Goal: Transaction & Acquisition: Purchase product/service

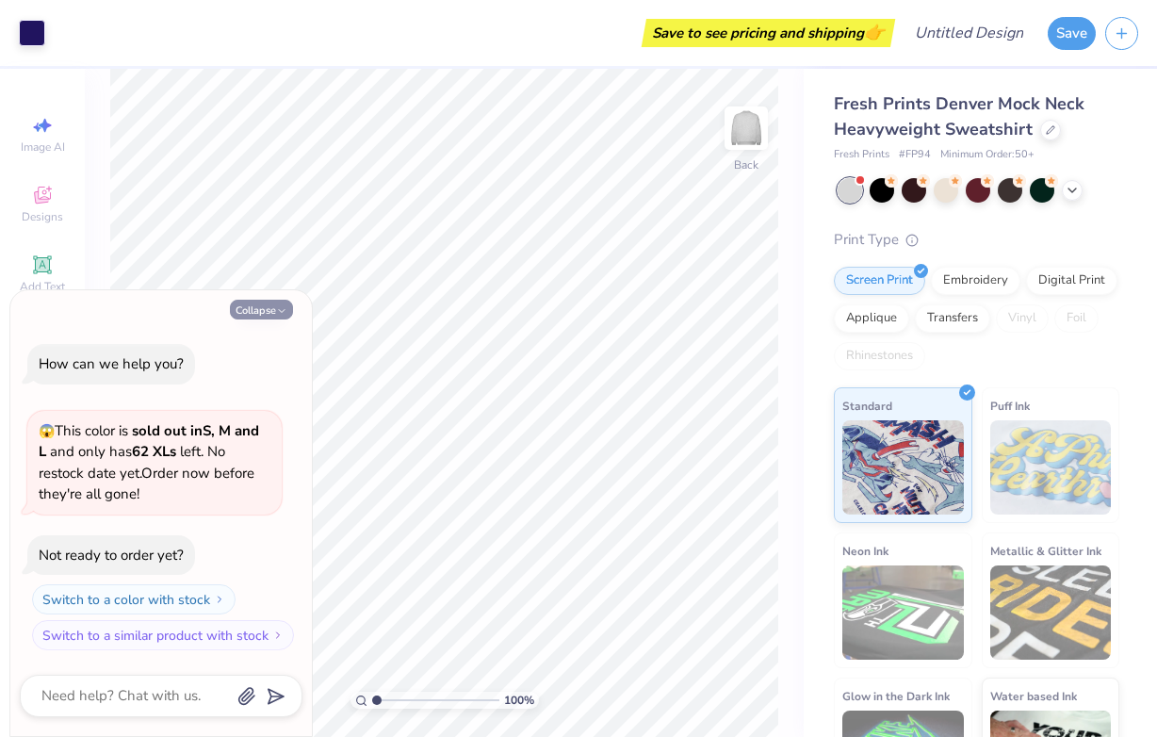
click at [280, 306] on icon "button" at bounding box center [281, 310] width 11 height 11
type textarea "x"
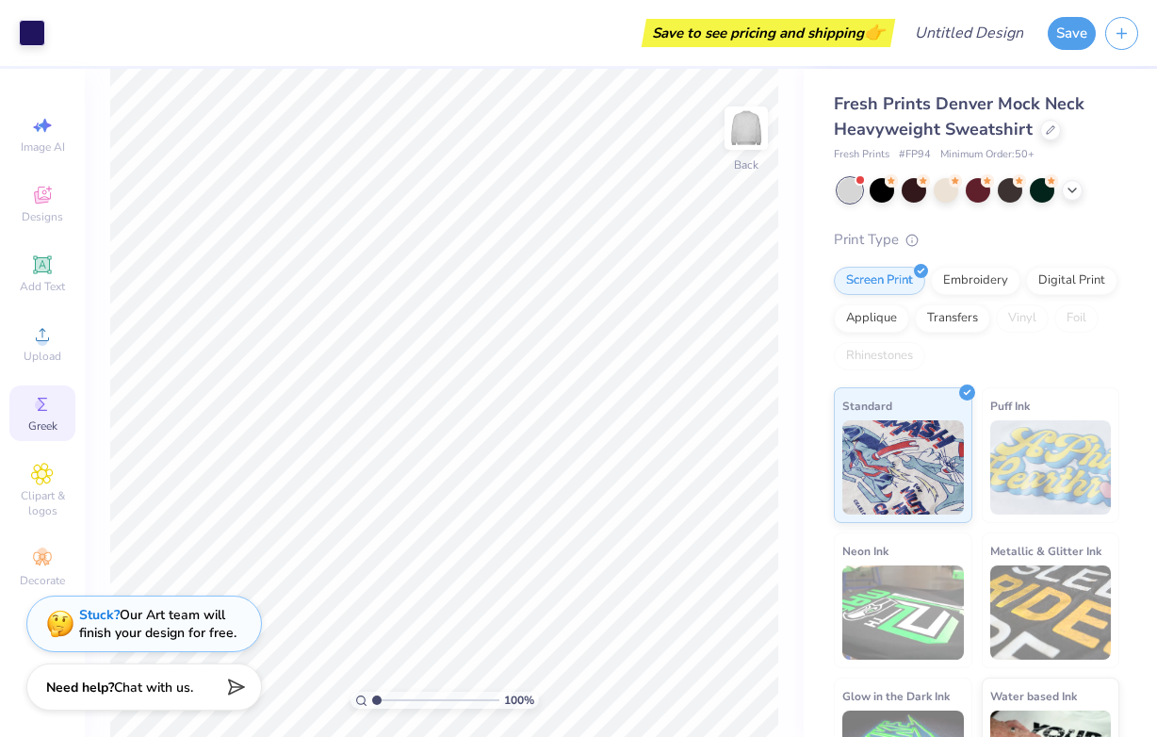
click at [41, 426] on span "Greek" at bounding box center [42, 425] width 29 height 15
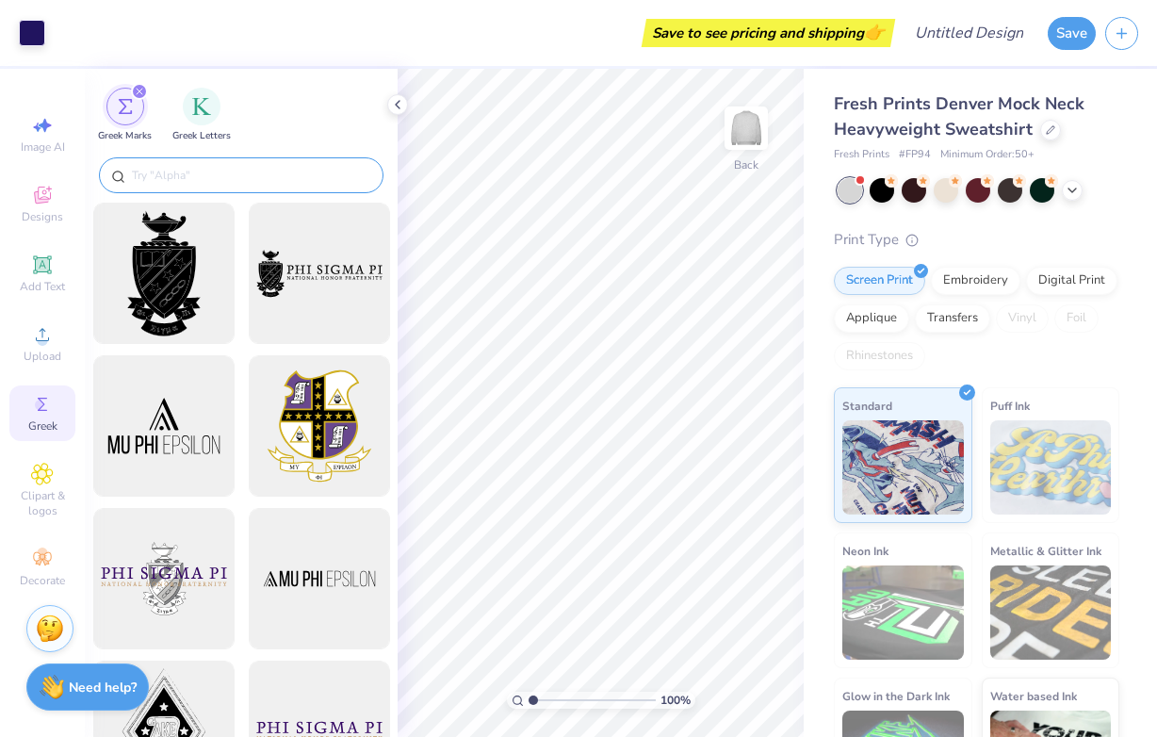
click at [255, 157] on div at bounding box center [241, 175] width 285 height 36
click at [232, 178] on input "text" at bounding box center [250, 175] width 241 height 19
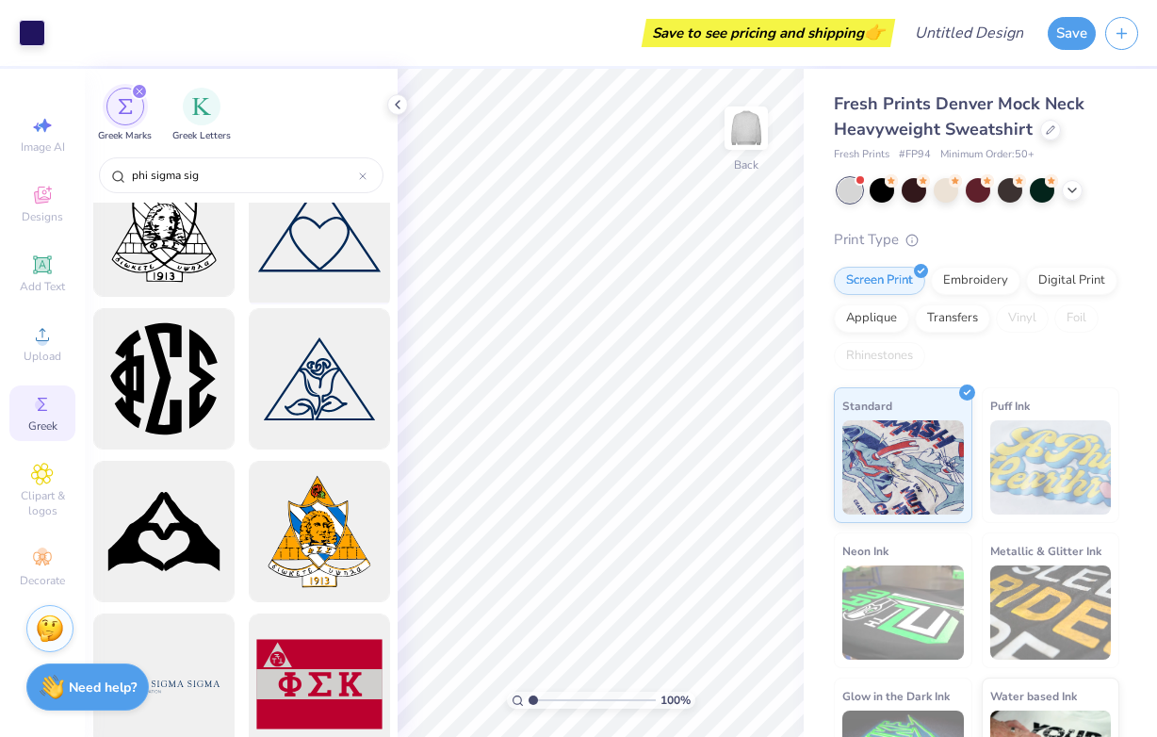
scroll to position [352, 0]
type input "phi sigma sig"
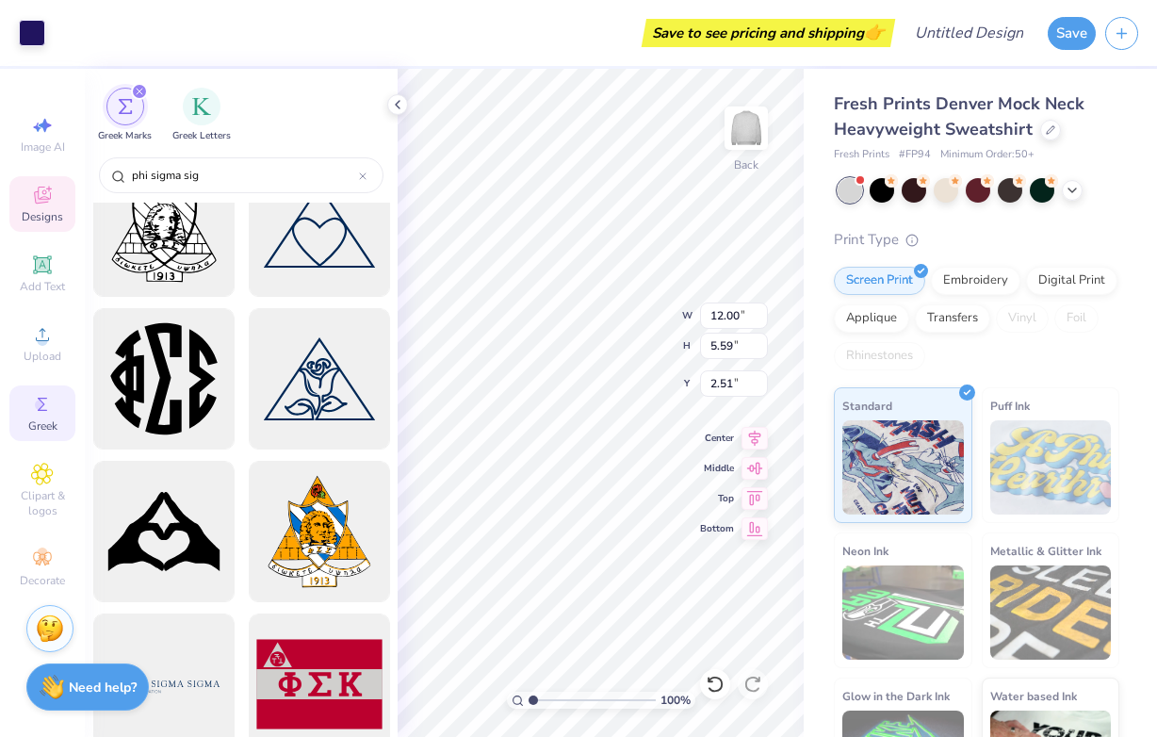
type input "2.51"
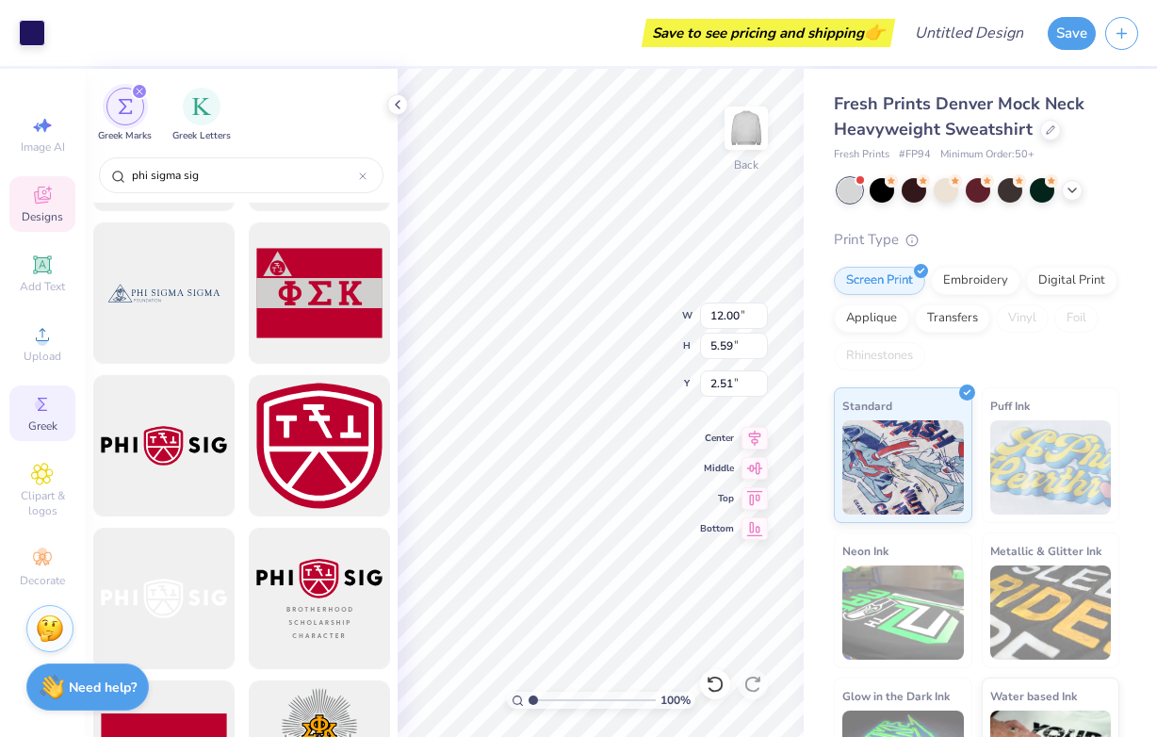
scroll to position [0, 0]
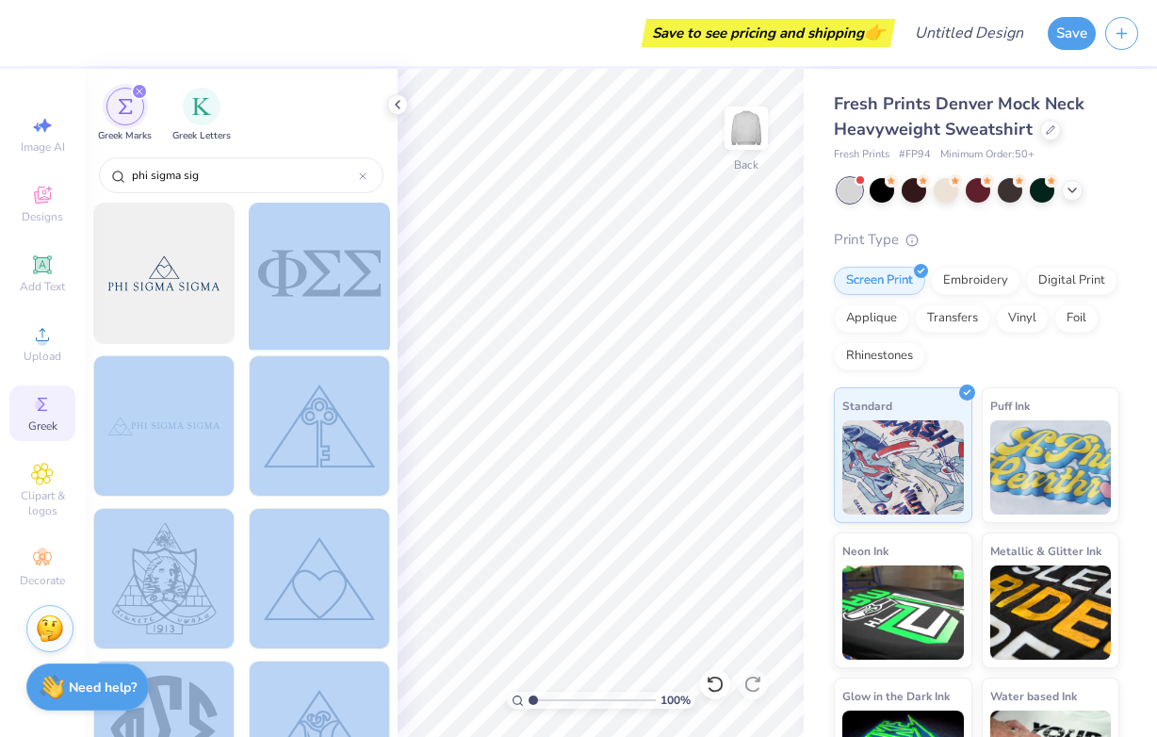
click at [627, 342] on div "Save to see pricing and shipping 👉 Design Title Save Image AI Designs Add Text …" at bounding box center [578, 368] width 1157 height 737
click at [371, 291] on div at bounding box center [318, 273] width 155 height 155
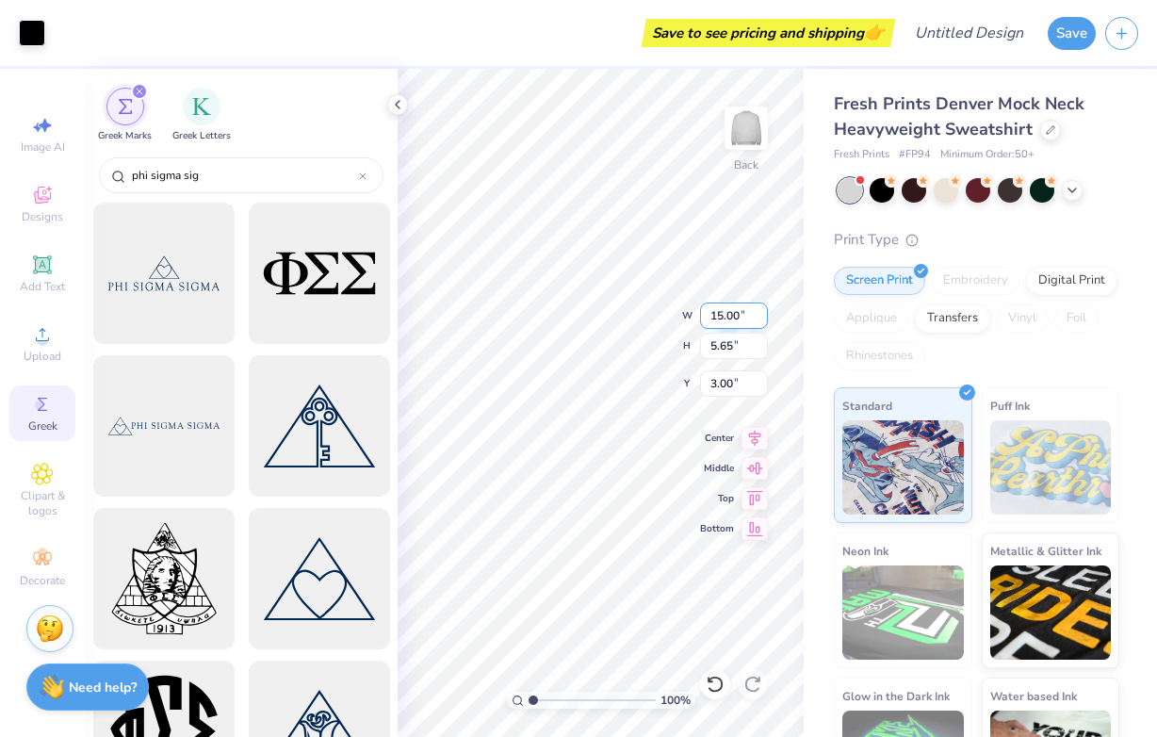
type input "4.65"
type input "1.75"
type input "6.09"
click at [159, 326] on div at bounding box center [163, 273] width 155 height 155
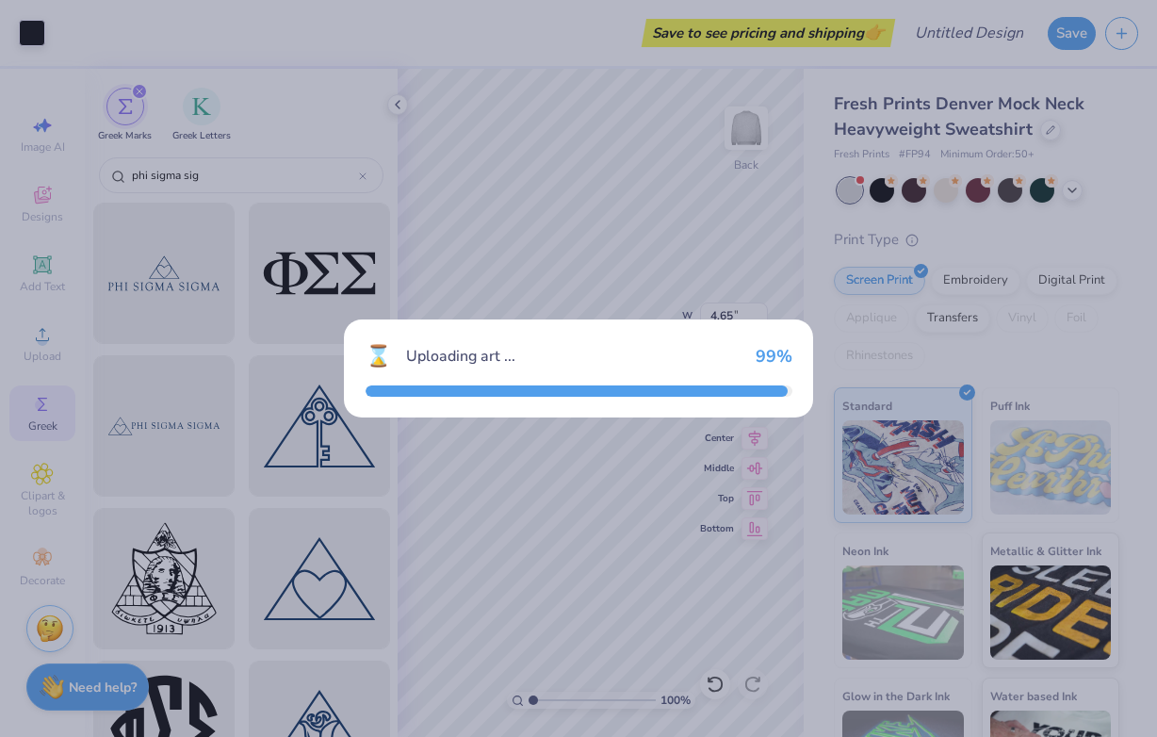
type input "15.00"
type input "4.67"
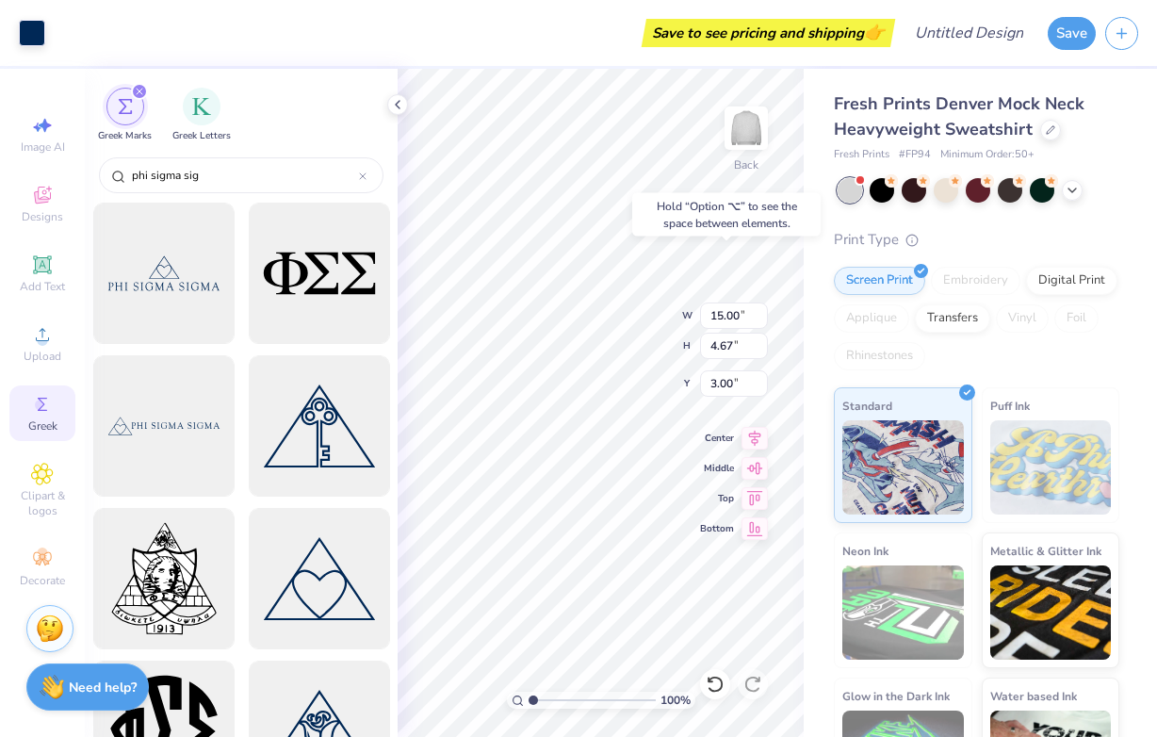
type input "1.42"
type input "1.95"
click at [743, 440] on icon at bounding box center [755, 435] width 26 height 23
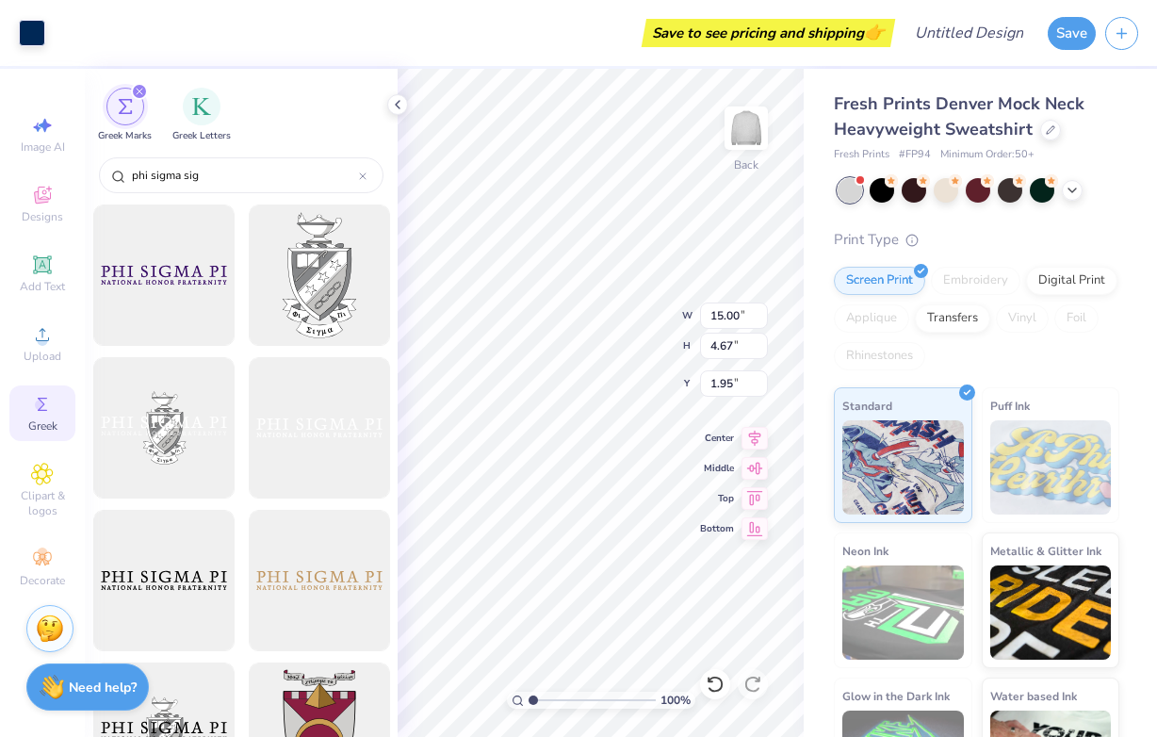
scroll to position [1831, 0]
click at [1069, 187] on polyline at bounding box center [1073, 189] width 8 height 4
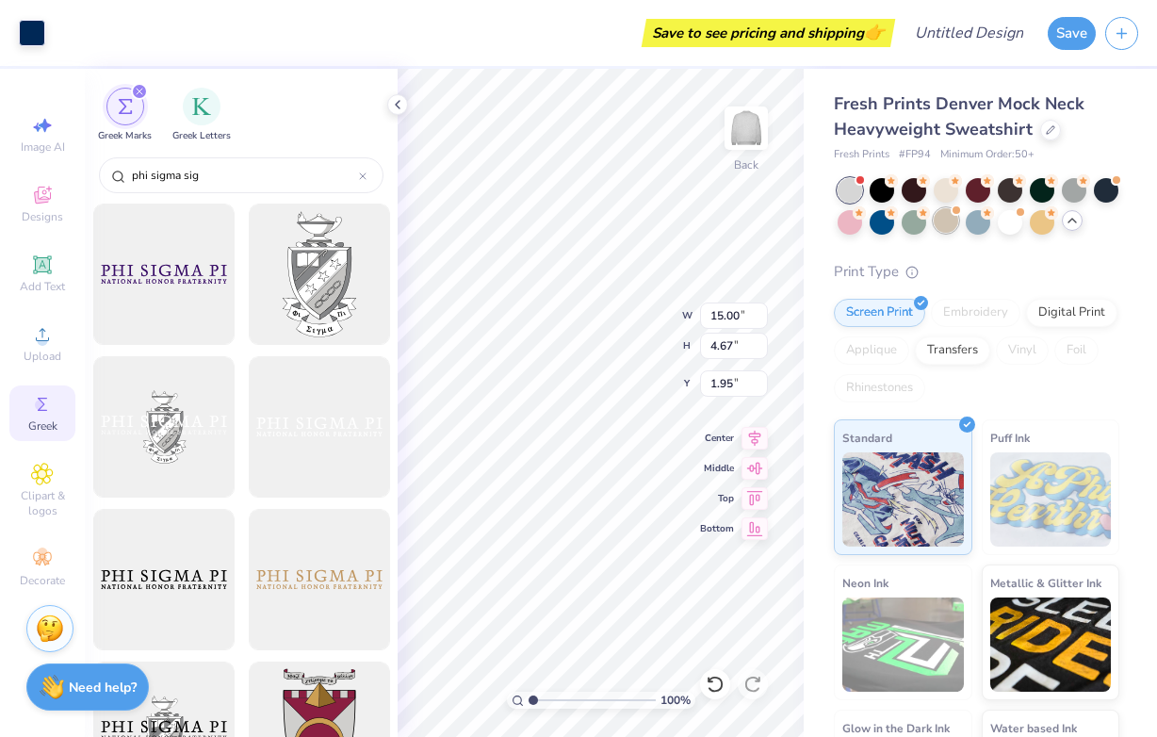
click at [943, 224] on div at bounding box center [946, 220] width 24 height 24
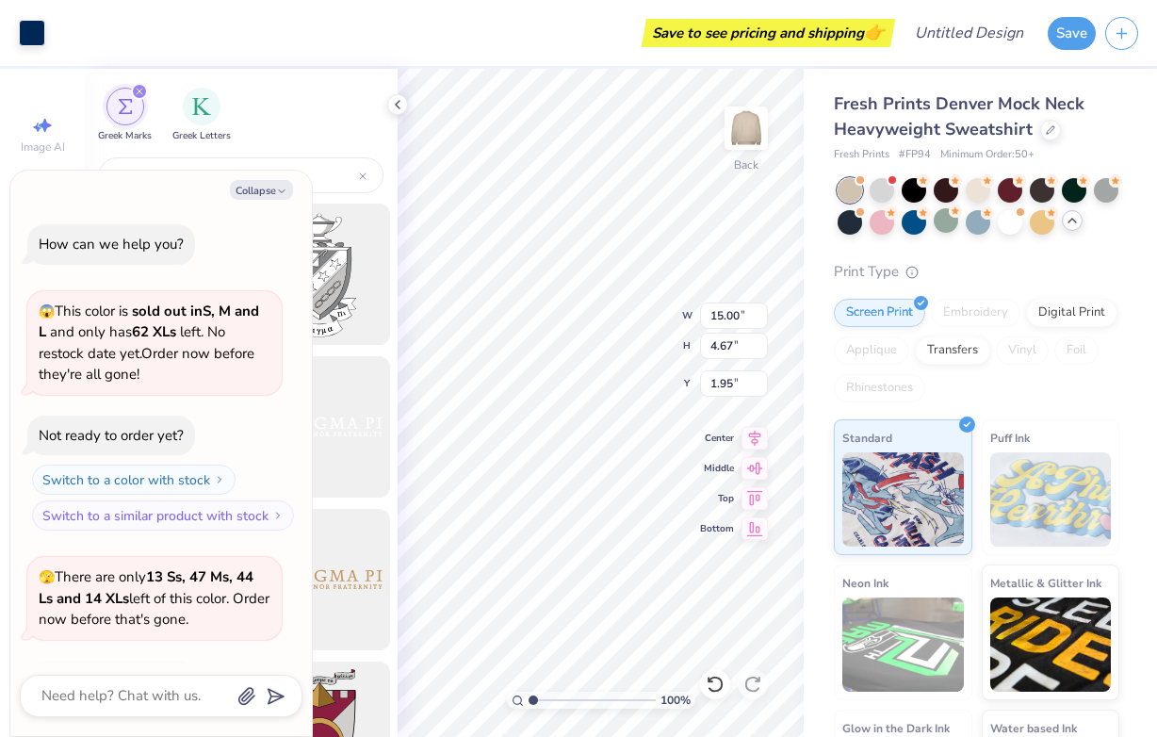
scroll to position [125, 0]
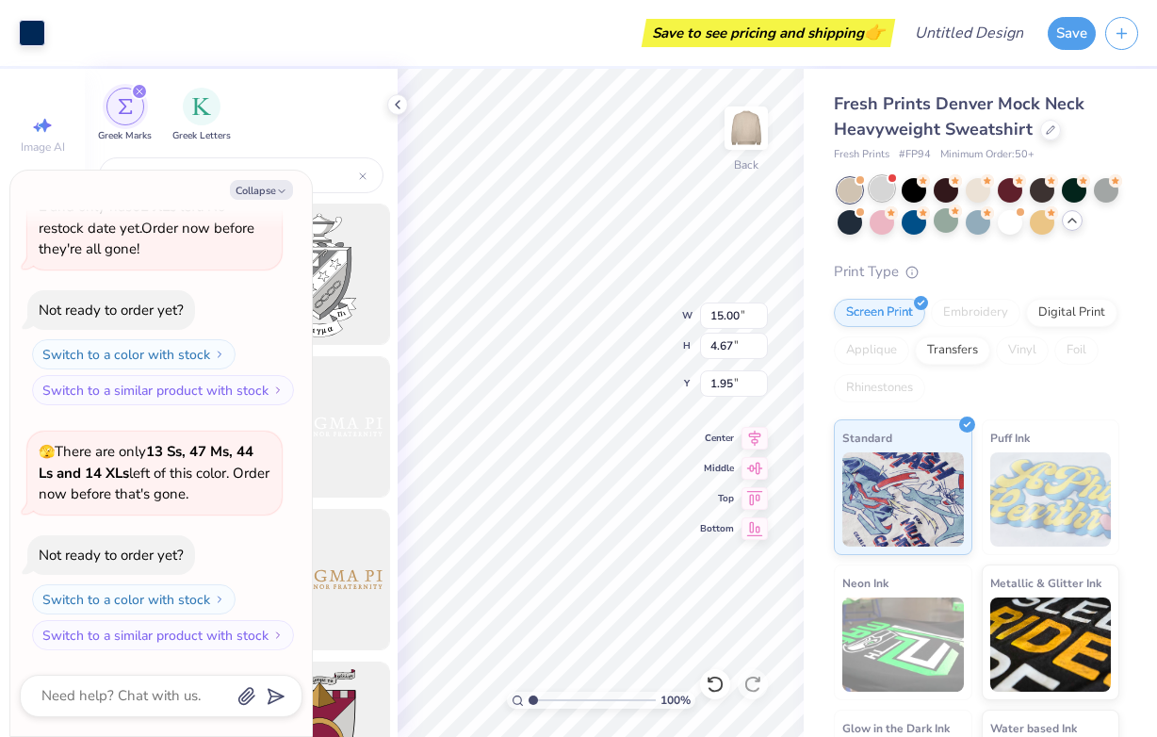
click at [886, 198] on div at bounding box center [882, 188] width 24 height 24
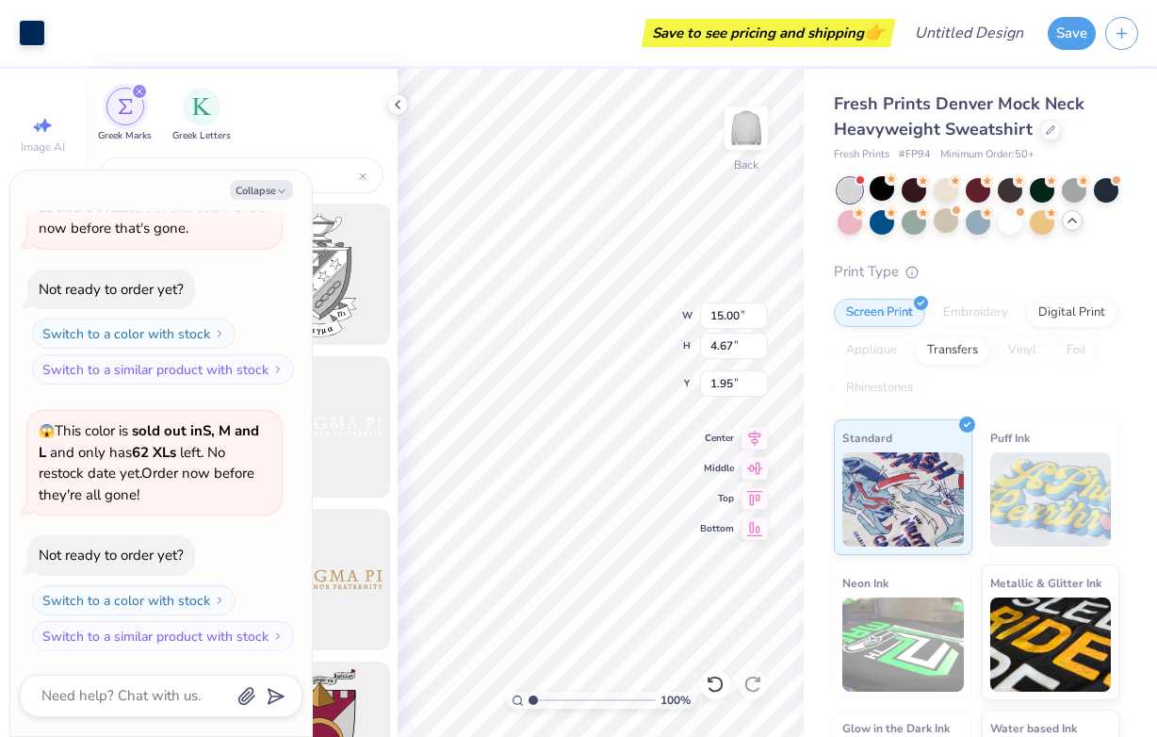
drag, startPoint x: 1044, startPoint y: 214, endPoint x: 1041, endPoint y: 237, distance: 23.7
click at [1041, 237] on div "Fresh Prints Denver Mock Neck Heavyweight Sweatshirt Fresh Prints # FP94 Minimu…" at bounding box center [977, 468] width 286 height 754
click at [1018, 222] on div at bounding box center [1010, 220] width 24 height 24
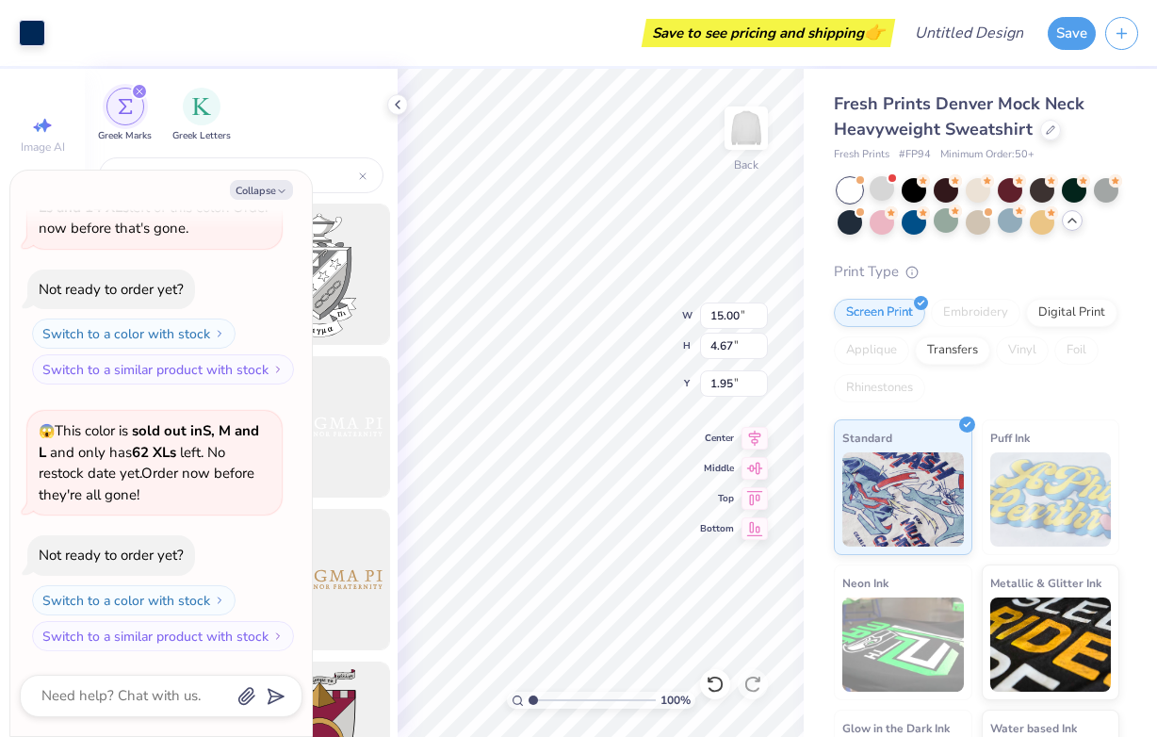
scroll to position [636, 0]
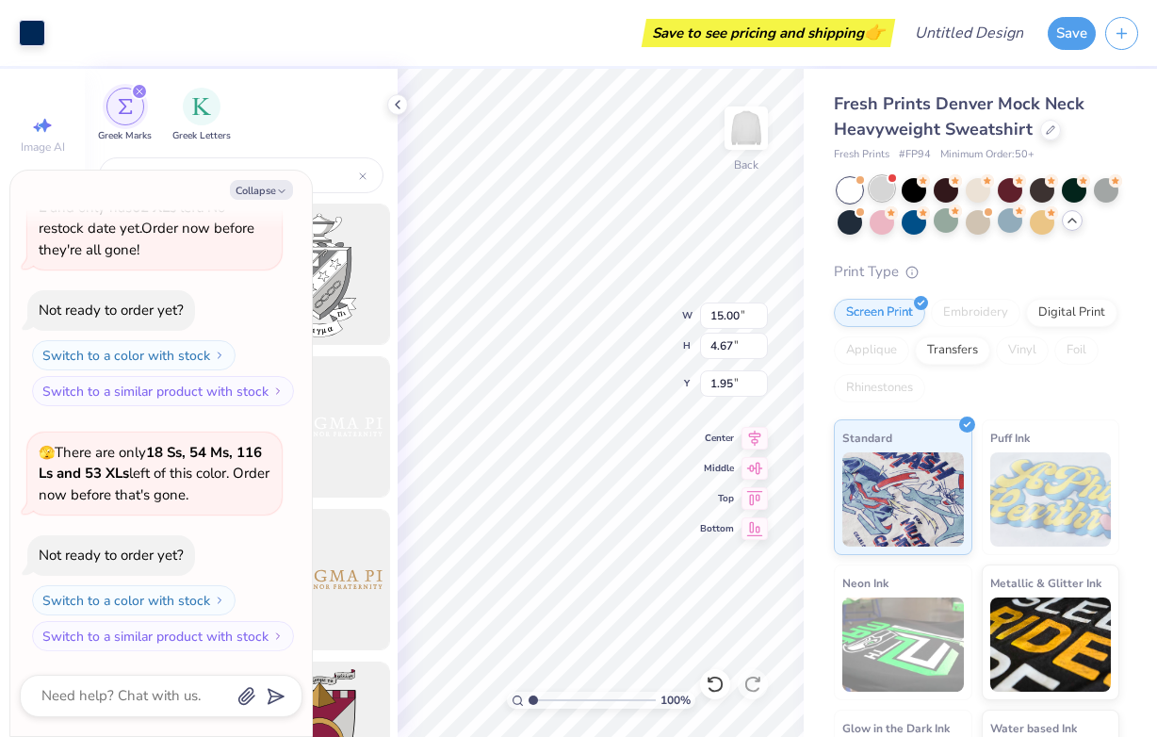
click at [881, 192] on div at bounding box center [882, 188] width 24 height 24
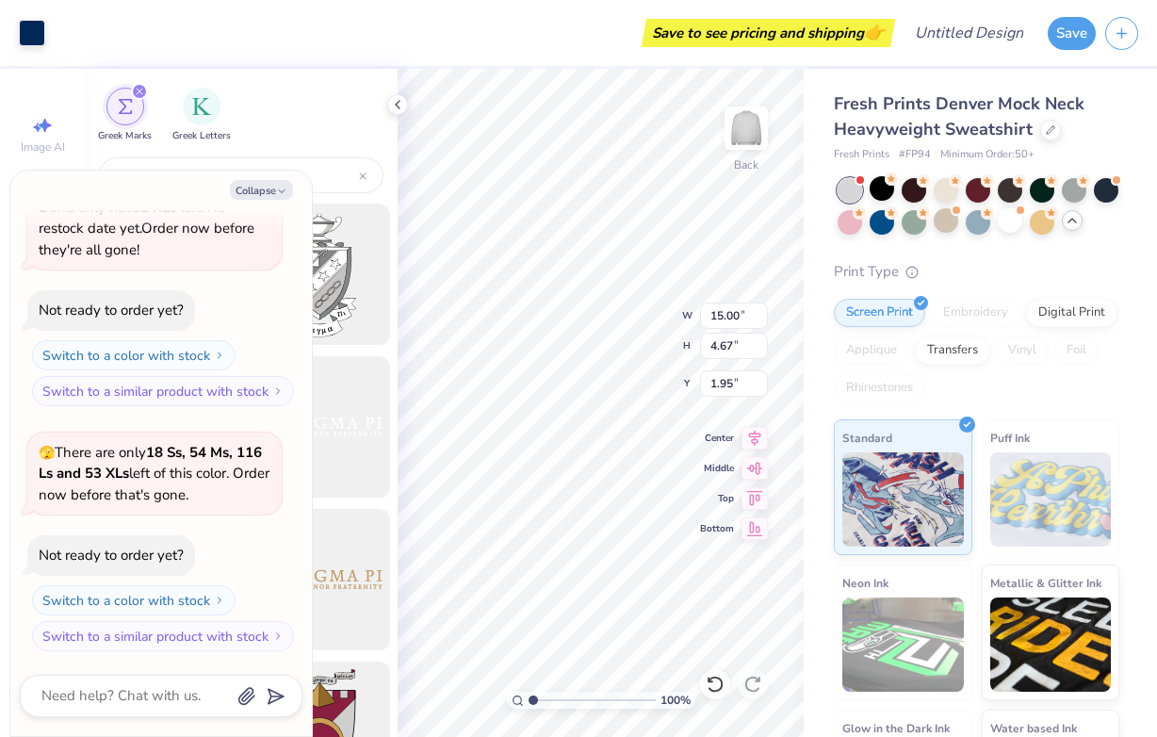
scroll to position [903, 0]
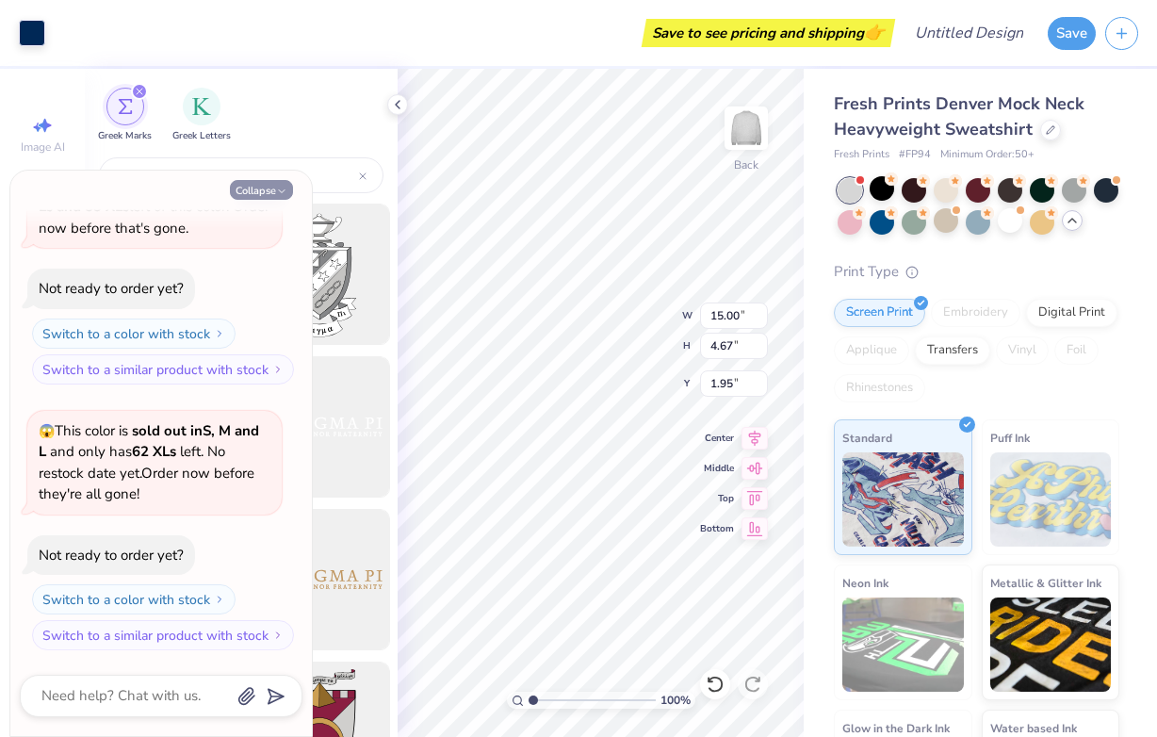
click at [279, 195] on icon "button" at bounding box center [281, 191] width 11 height 11
type textarea "x"
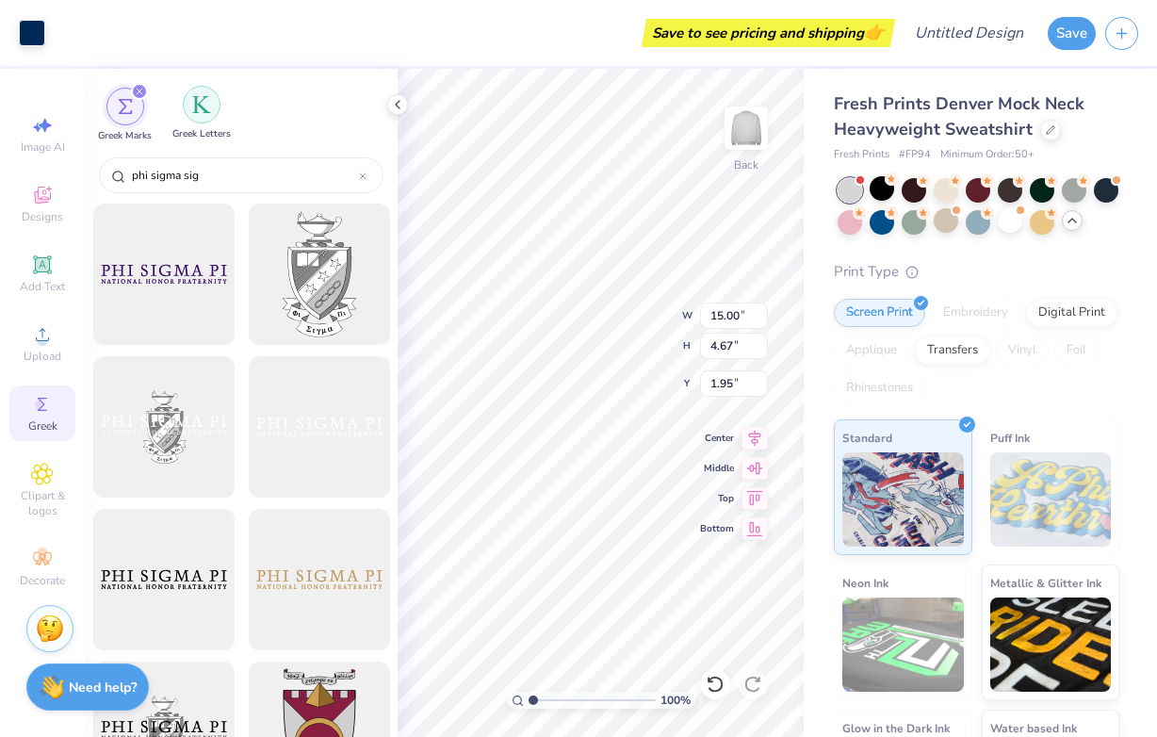
click at [200, 96] on img "filter for Greek Letters" at bounding box center [201, 104] width 19 height 19
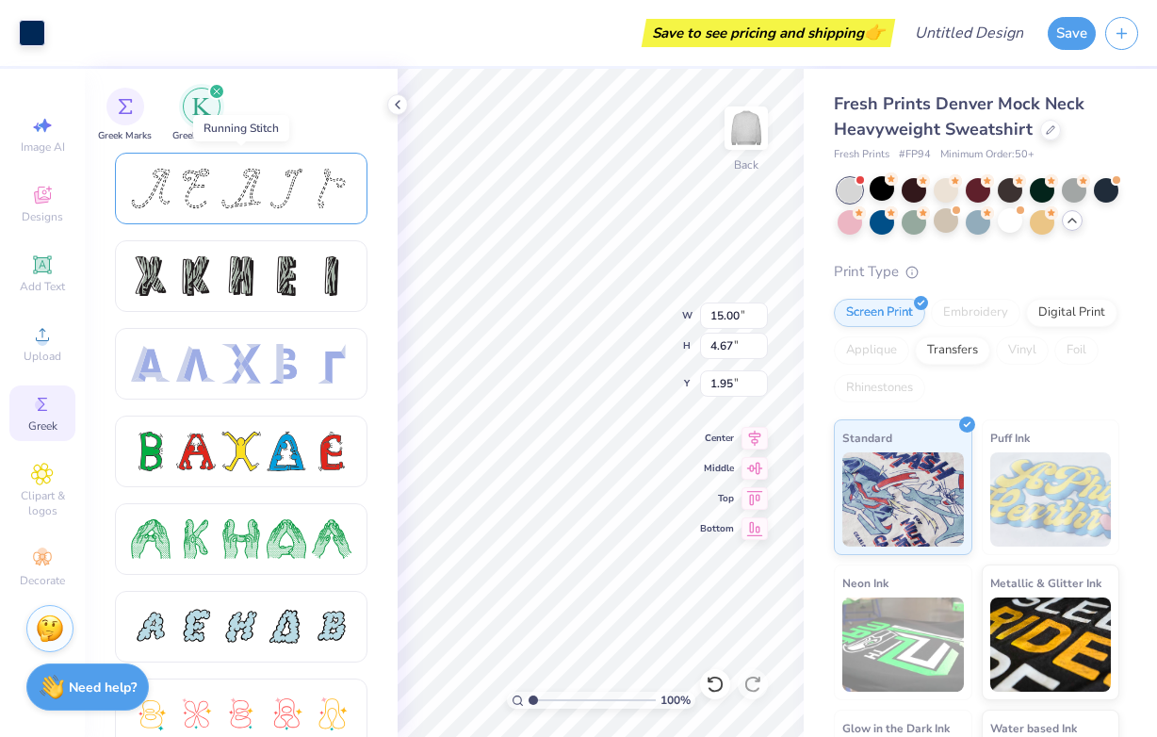
click at [246, 180] on div at bounding box center [241, 189] width 40 height 40
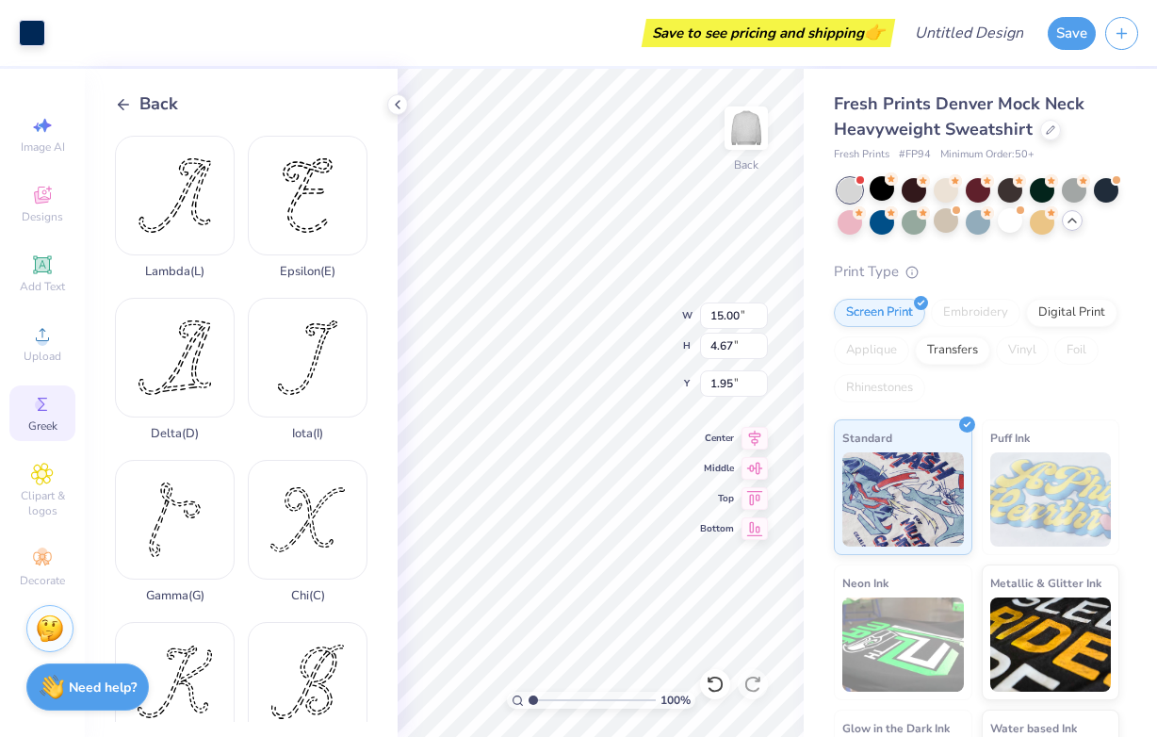
click at [123, 105] on line at bounding box center [124, 105] width 10 height 0
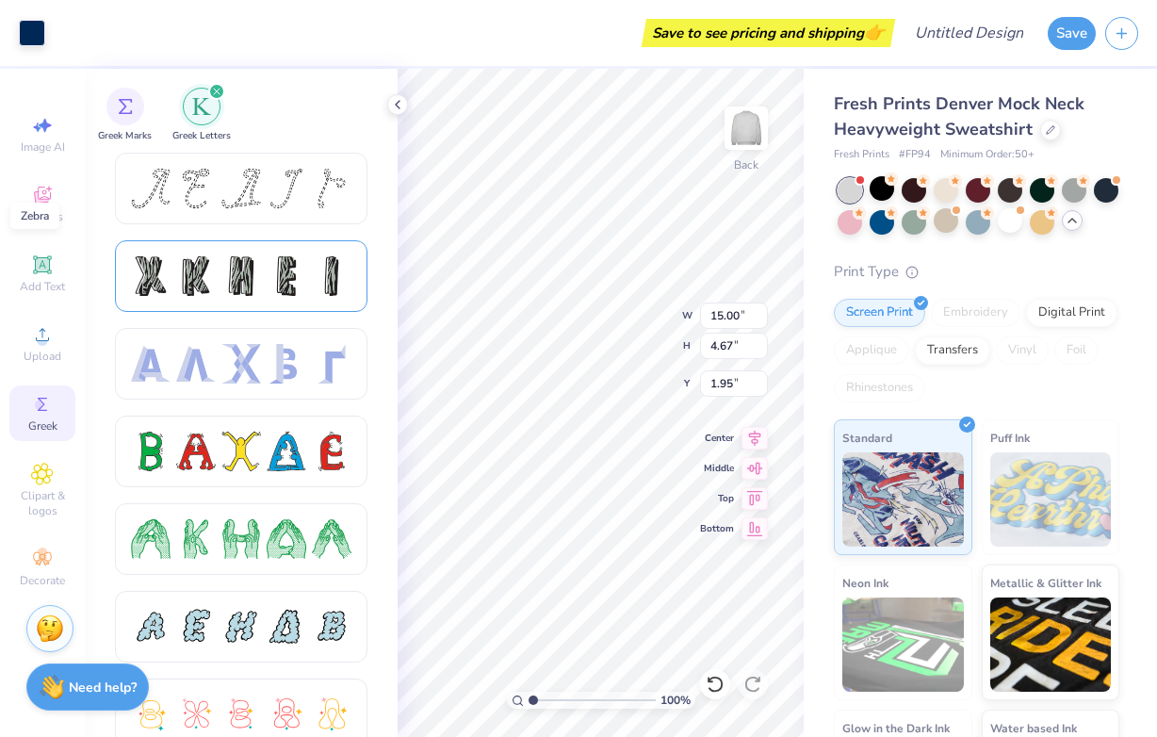
click at [200, 256] on div at bounding box center [196, 276] width 40 height 40
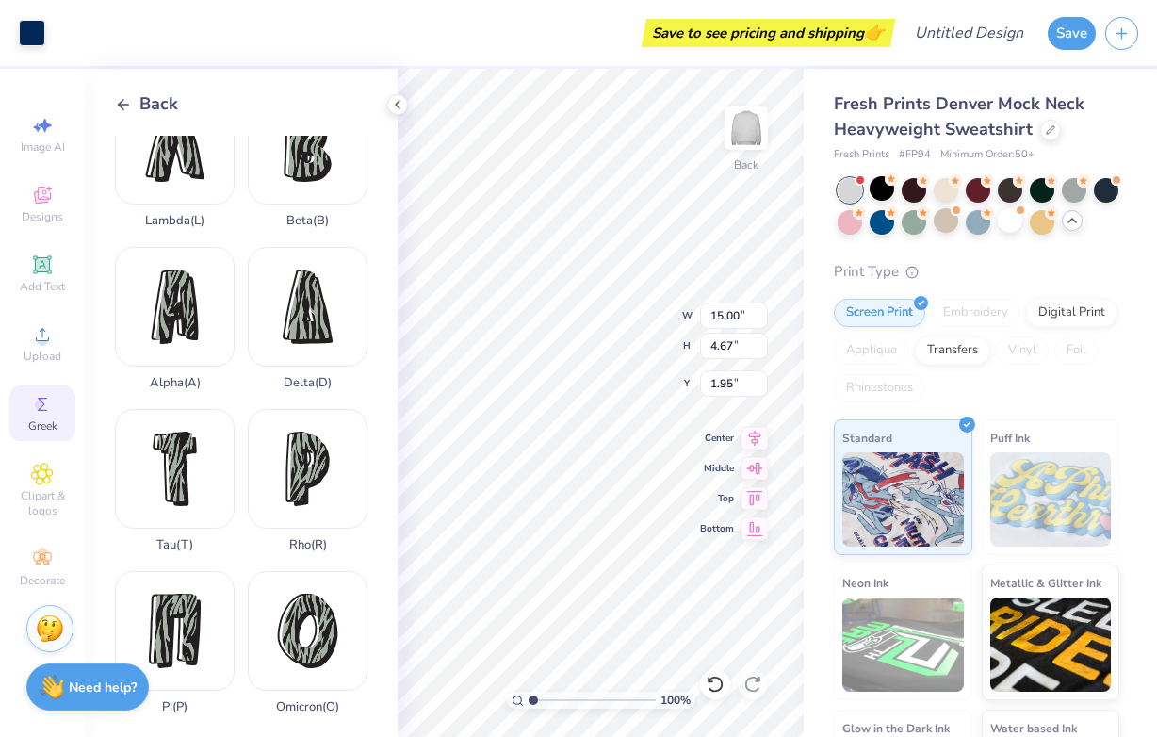
scroll to position [578, 0]
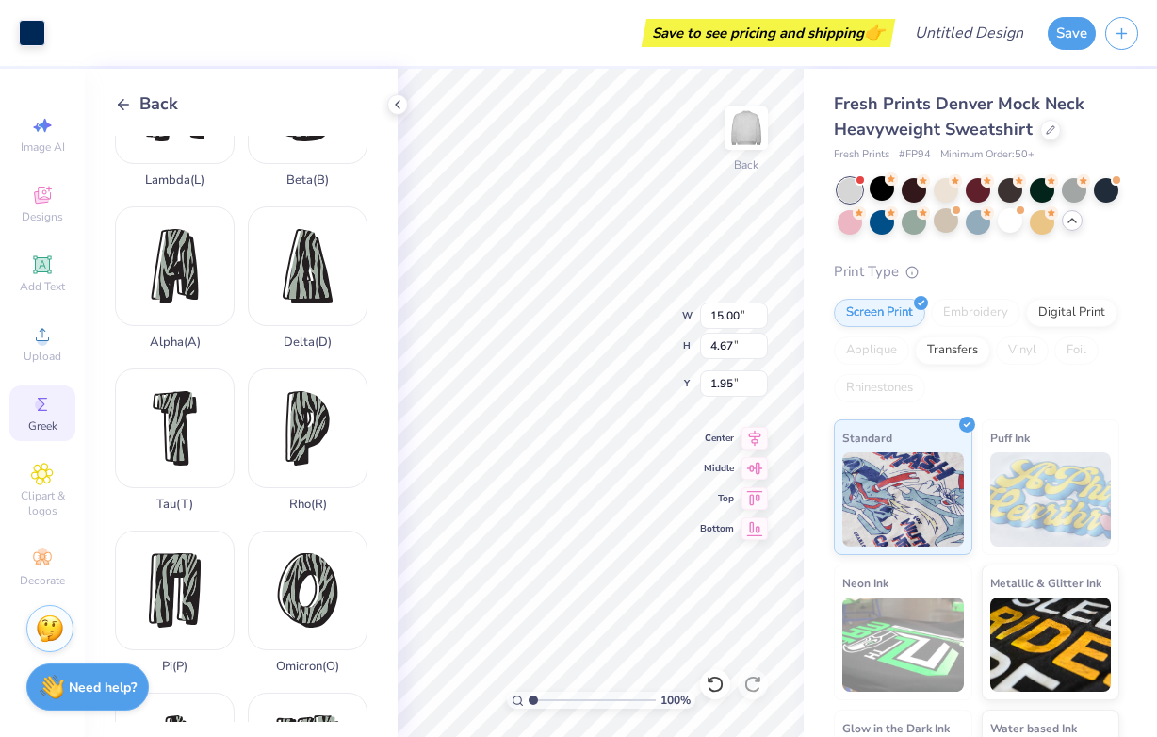
click at [288, 453] on div "Rho ( R )" at bounding box center [308, 439] width 120 height 143
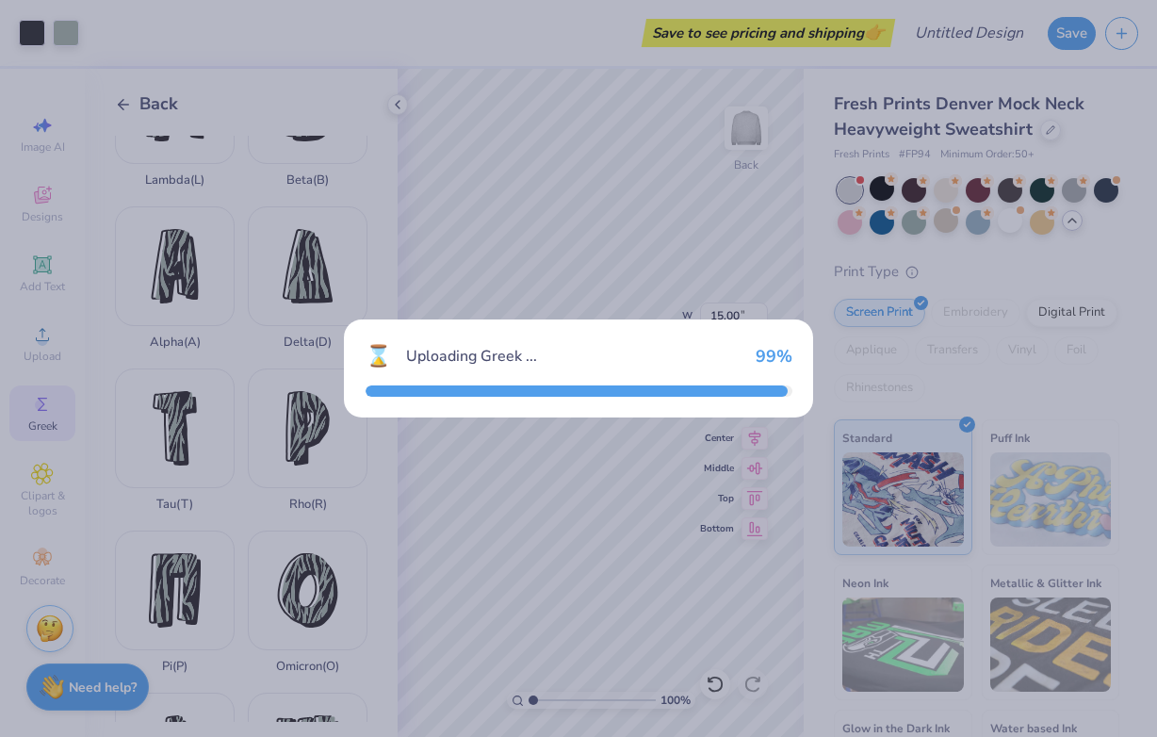
type input "3.04"
type input "5.20"
type input "7.40"
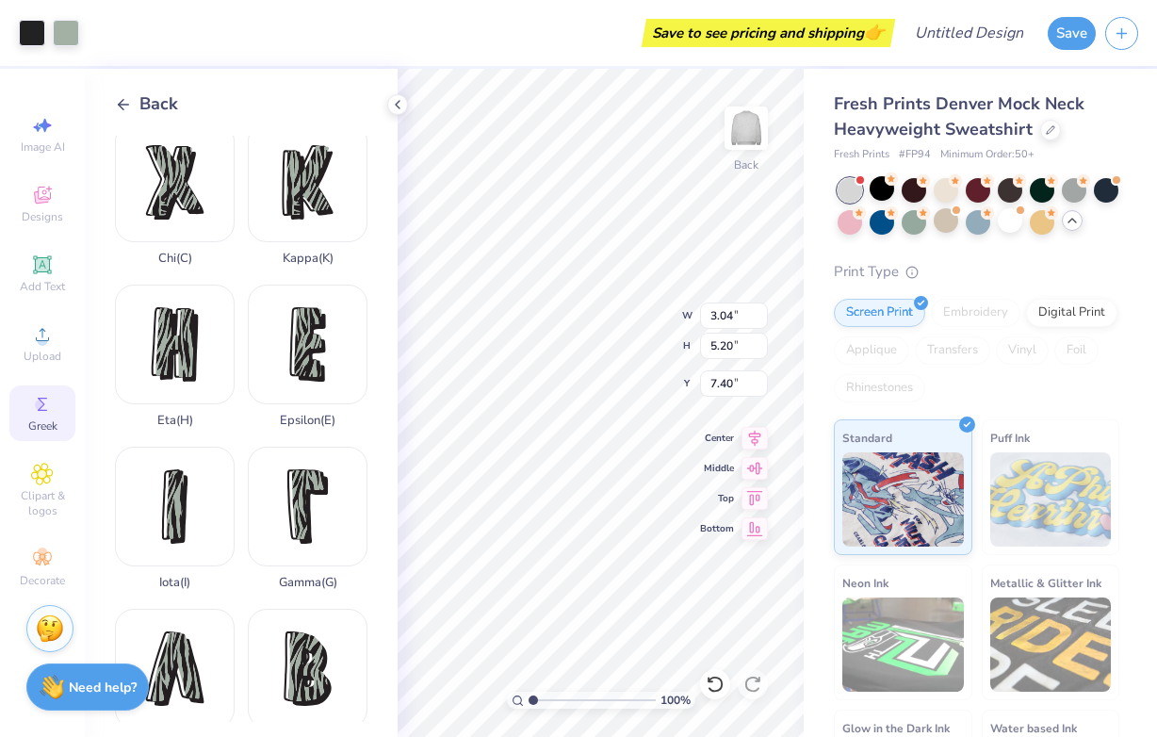
scroll to position [0, 0]
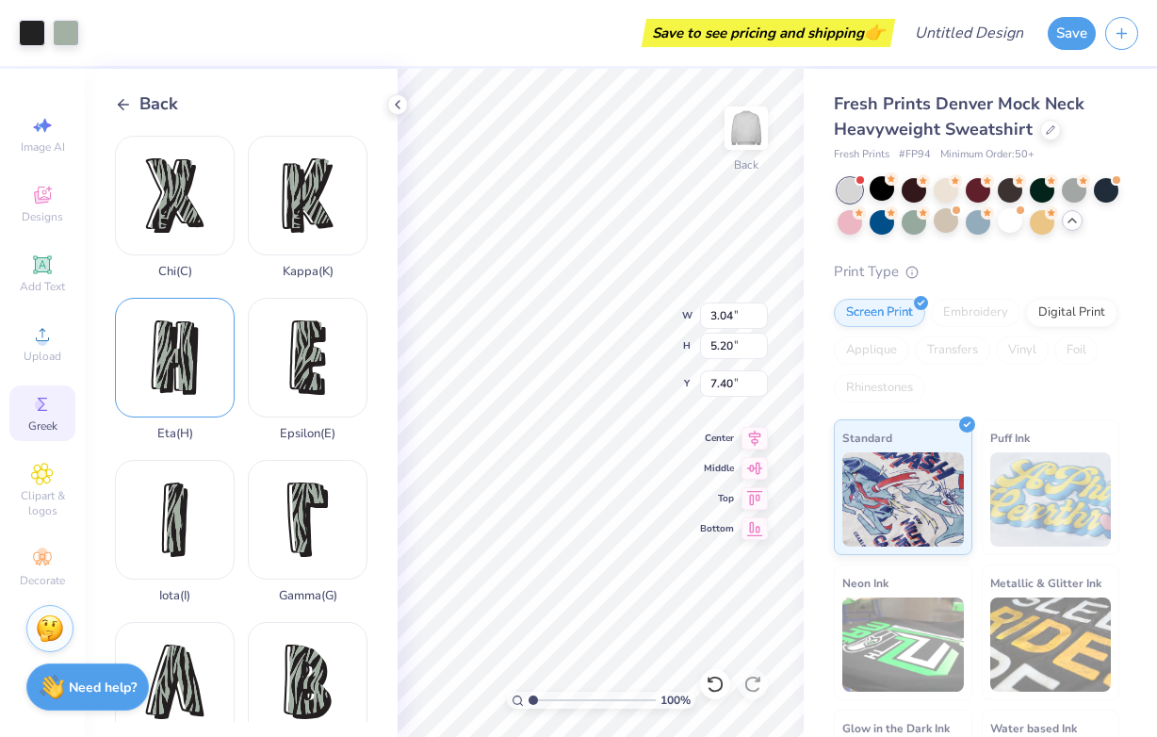
click at [168, 371] on div "Eta ( H )" at bounding box center [175, 369] width 120 height 143
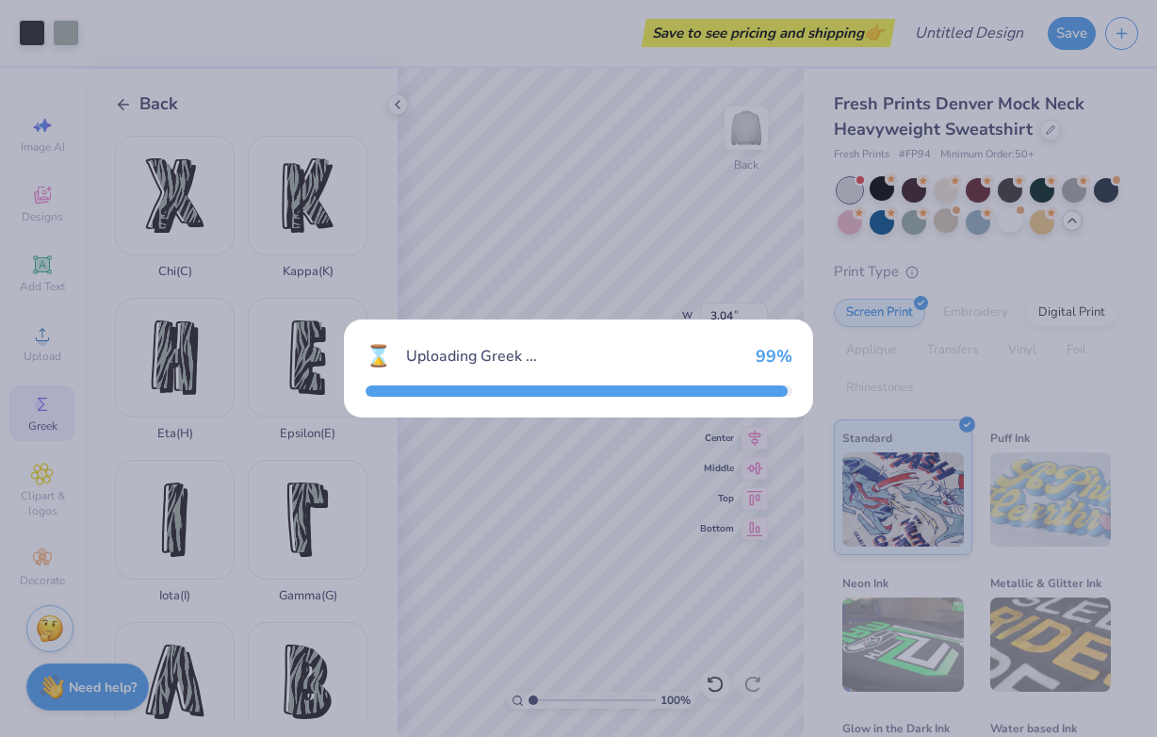
type input "3.13"
type input "4.98"
type input "7.51"
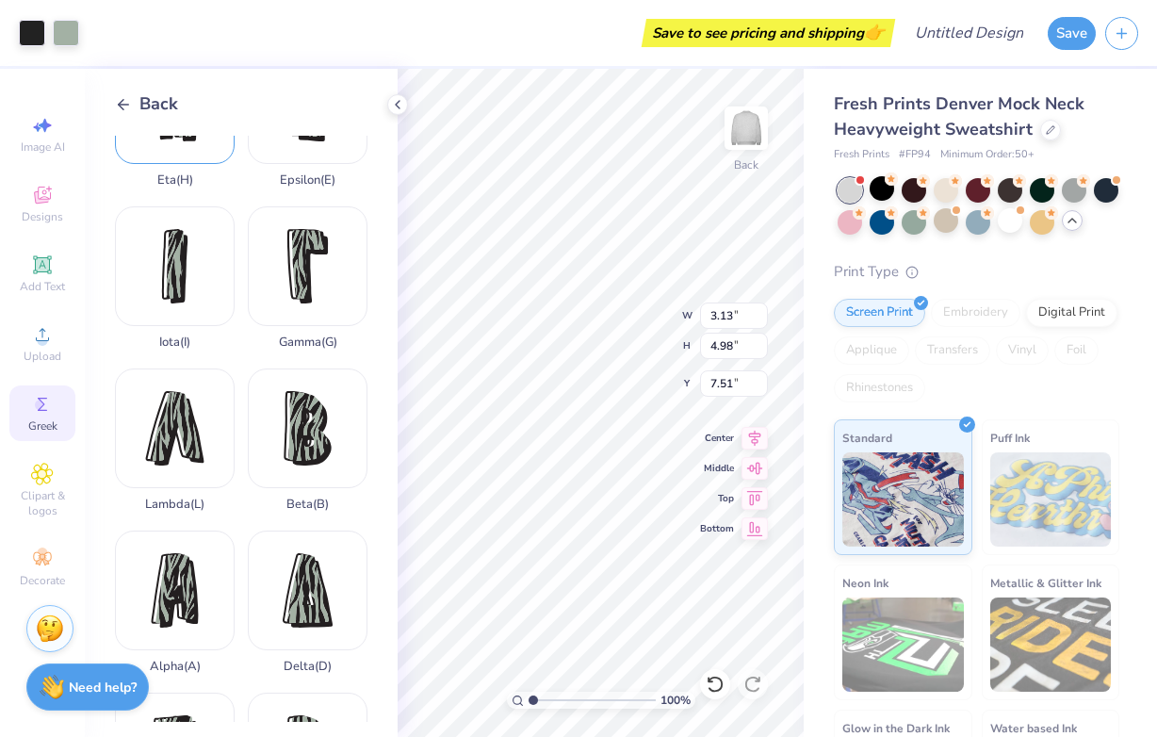
scroll to position [258, 0]
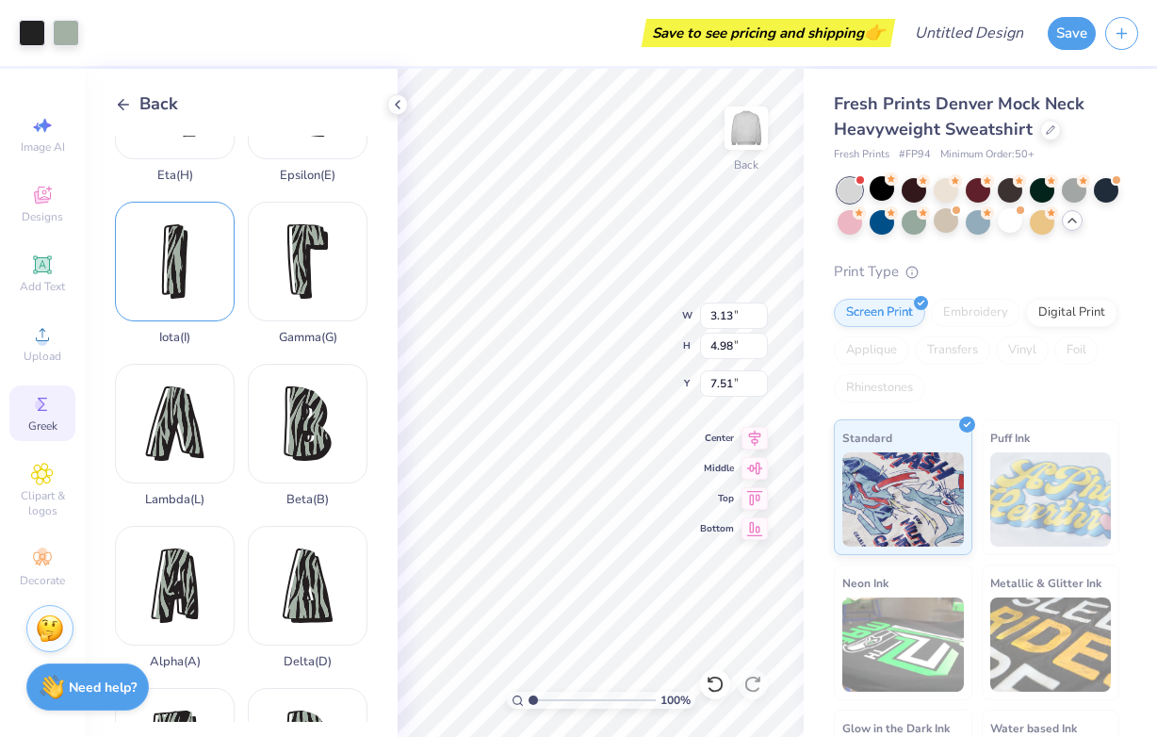
click at [169, 299] on div "Iota ( I )" at bounding box center [175, 273] width 120 height 143
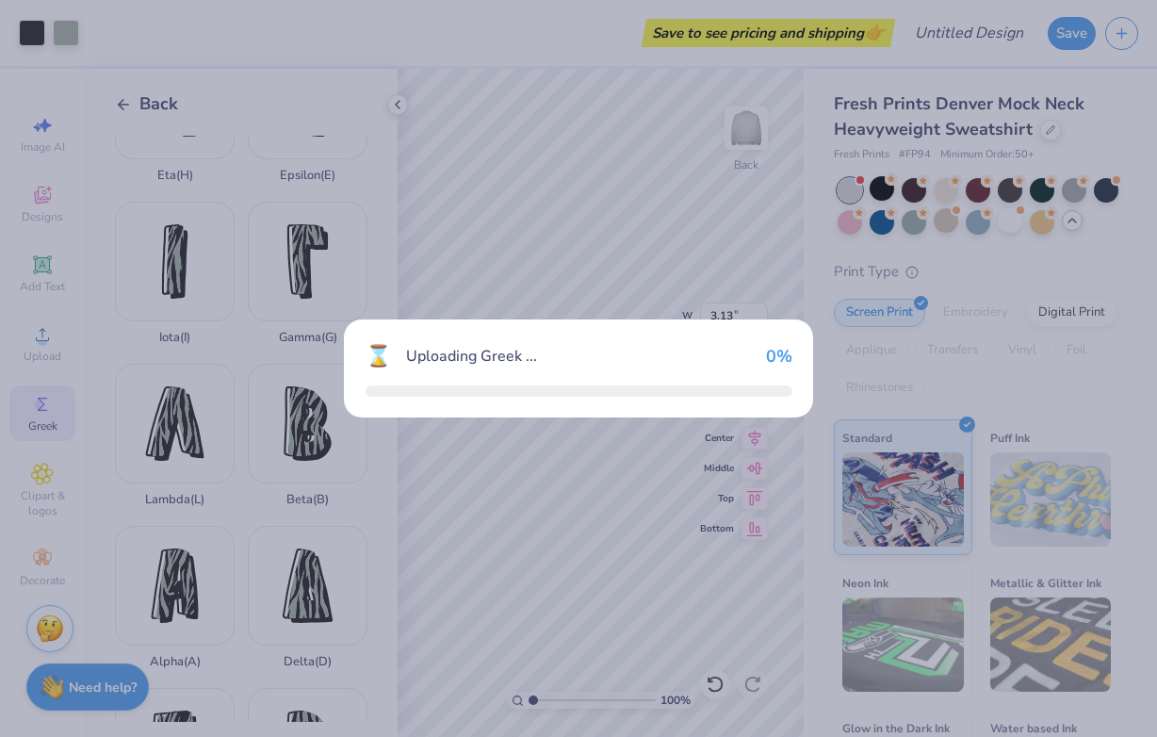
type input "1.70"
type input "4.92"
type input "7.54"
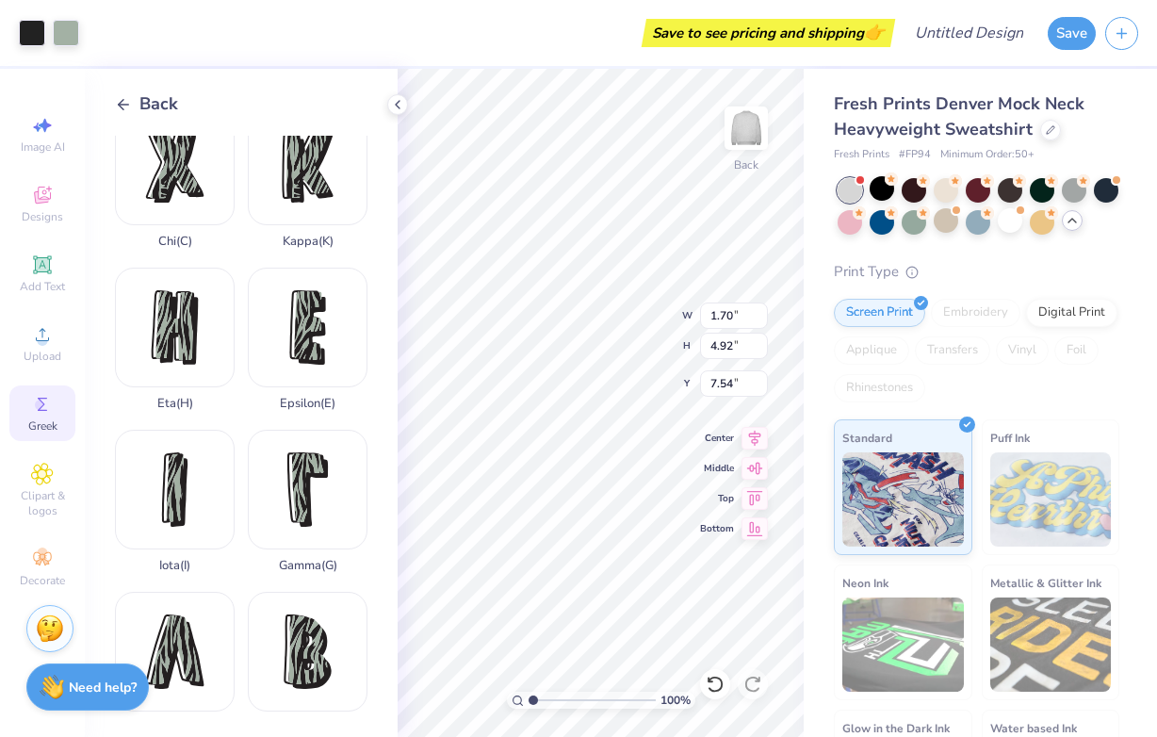
scroll to position [0, 0]
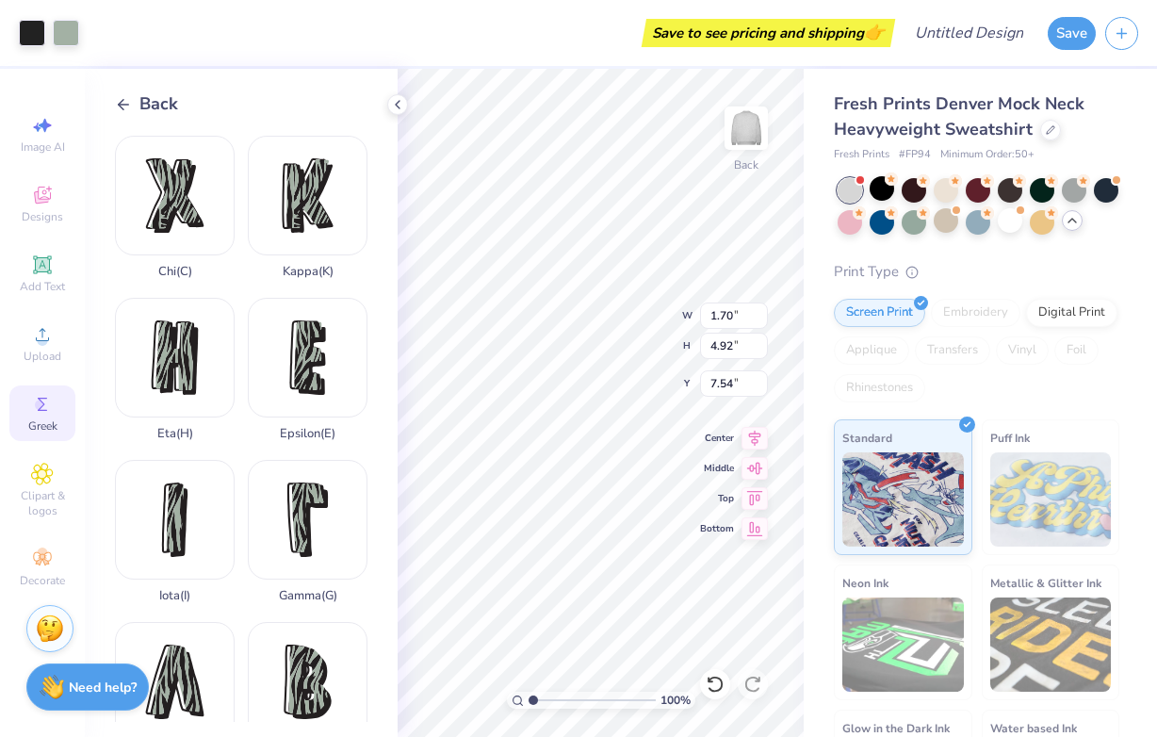
click at [122, 98] on icon at bounding box center [123, 104] width 17 height 17
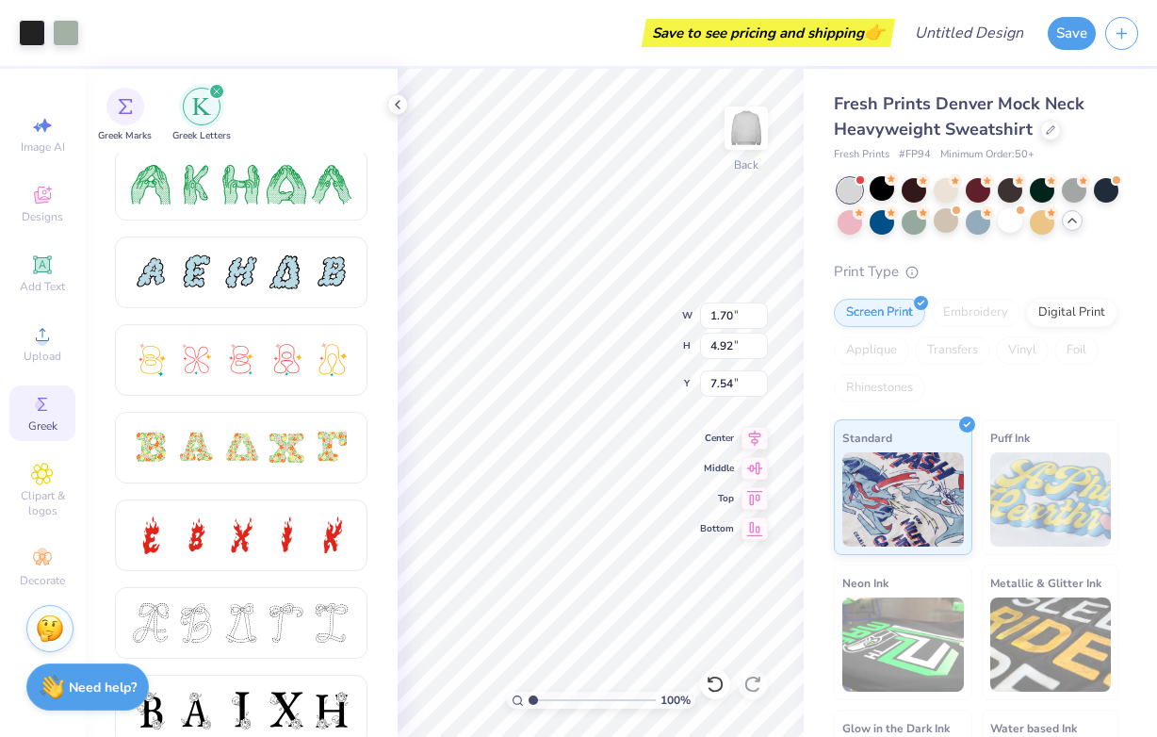
scroll to position [361, 0]
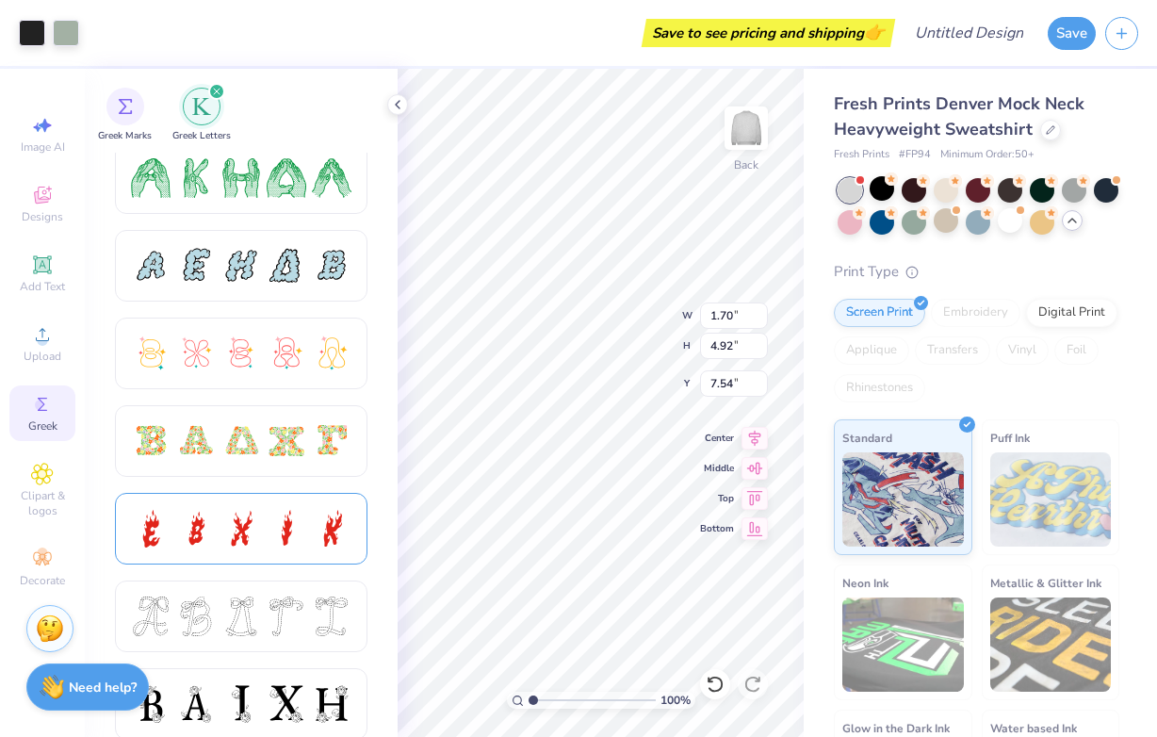
type input "3.04"
type input "5.20"
type input "7.40"
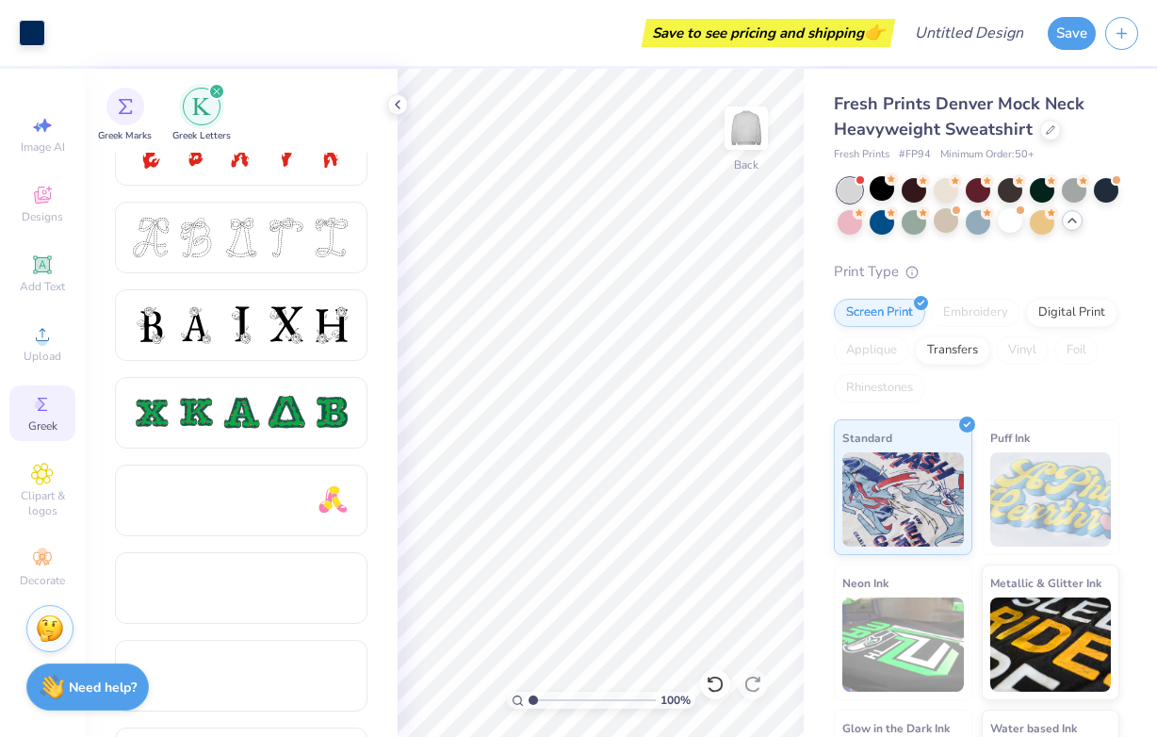
scroll to position [1143, 0]
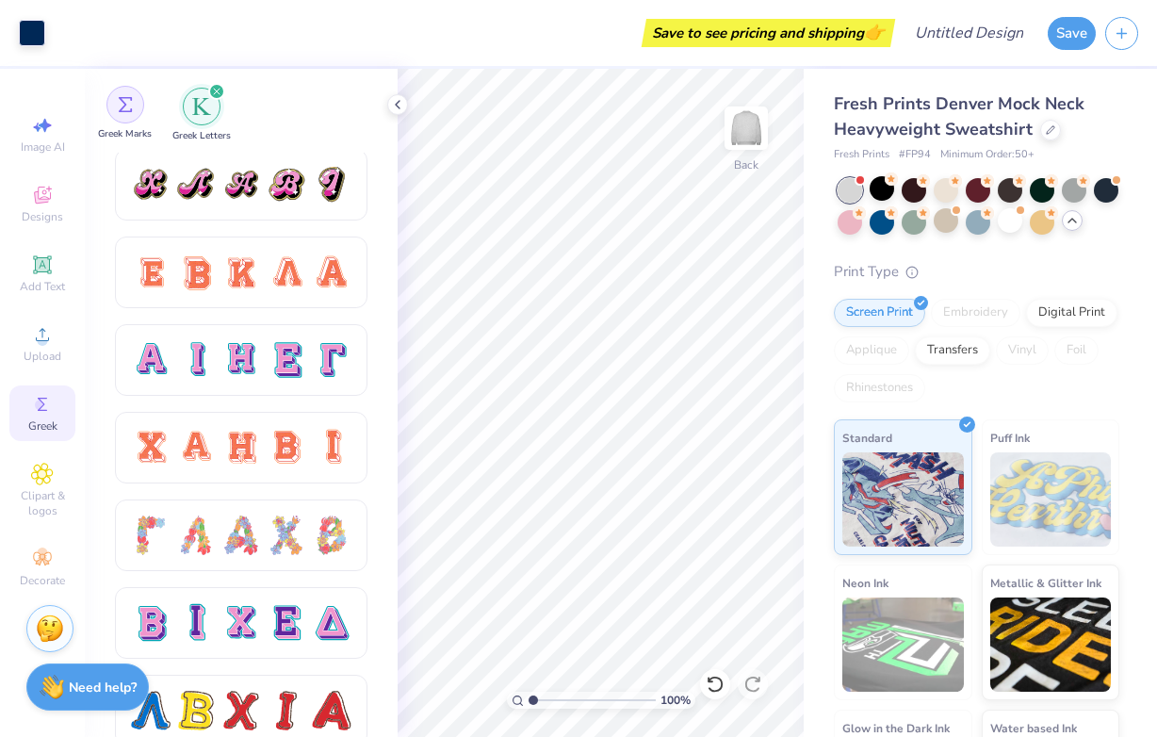
click at [128, 121] on div "filter for Greek Marks" at bounding box center [125, 105] width 38 height 38
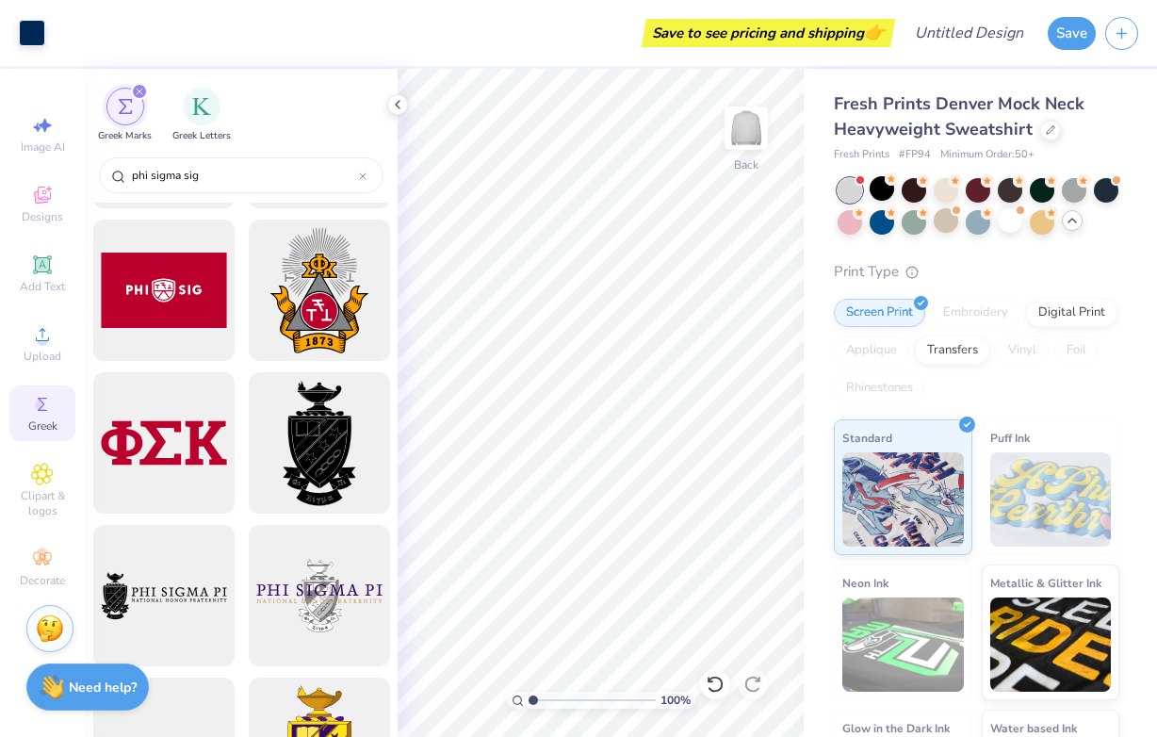
scroll to position [1217, 0]
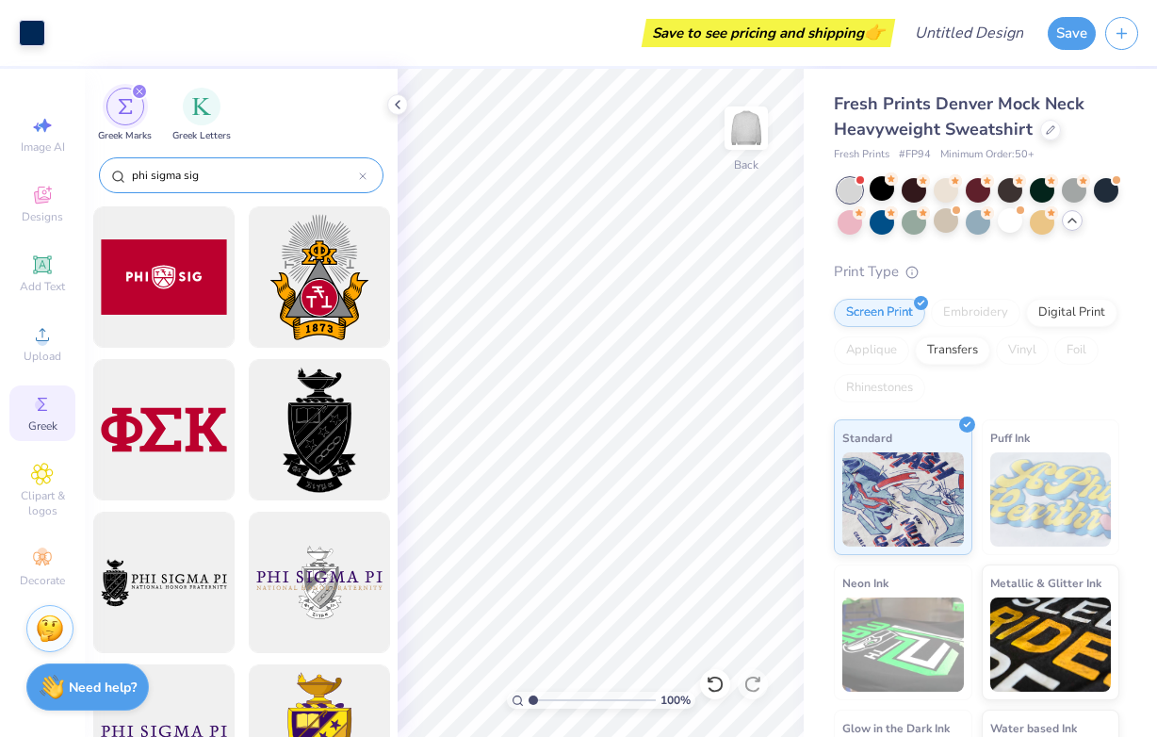
click at [226, 168] on input "phi sigma sig" at bounding box center [244, 175] width 229 height 19
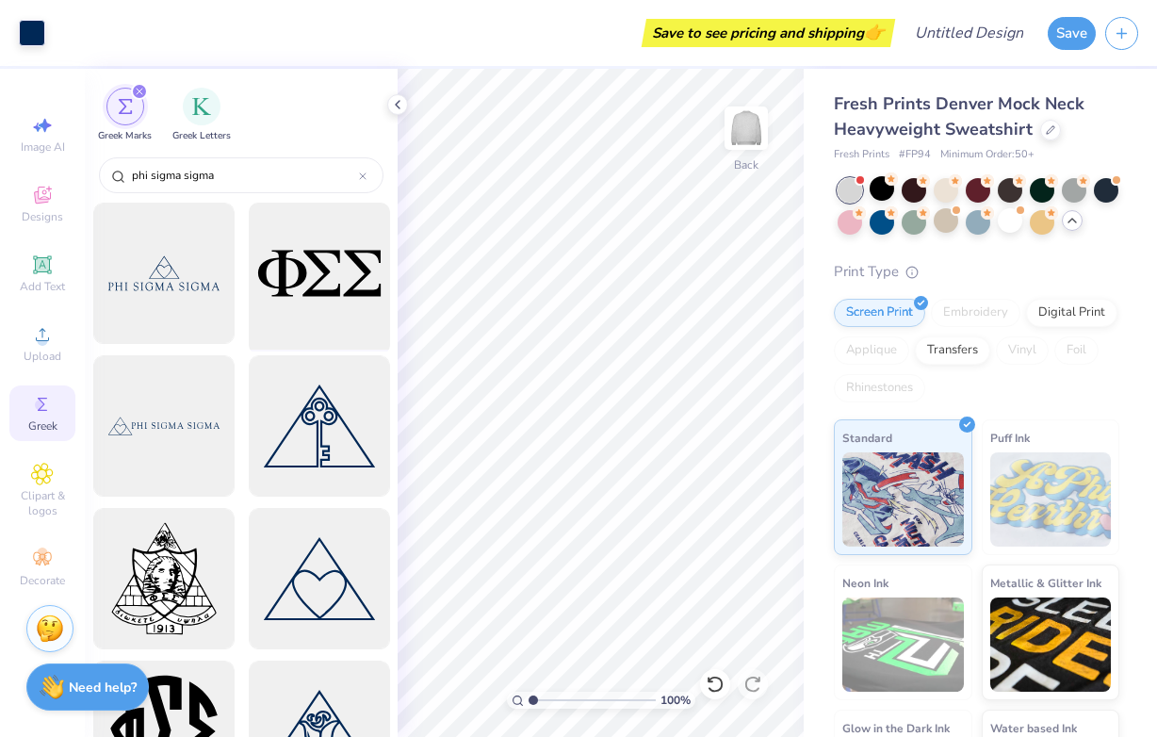
type input "phi sigma sigma"
click at [321, 269] on div at bounding box center [318, 273] width 155 height 155
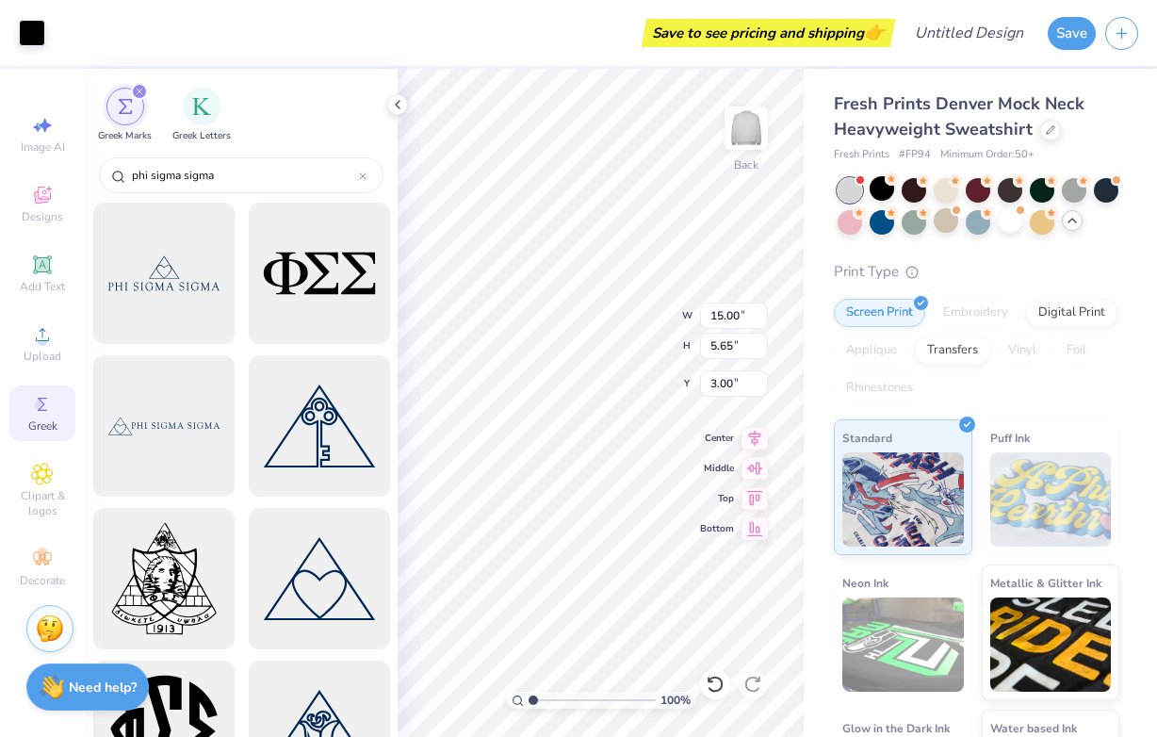
type input "9.55"
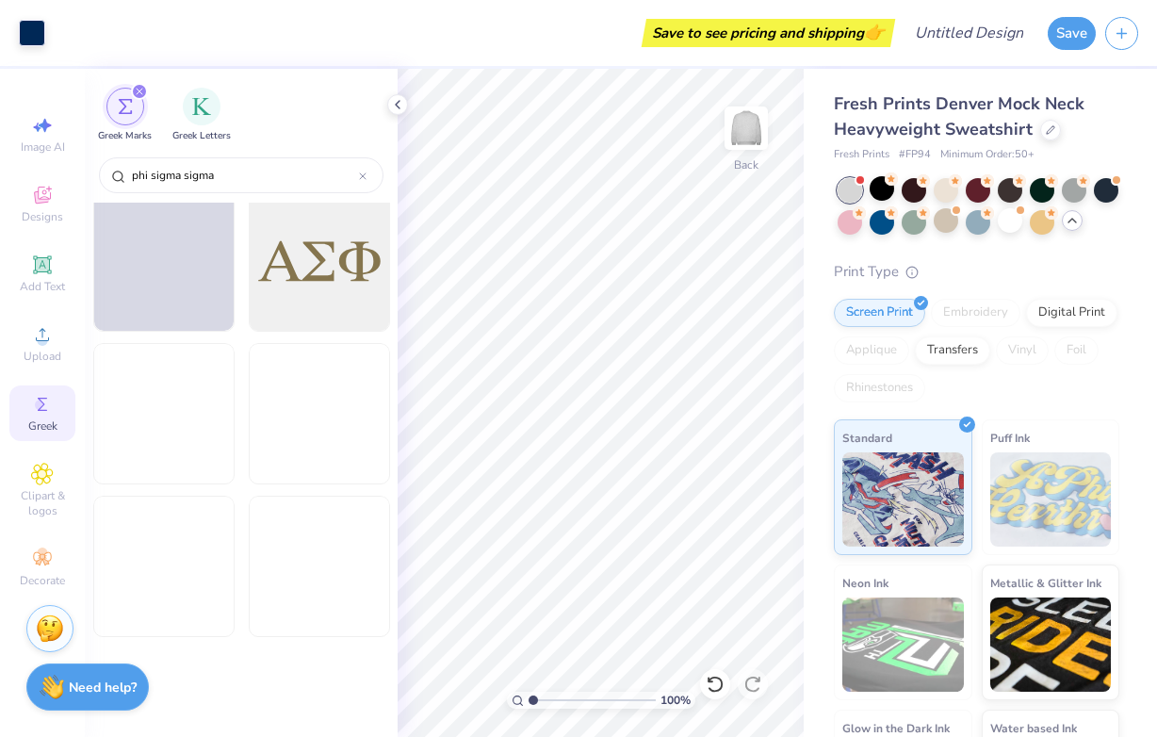
scroll to position [5757, 0]
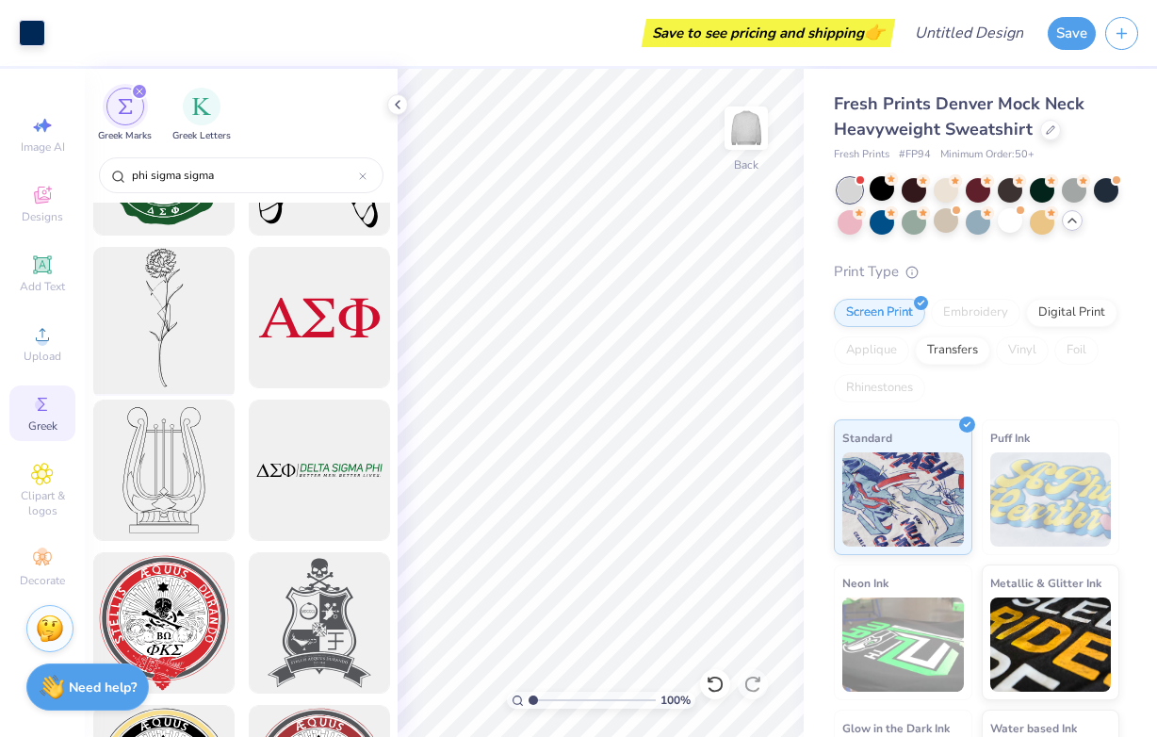
click at [167, 332] on div at bounding box center [163, 317] width 155 height 155
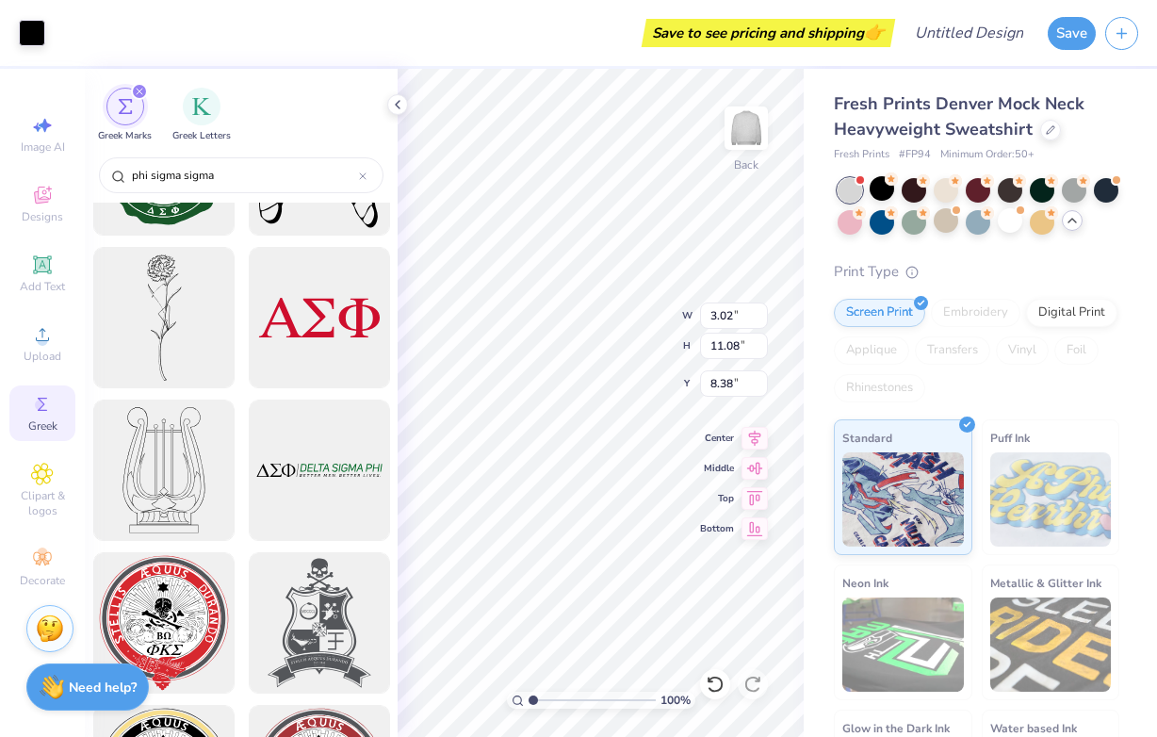
type input "3.02"
type input "11.08"
click at [734, 492] on div "100 % Back W 3.02 3.02 " H 11.08 11.08 " Y 8.38 8.38 " Center Middle Top Bottom" at bounding box center [601, 403] width 406 height 668
type input "7.62"
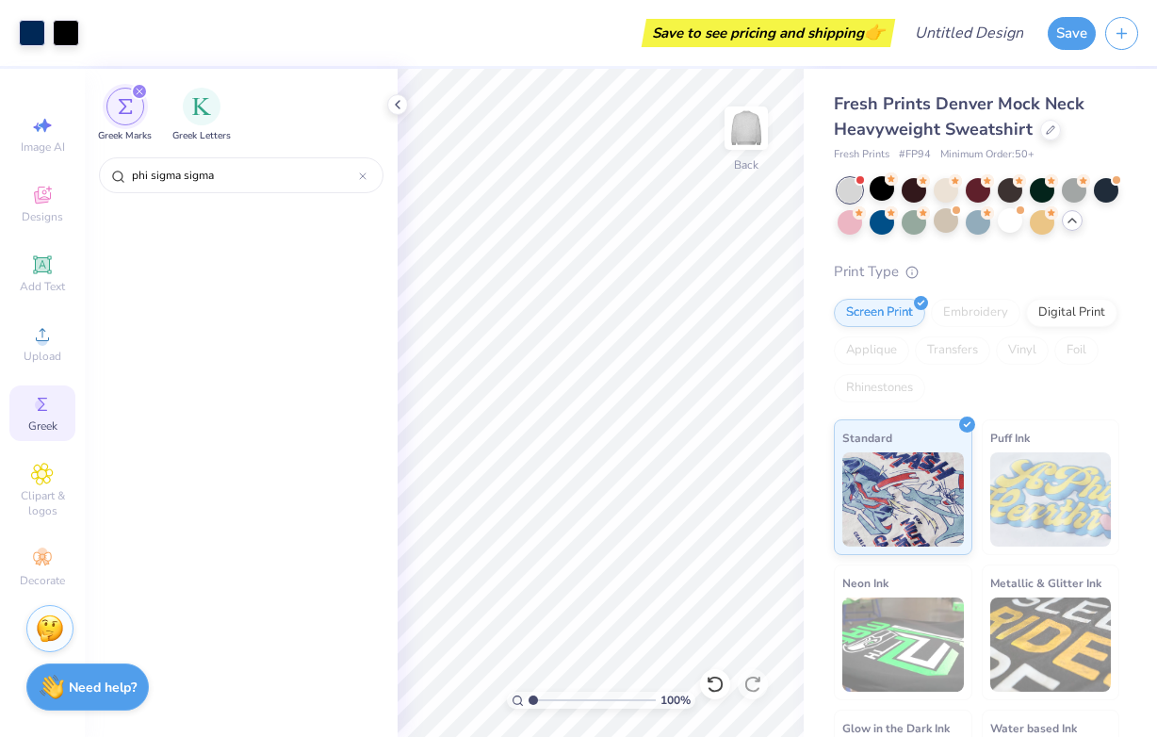
scroll to position [9540, 0]
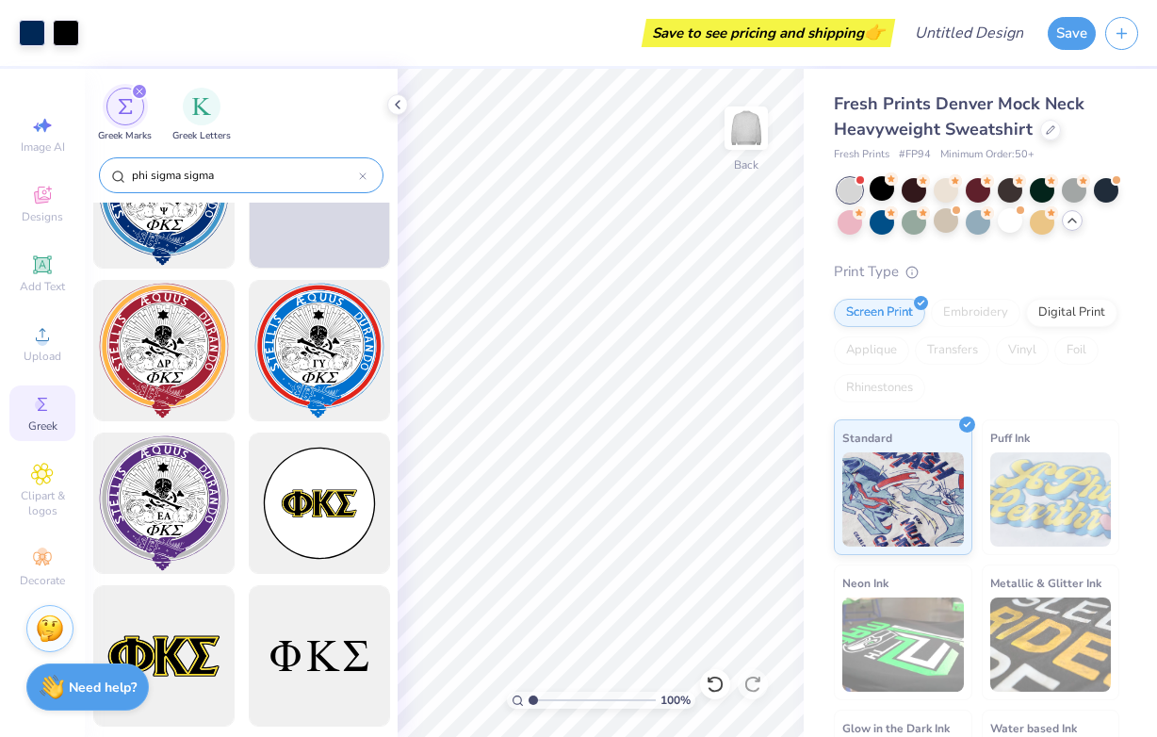
click at [262, 175] on input "phi sigma sigma" at bounding box center [244, 175] width 229 height 19
click at [239, 172] on input "phi sigma sigma" at bounding box center [244, 175] width 229 height 19
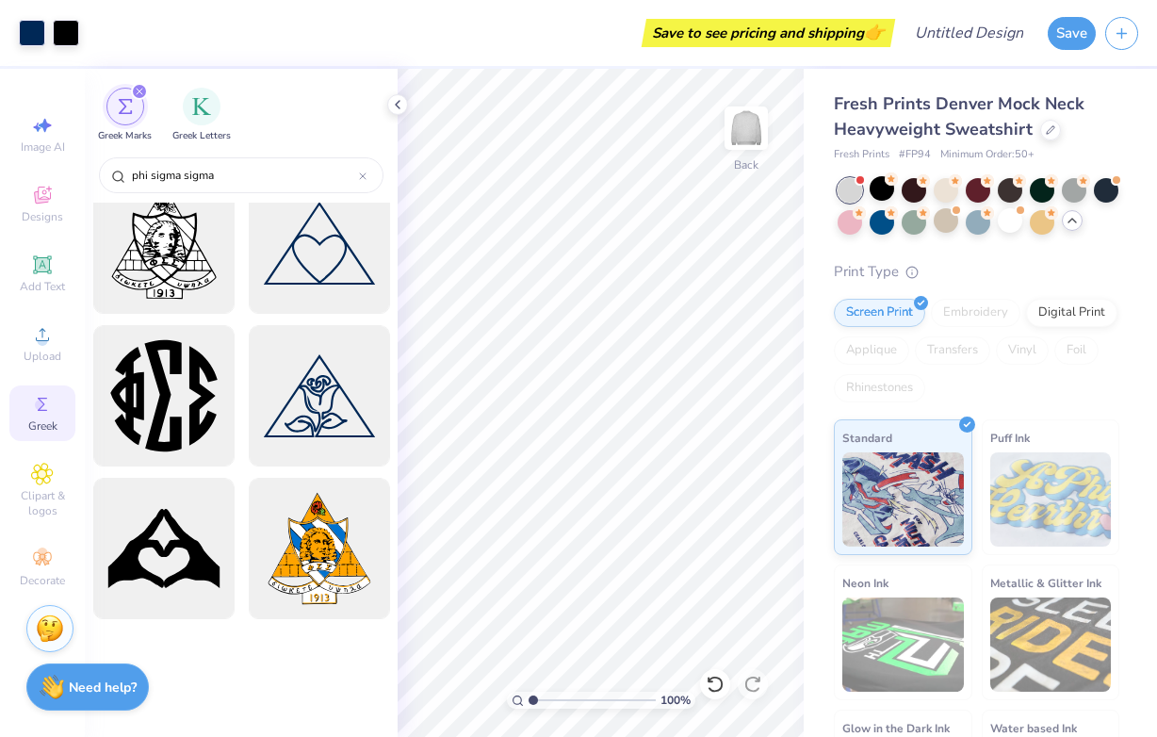
scroll to position [0, 0]
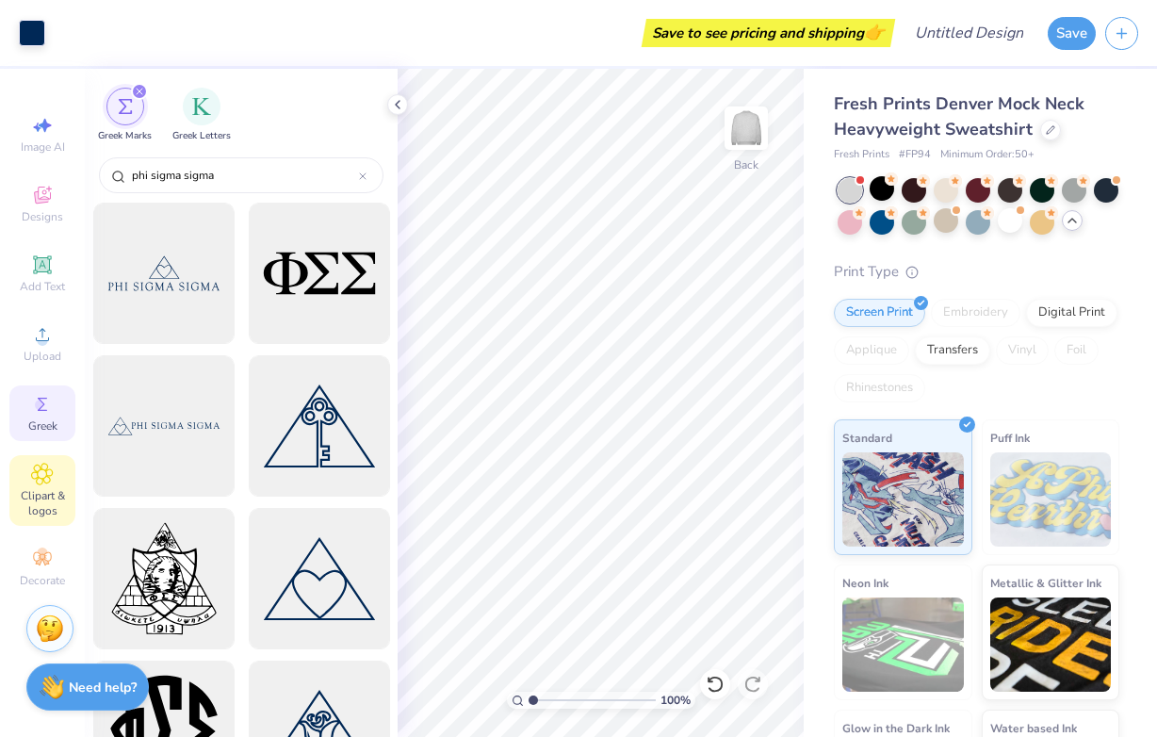
click at [65, 506] on span "Clipart & logos" at bounding box center [42, 503] width 66 height 30
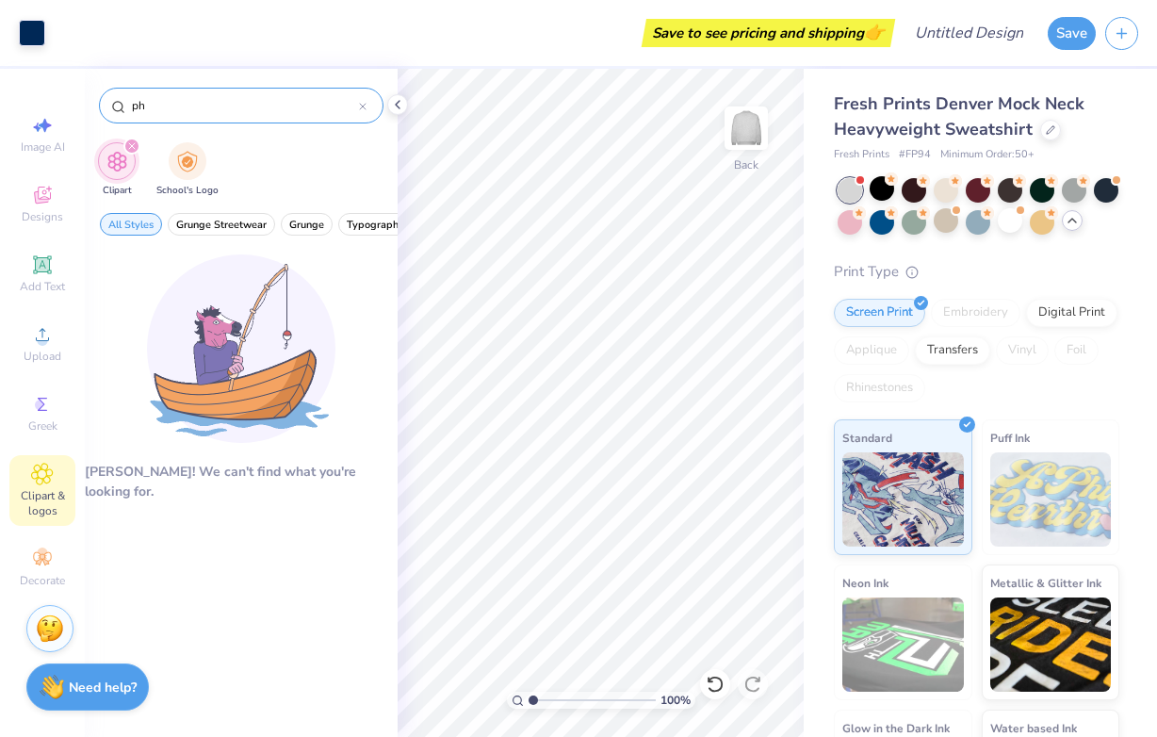
type input "p"
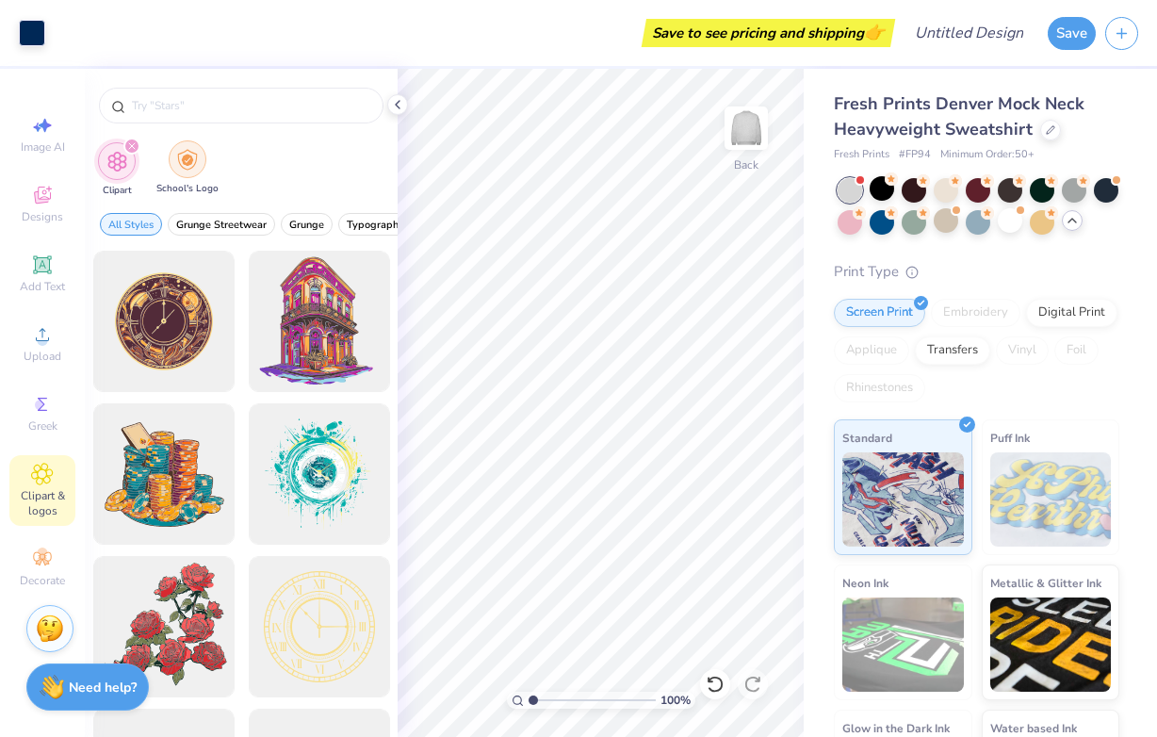
click at [203, 151] on div "filter for School's Logo" at bounding box center [188, 159] width 38 height 38
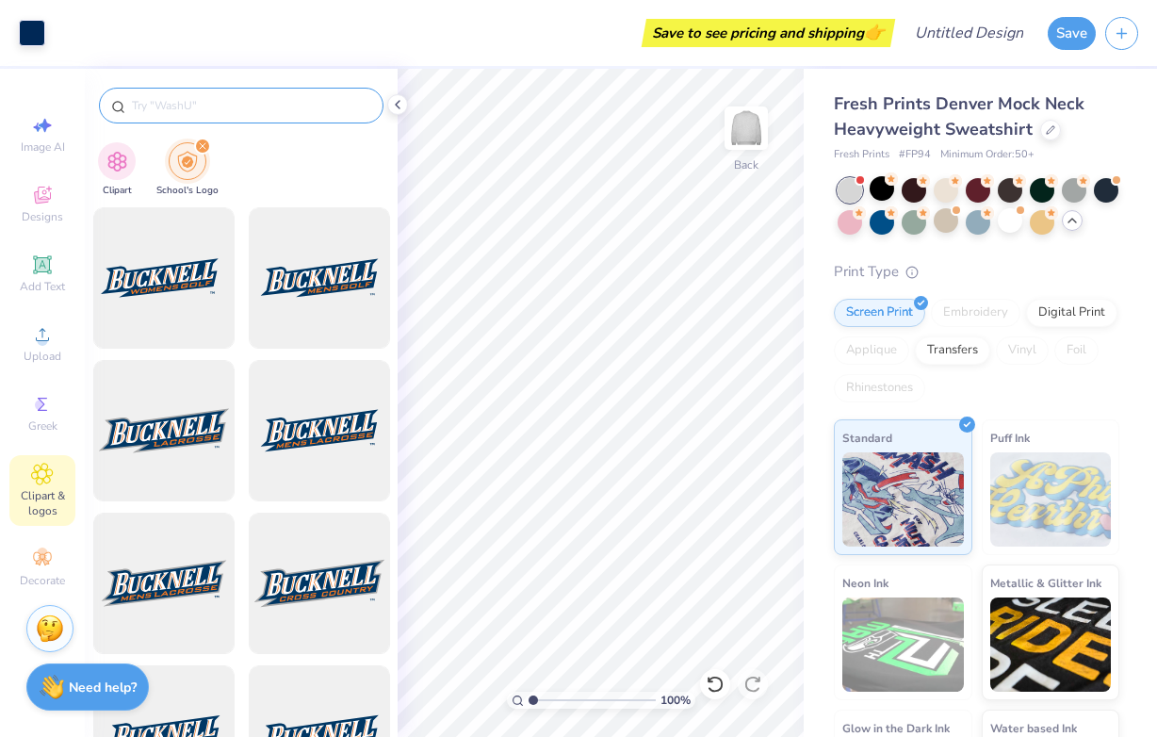
click at [188, 111] on input "text" at bounding box center [250, 105] width 241 height 19
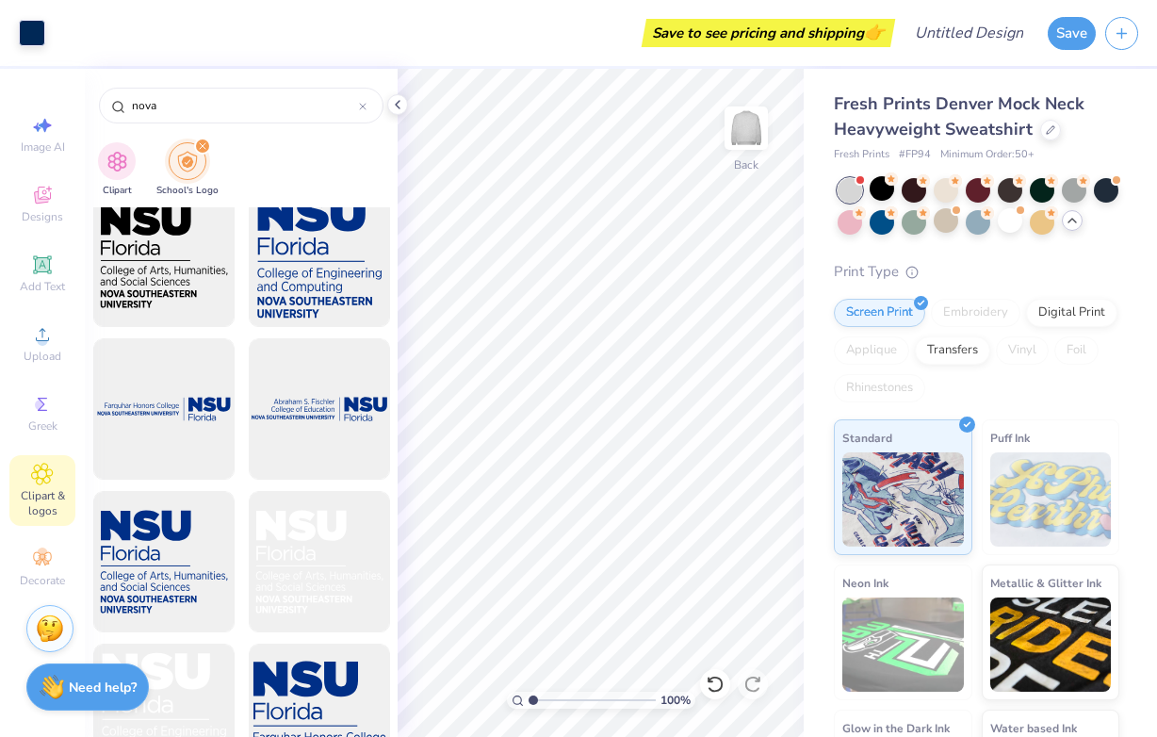
scroll to position [784, 0]
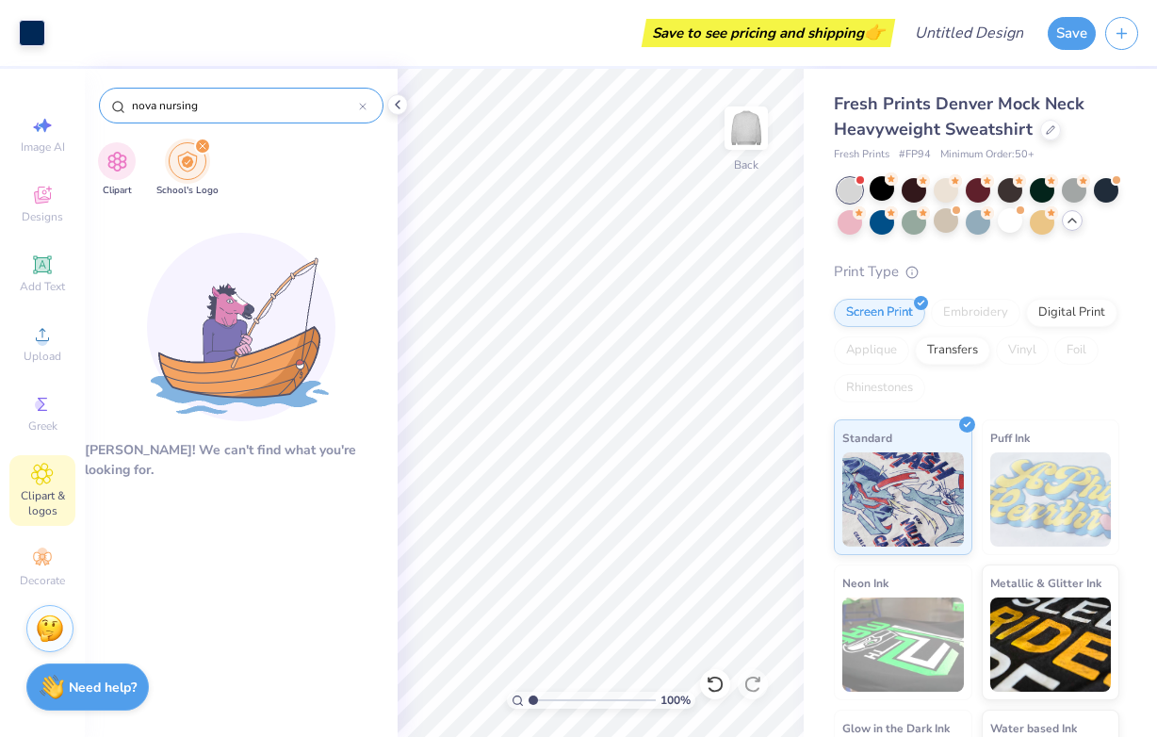
drag, startPoint x: 224, startPoint y: 96, endPoint x: 161, endPoint y: 96, distance: 63.1
click at [161, 96] on input "nova nursing" at bounding box center [244, 105] width 229 height 19
drag, startPoint x: 220, startPoint y: 106, endPoint x: 163, endPoint y: 106, distance: 56.5
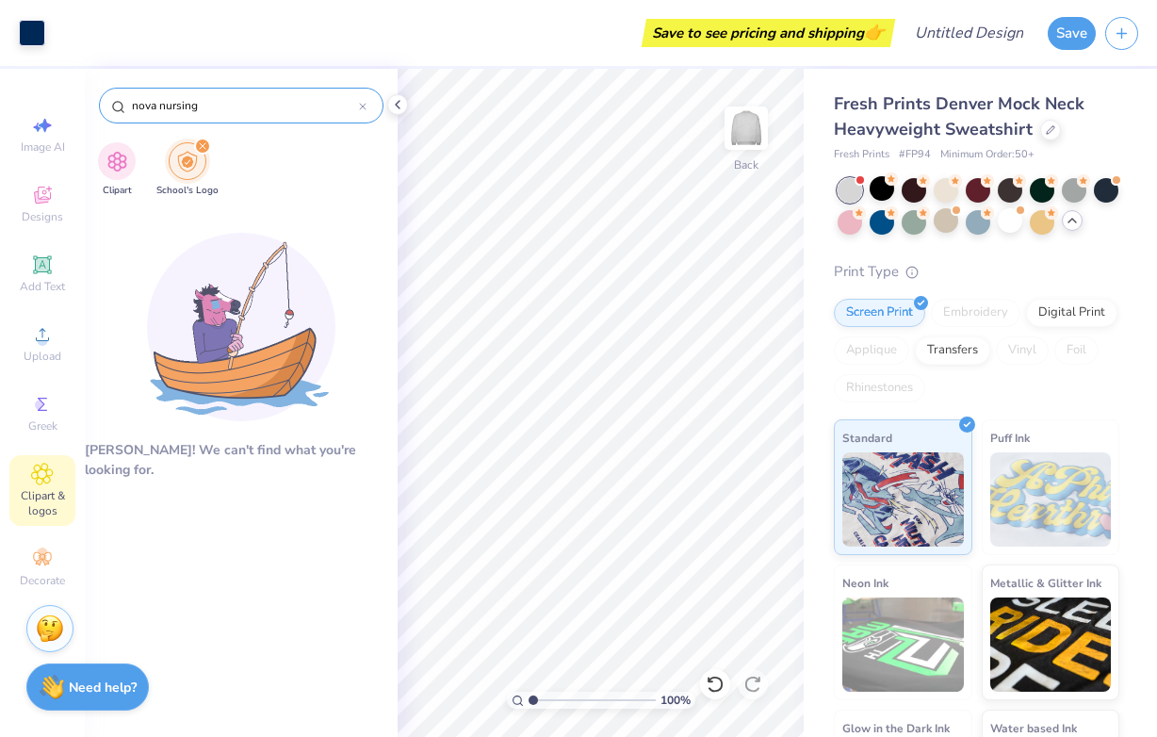
click at [163, 106] on input "nova nursing" at bounding box center [244, 105] width 229 height 19
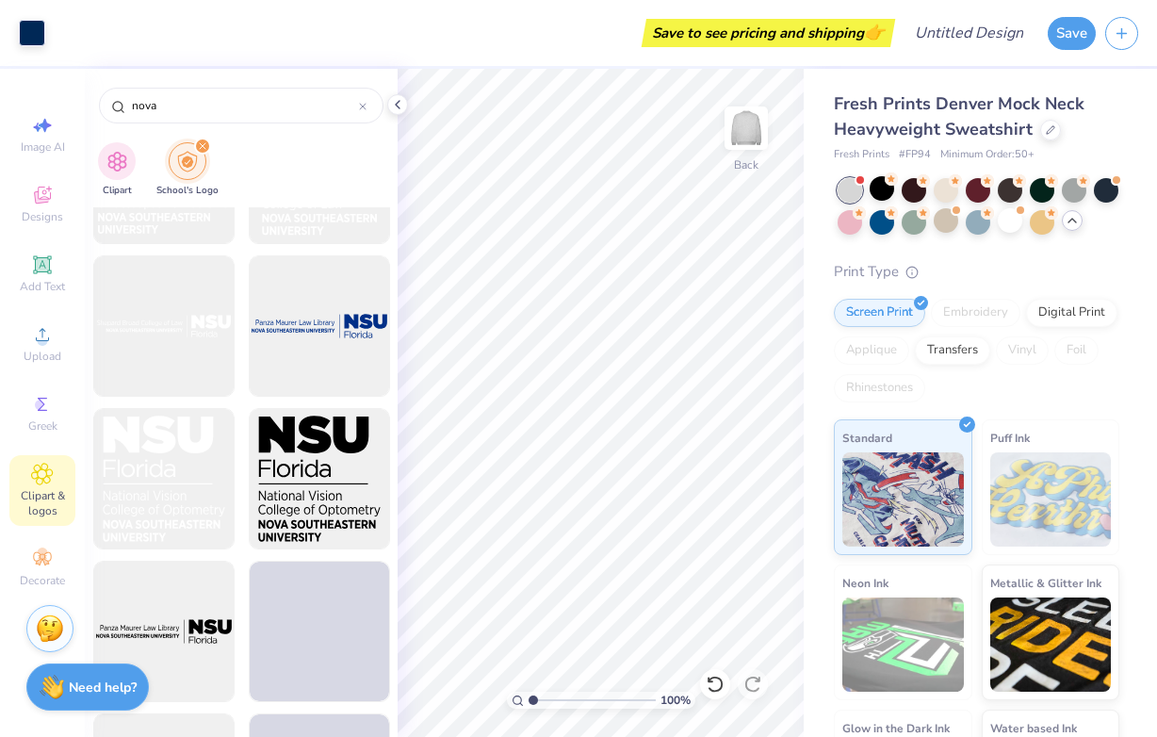
scroll to position [6823, 0]
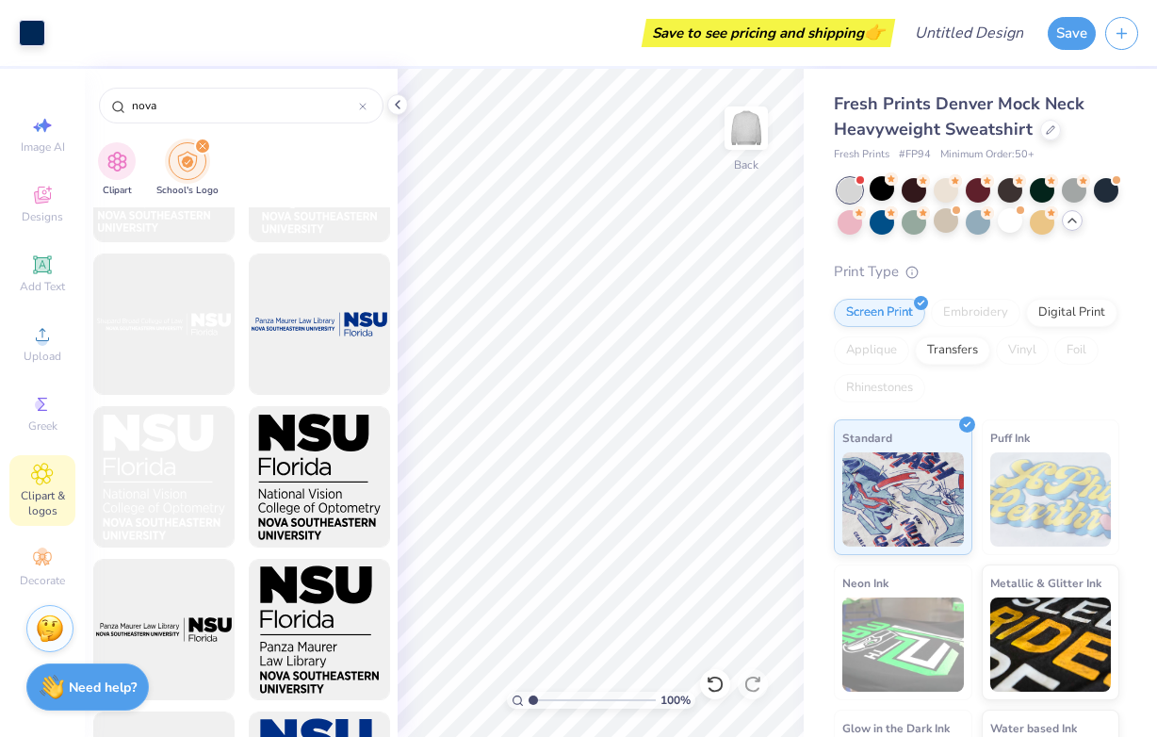
type input "nova"
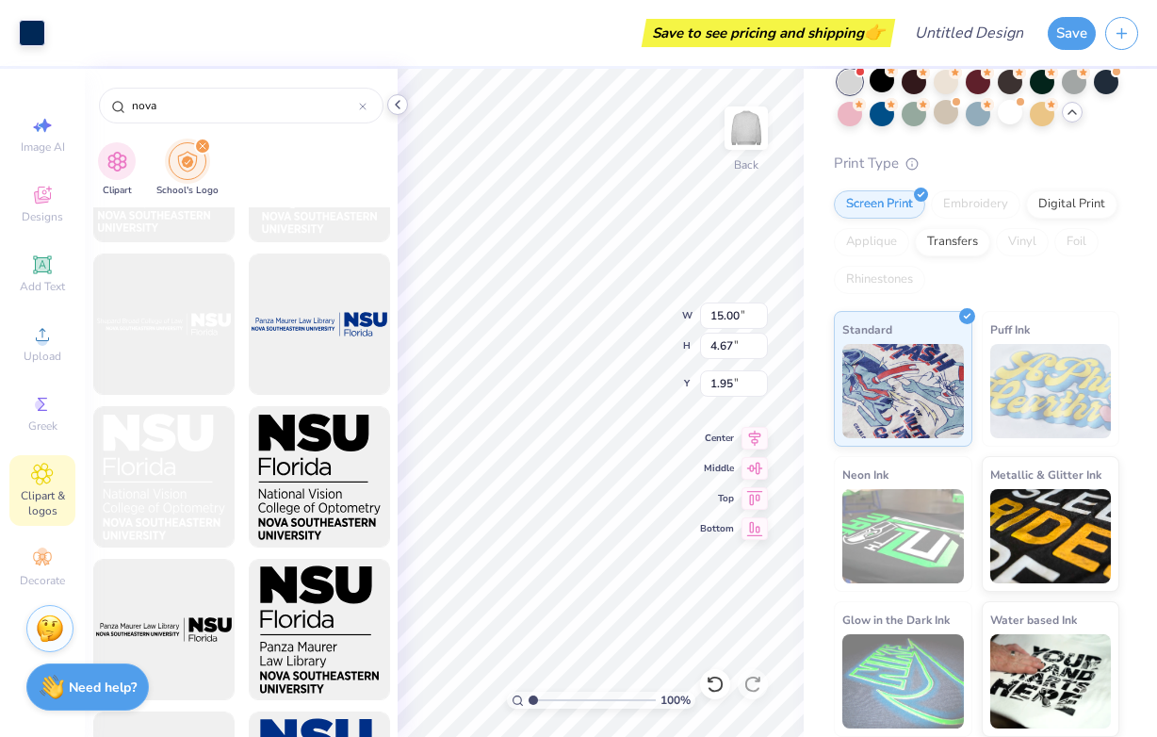
click at [394, 102] on icon at bounding box center [397, 104] width 15 height 15
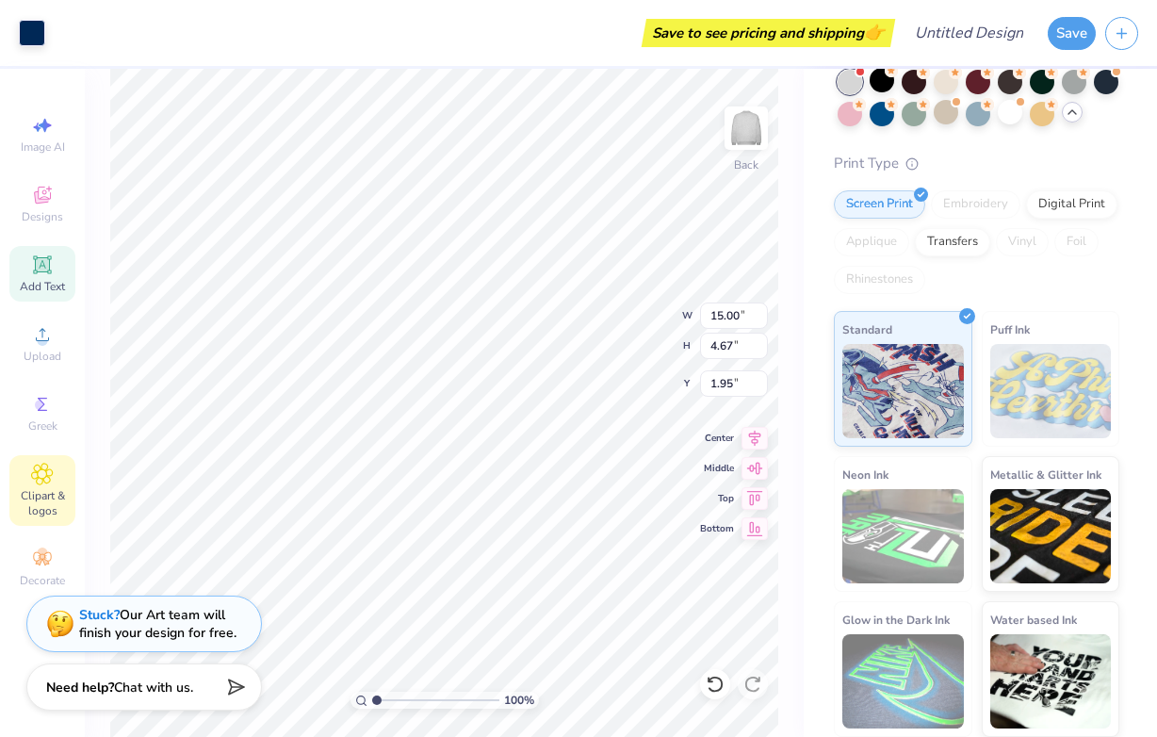
click at [40, 267] on icon at bounding box center [42, 264] width 18 height 18
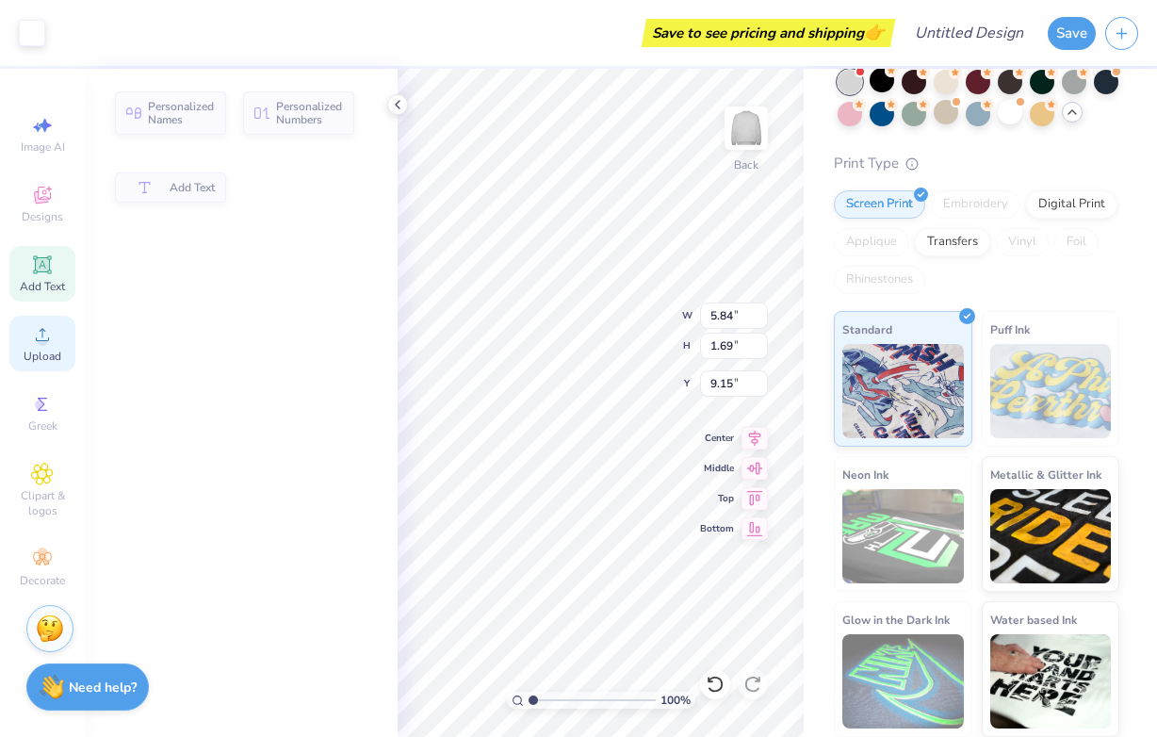
type input "5.84"
type input "1.69"
type input "9.15"
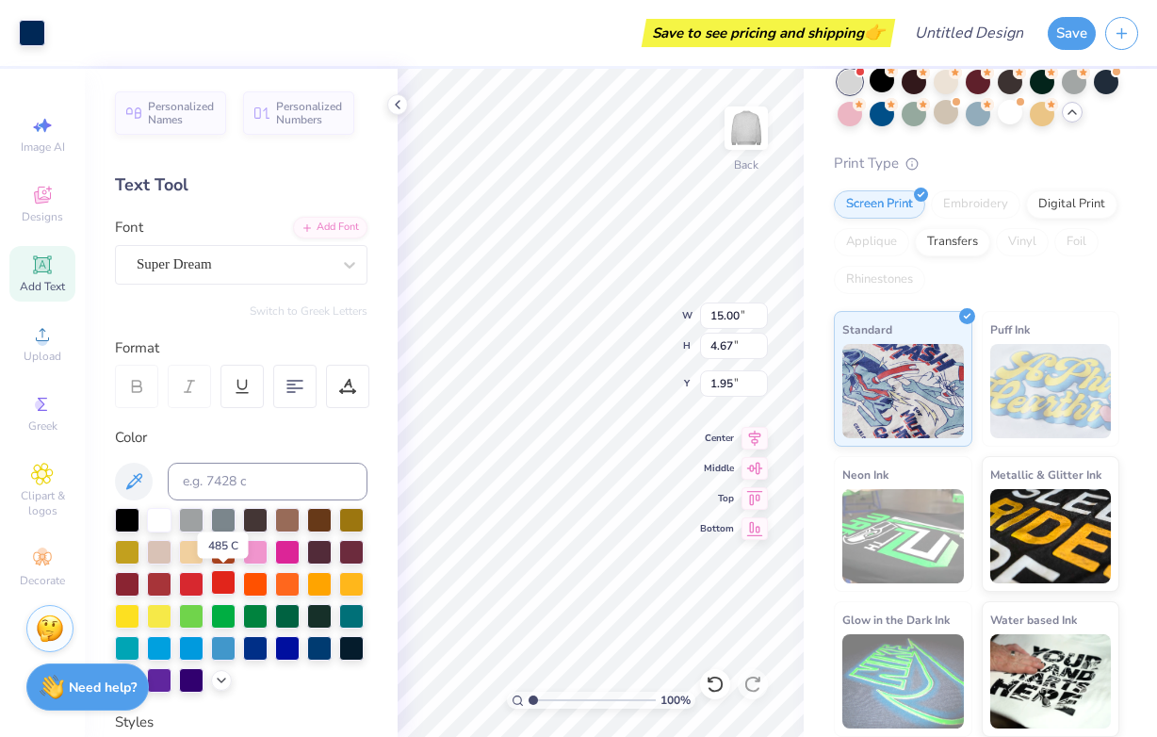
click at [227, 586] on div at bounding box center [223, 582] width 24 height 24
click at [265, 594] on div at bounding box center [255, 582] width 24 height 24
click at [39, 563] on icon at bounding box center [39, 562] width 7 height 7
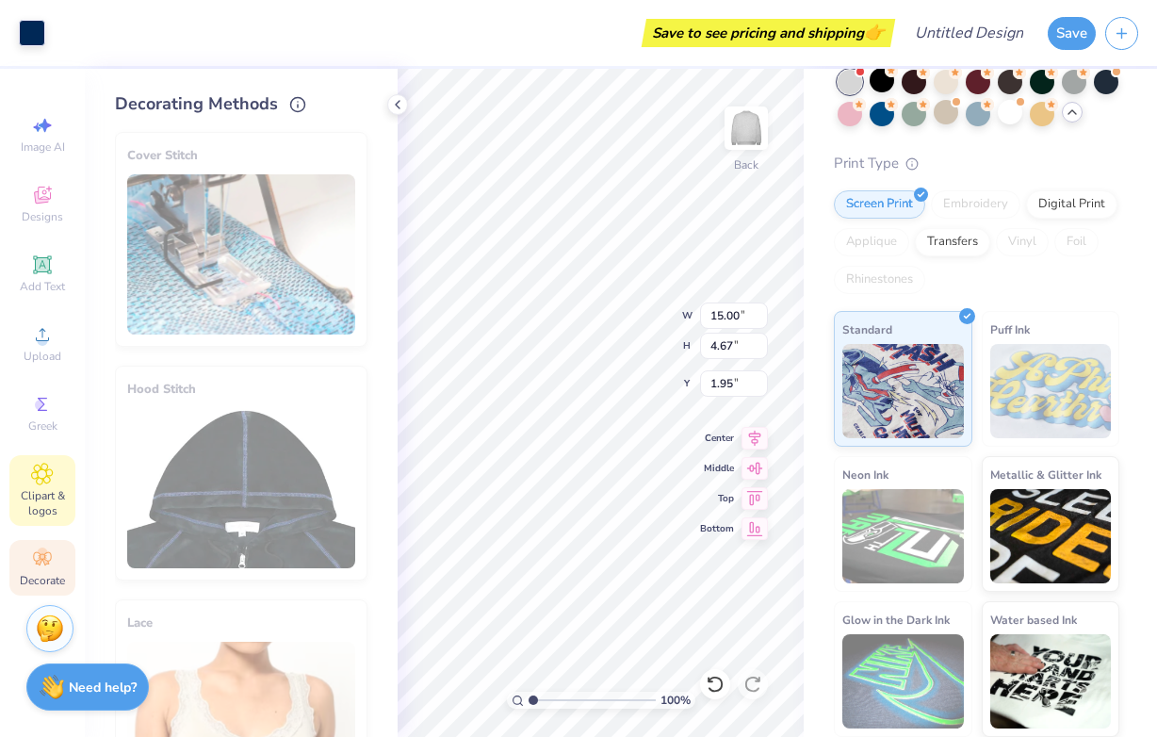
click at [49, 470] on icon at bounding box center [42, 474] width 22 height 23
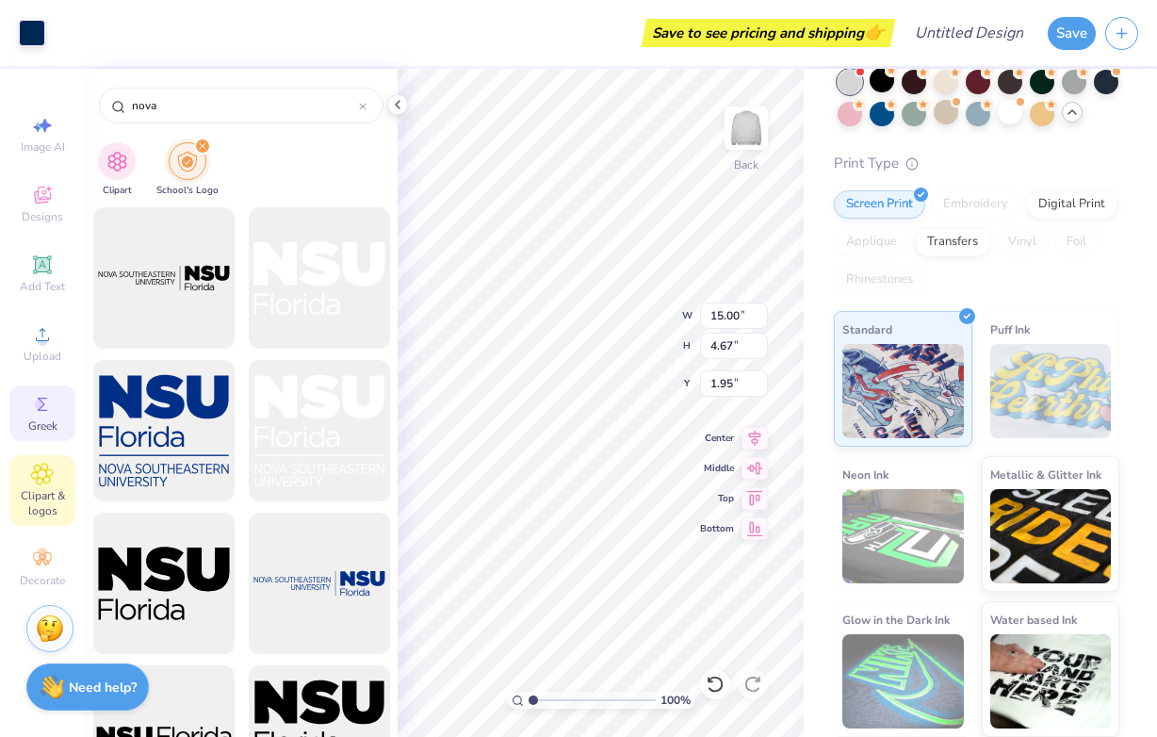
click at [49, 426] on span "Greek" at bounding box center [42, 425] width 29 height 15
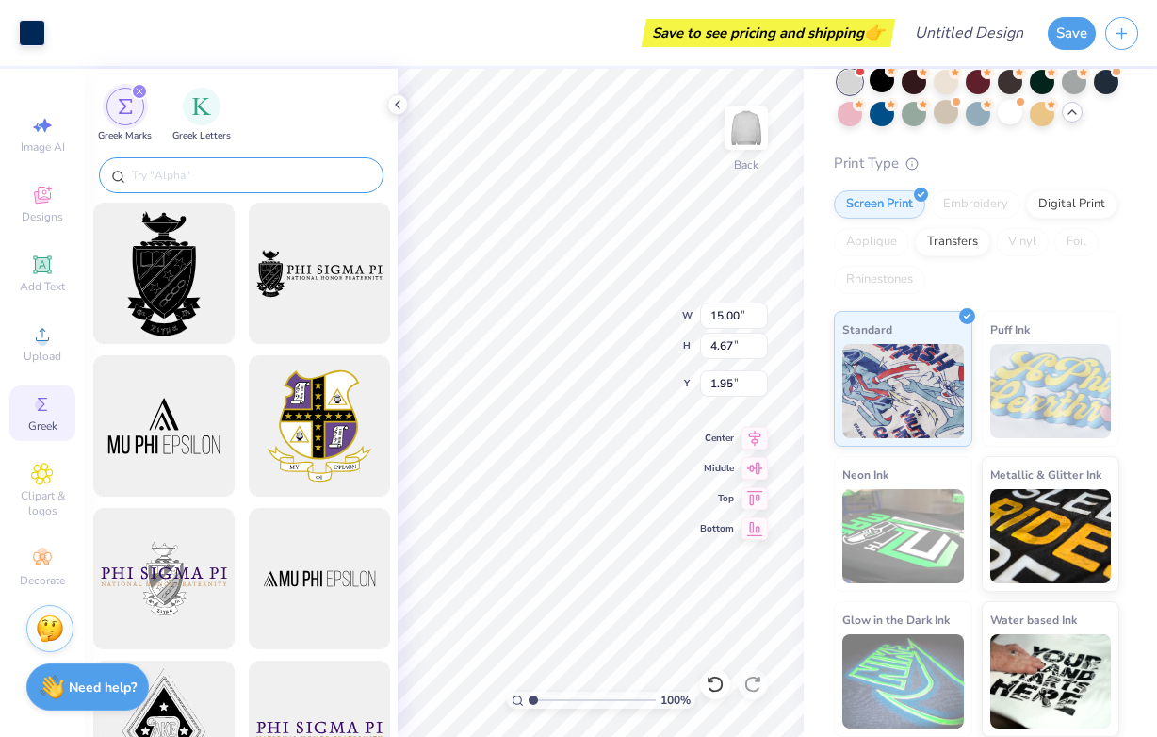
click at [227, 162] on div at bounding box center [241, 175] width 285 height 36
click at [221, 188] on div at bounding box center [241, 175] width 285 height 36
click at [181, 179] on input "text" at bounding box center [250, 175] width 241 height 19
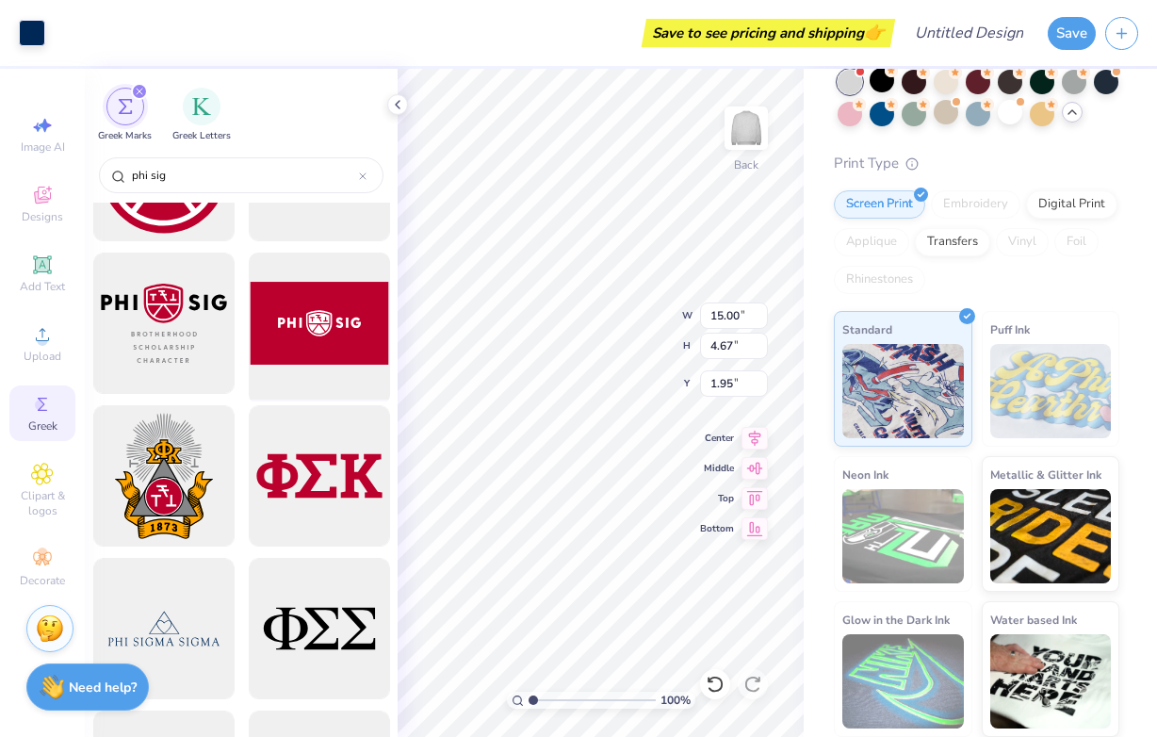
scroll to position [256, 0]
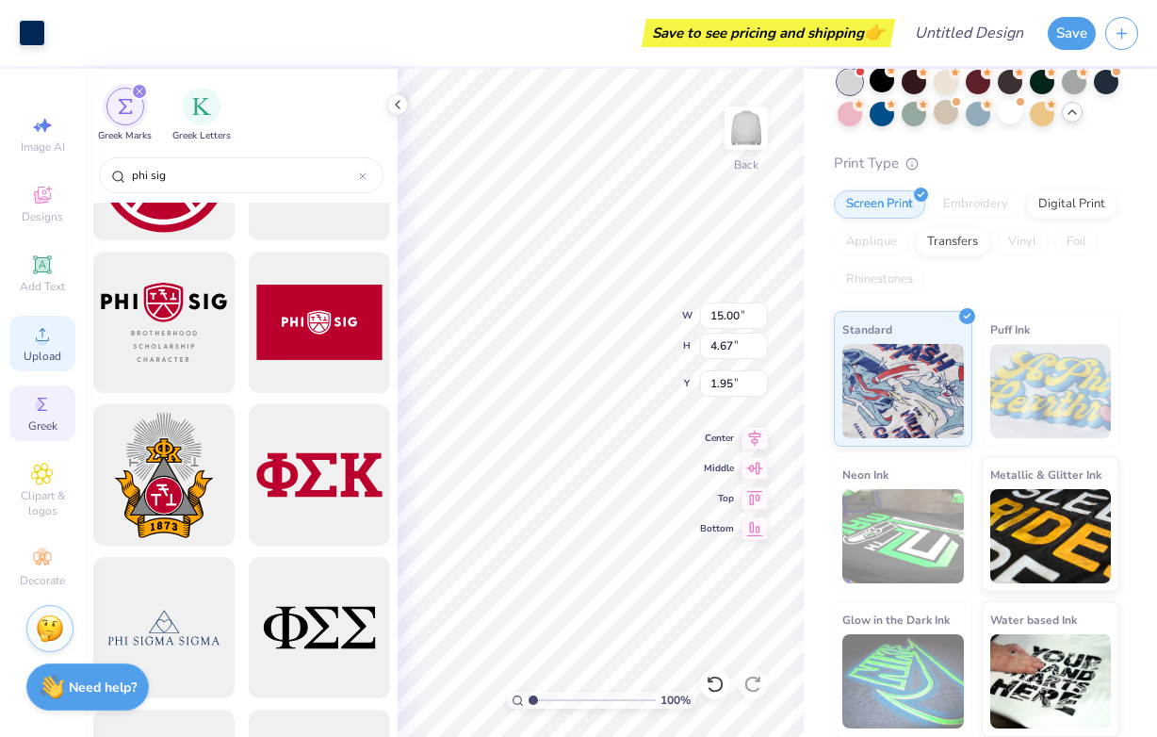
type input "phi sig"
click at [38, 329] on icon at bounding box center [42, 334] width 23 height 23
click at [65, 332] on div "Upload" at bounding box center [42, 344] width 66 height 56
click at [32, 268] on icon at bounding box center [42, 264] width 23 height 23
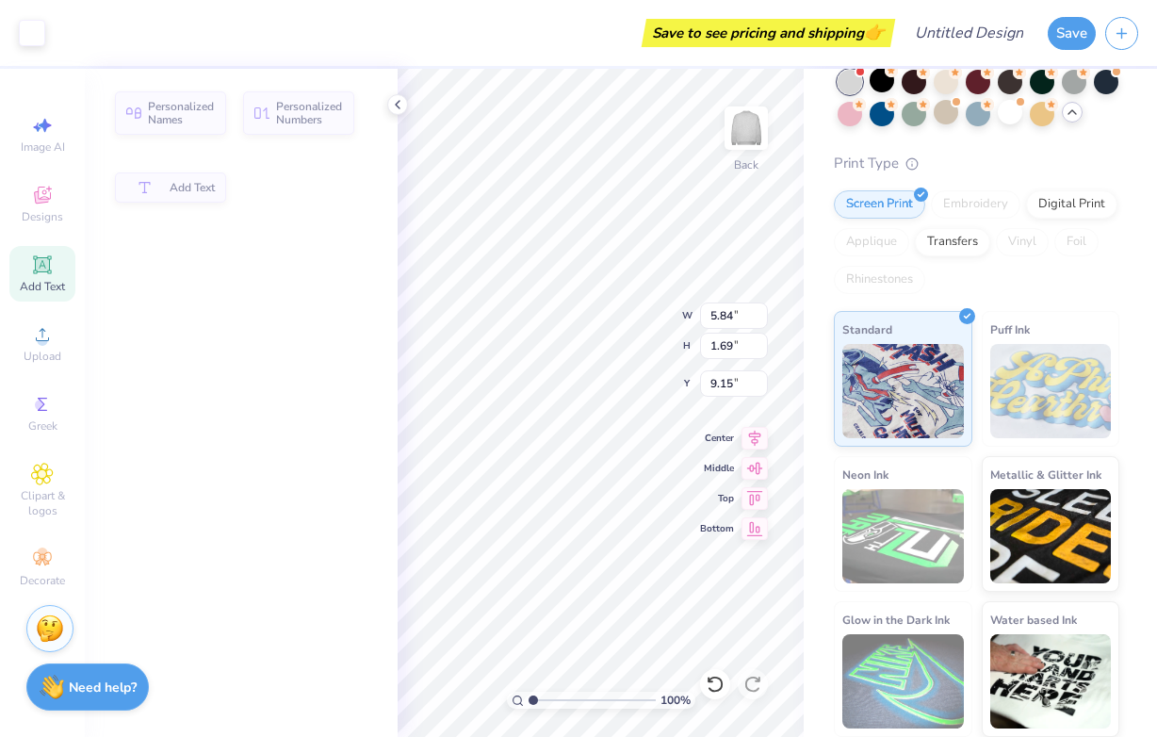
type input "5.84"
type input "1.69"
type input "9.15"
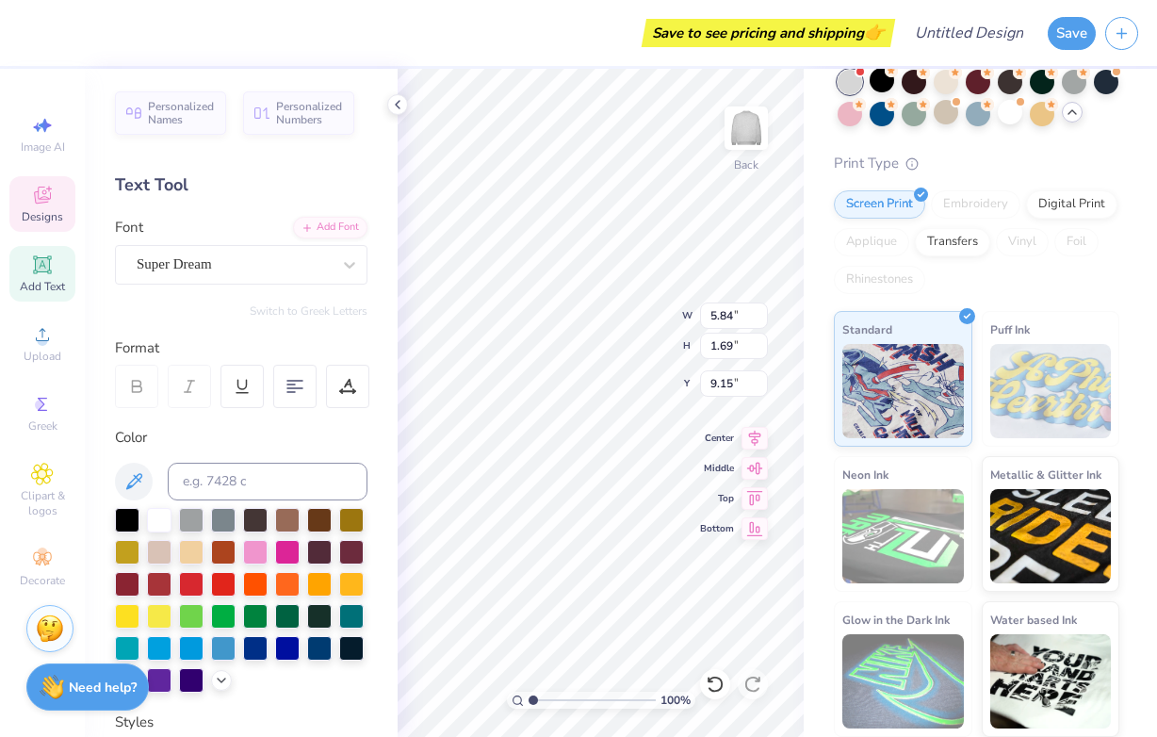
click at [49, 190] on icon at bounding box center [49, 189] width 6 height 6
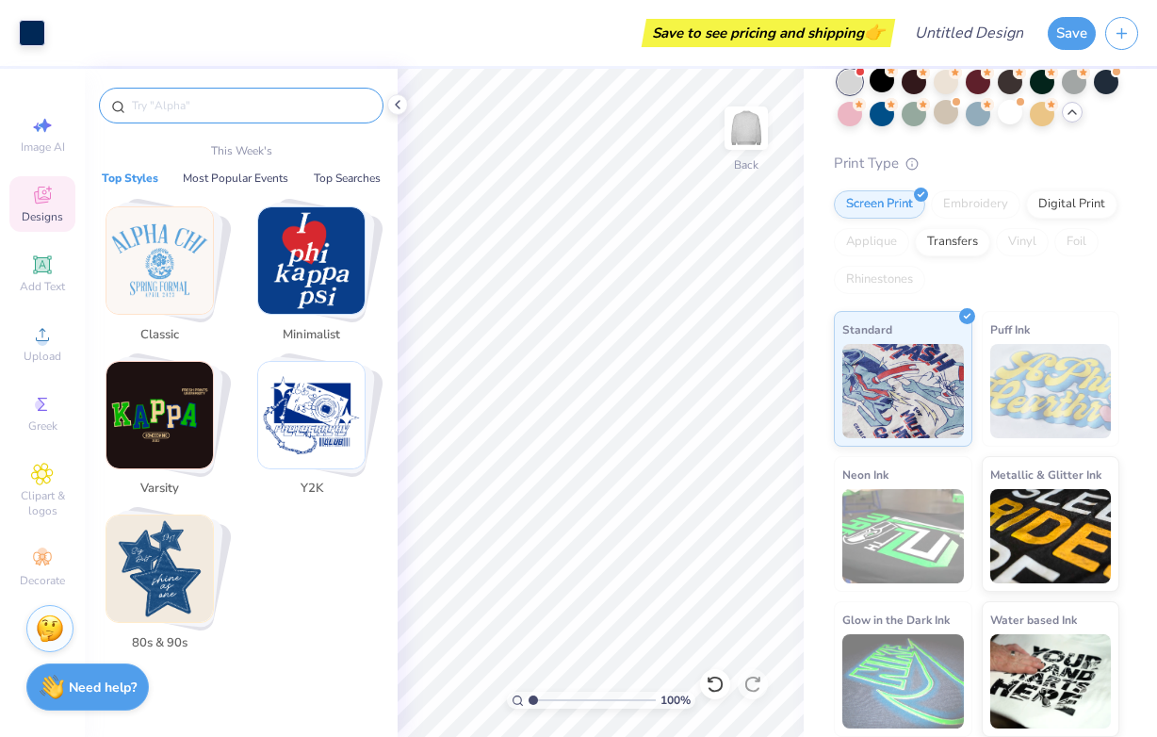
click at [205, 96] on input "text" at bounding box center [250, 105] width 241 height 19
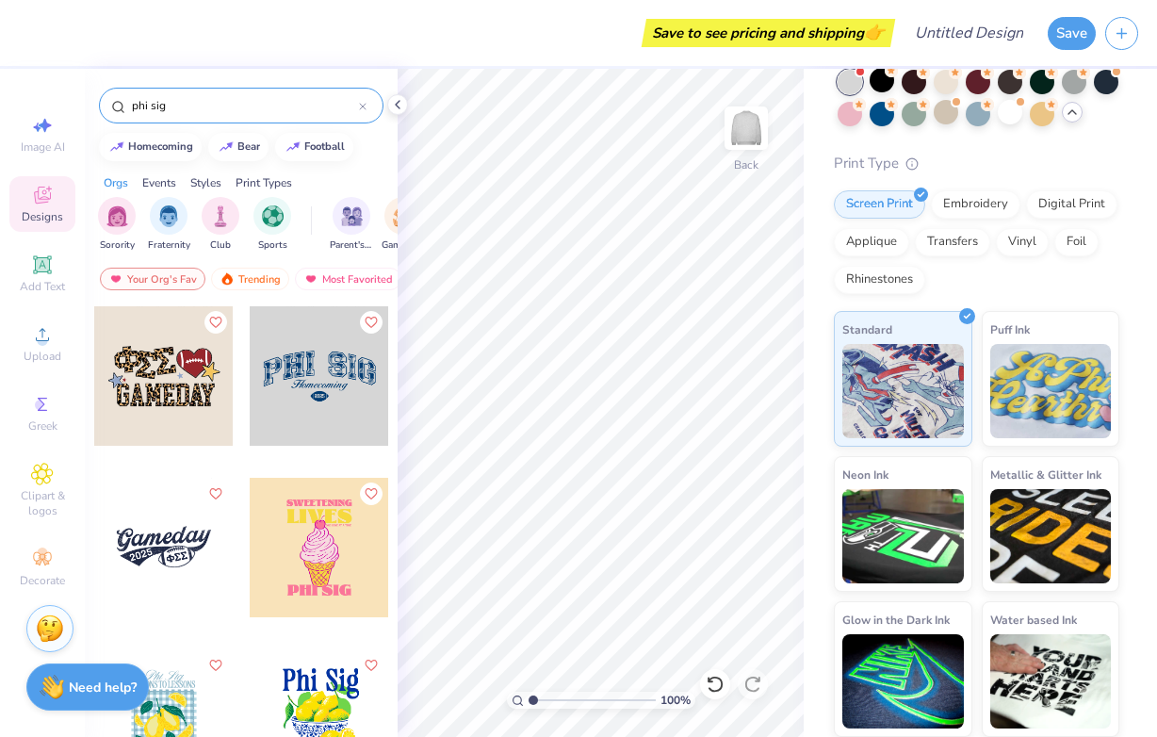
click at [353, 394] on div at bounding box center [319, 375] width 139 height 139
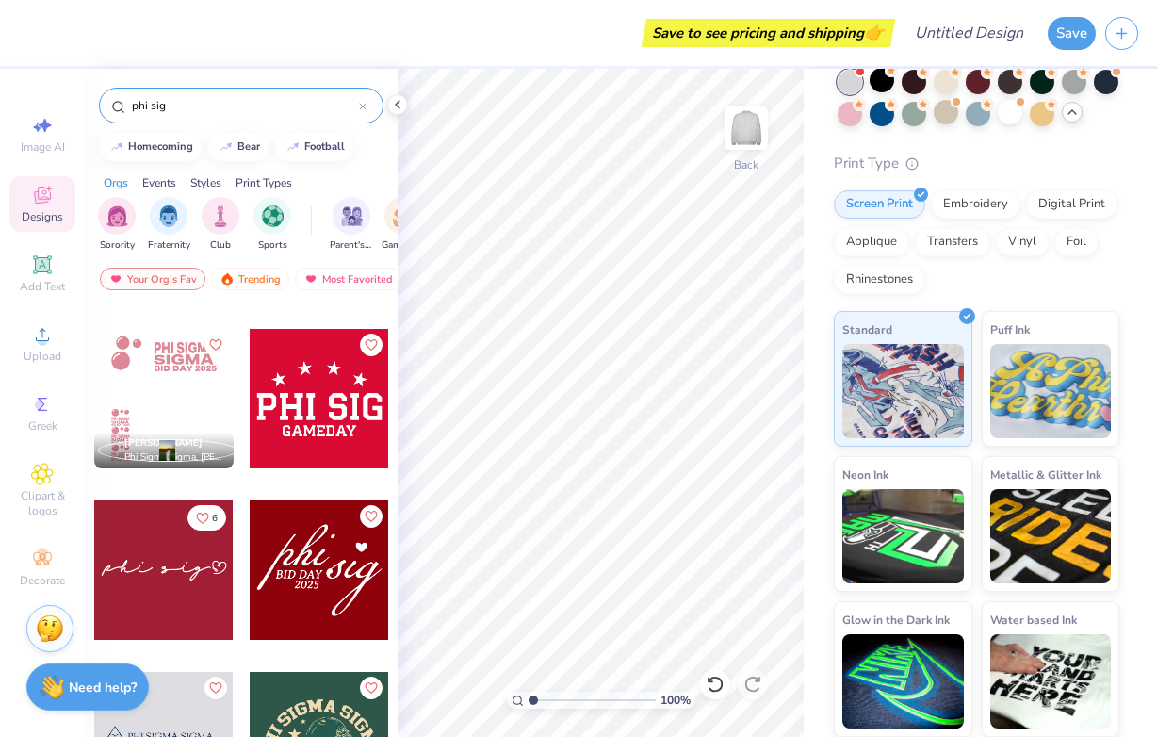
scroll to position [1624, 0]
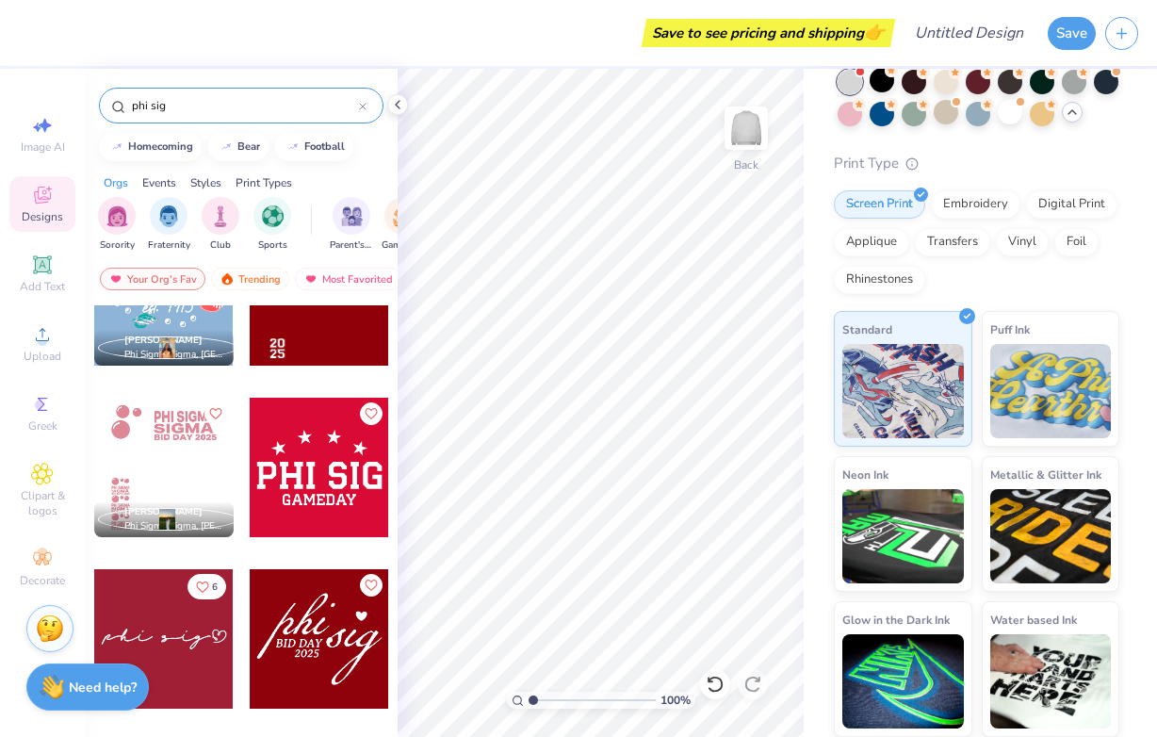
click at [162, 642] on div at bounding box center [163, 638] width 139 height 139
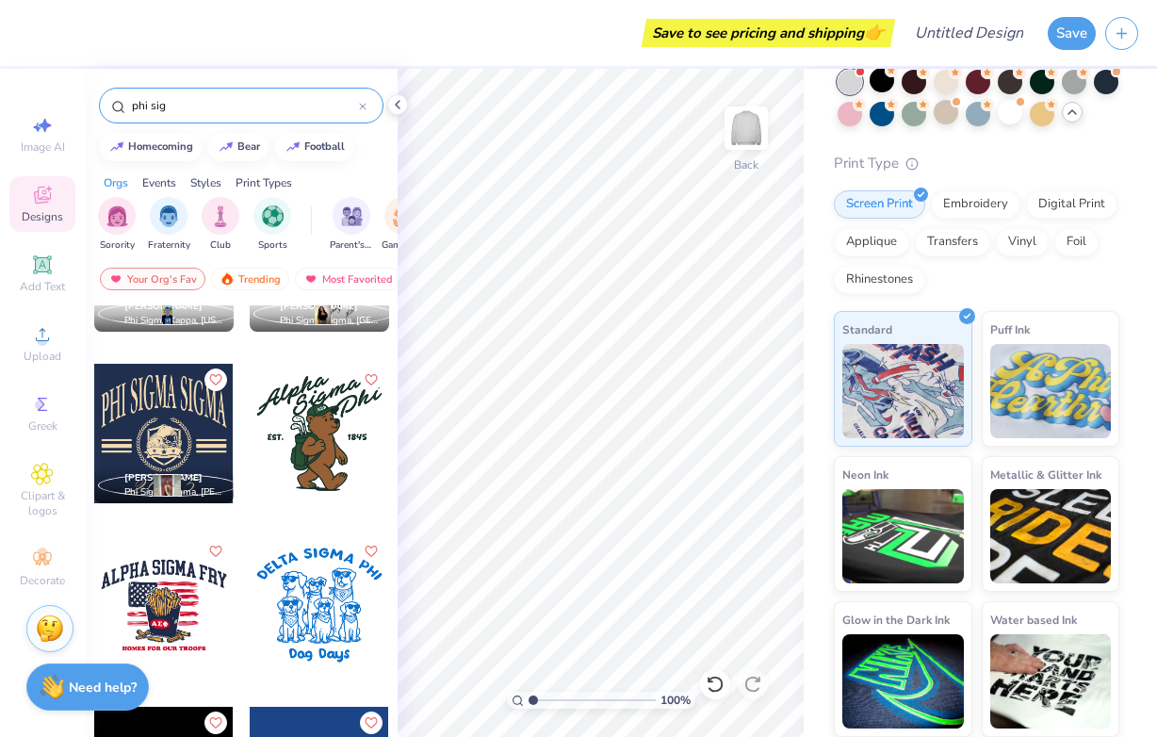
scroll to position [2860, 0]
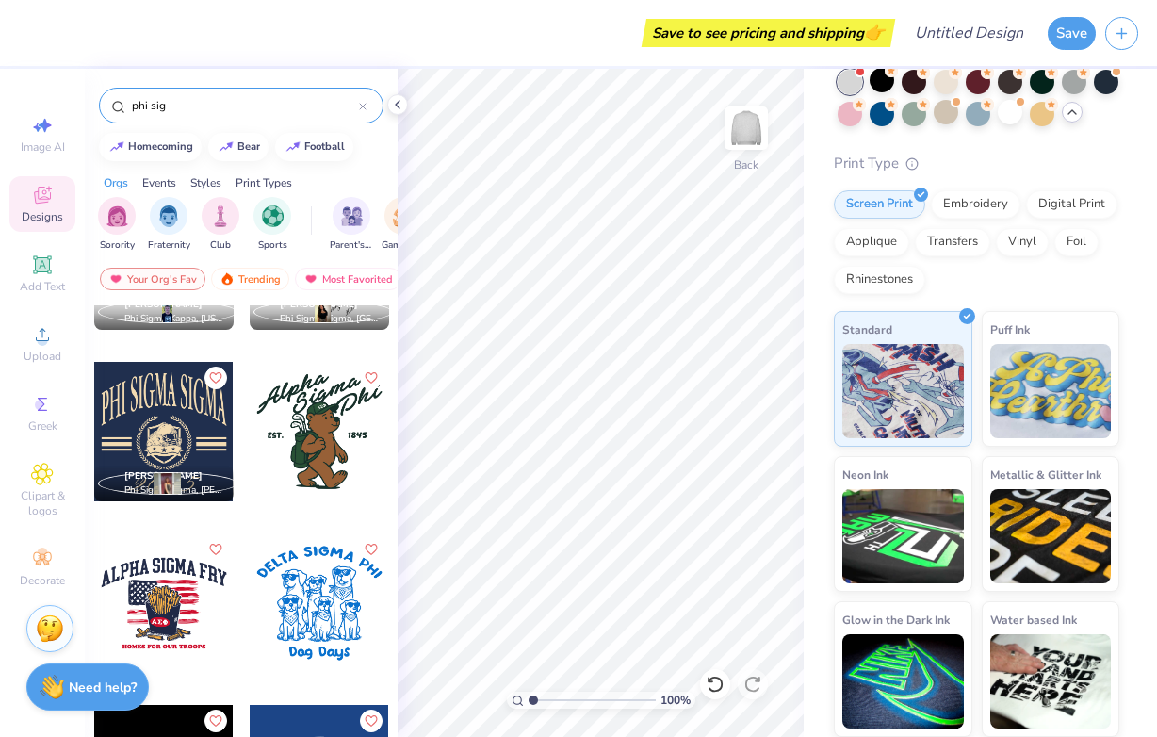
click at [206, 102] on input "phi sig" at bounding box center [244, 105] width 229 height 19
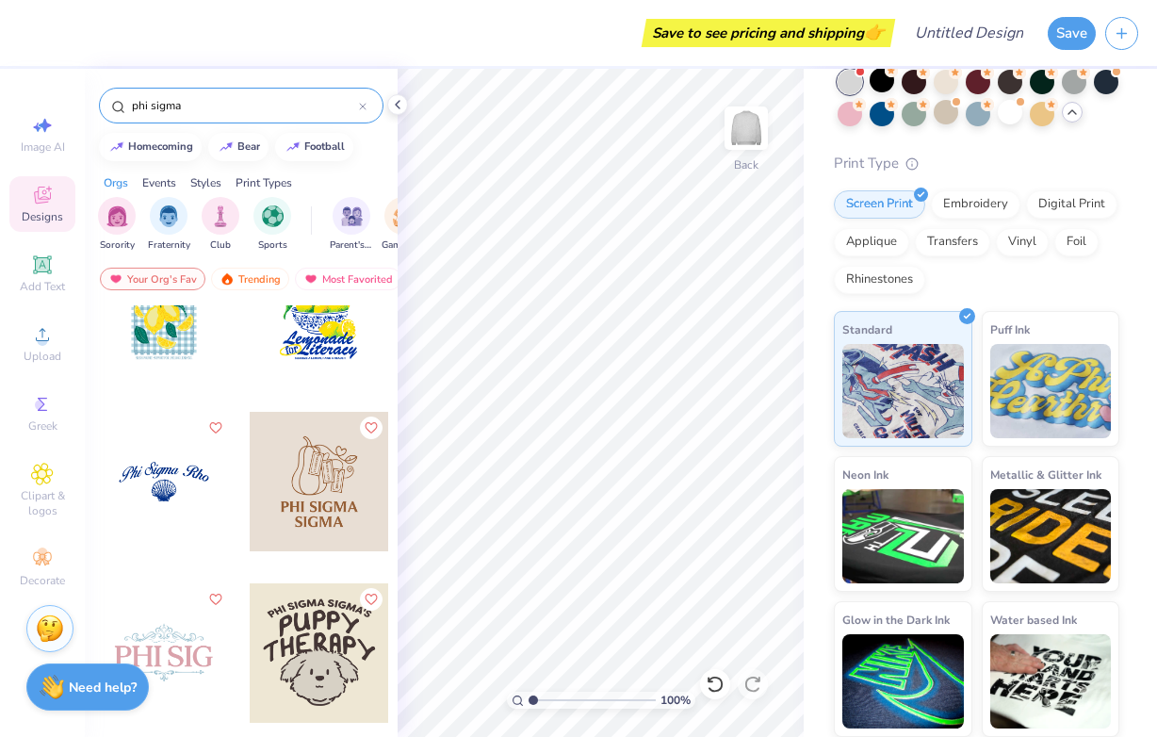
scroll to position [615, 0]
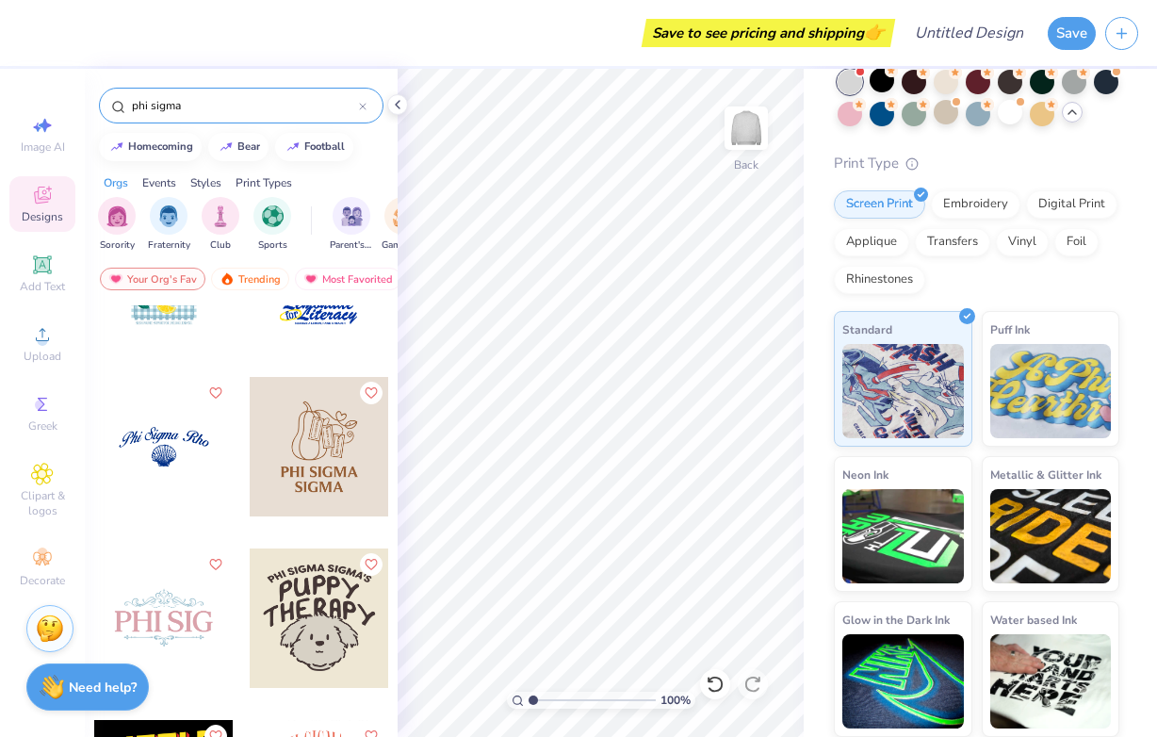
type input "phi sigma"
click at [139, 593] on div at bounding box center [163, 617] width 139 height 139
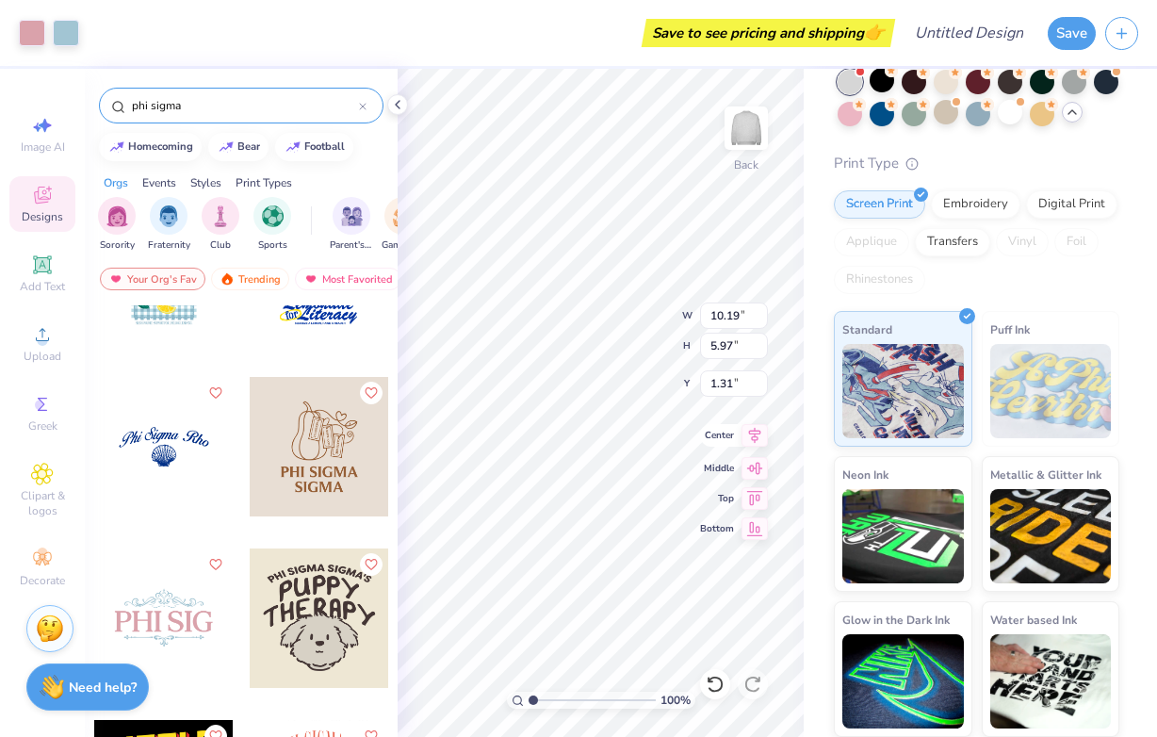
type input "10.19"
type input "5.97"
type input "1.49"
click at [751, 436] on icon at bounding box center [755, 435] width 26 height 23
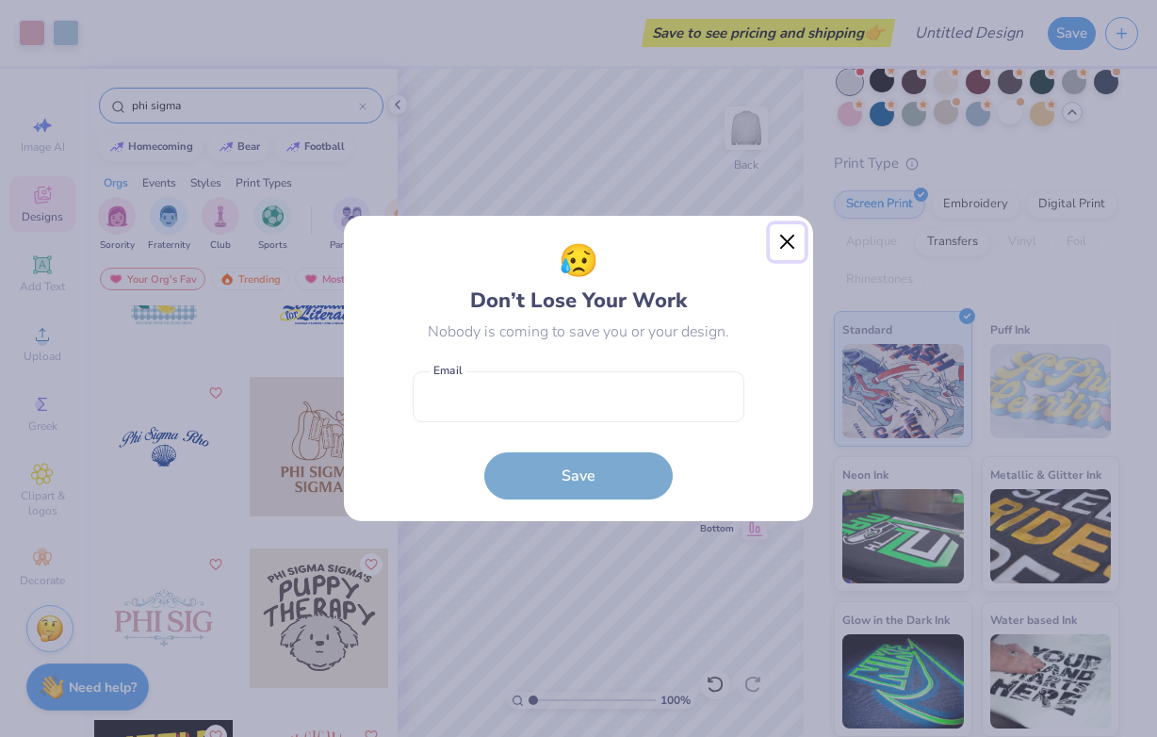
click at [773, 244] on button "Close" at bounding box center [788, 242] width 36 height 36
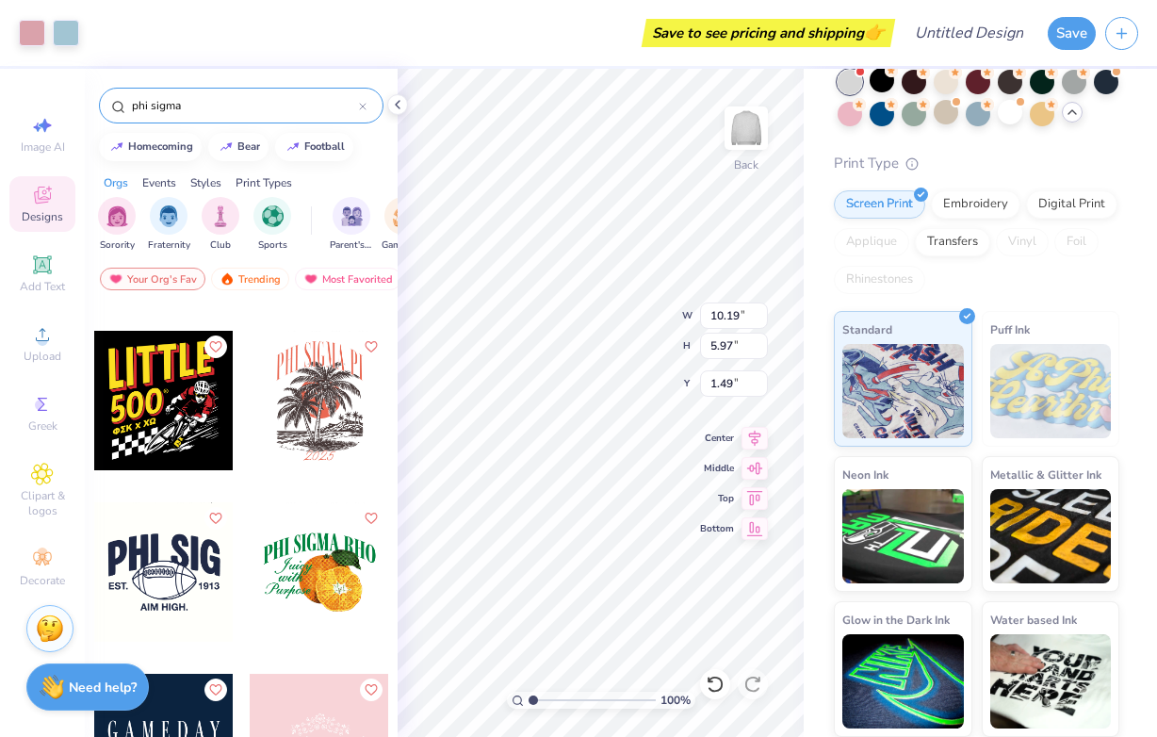
scroll to position [1151, 0]
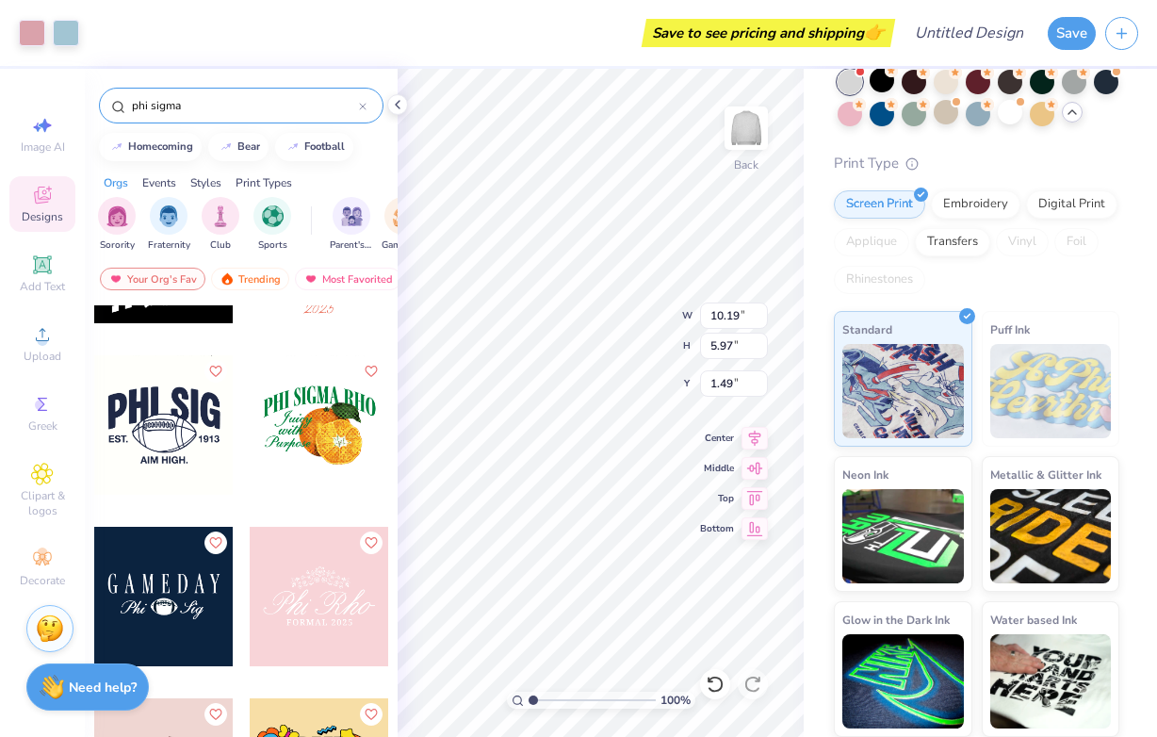
click at [215, 108] on input "phi sigma" at bounding box center [244, 105] width 229 height 19
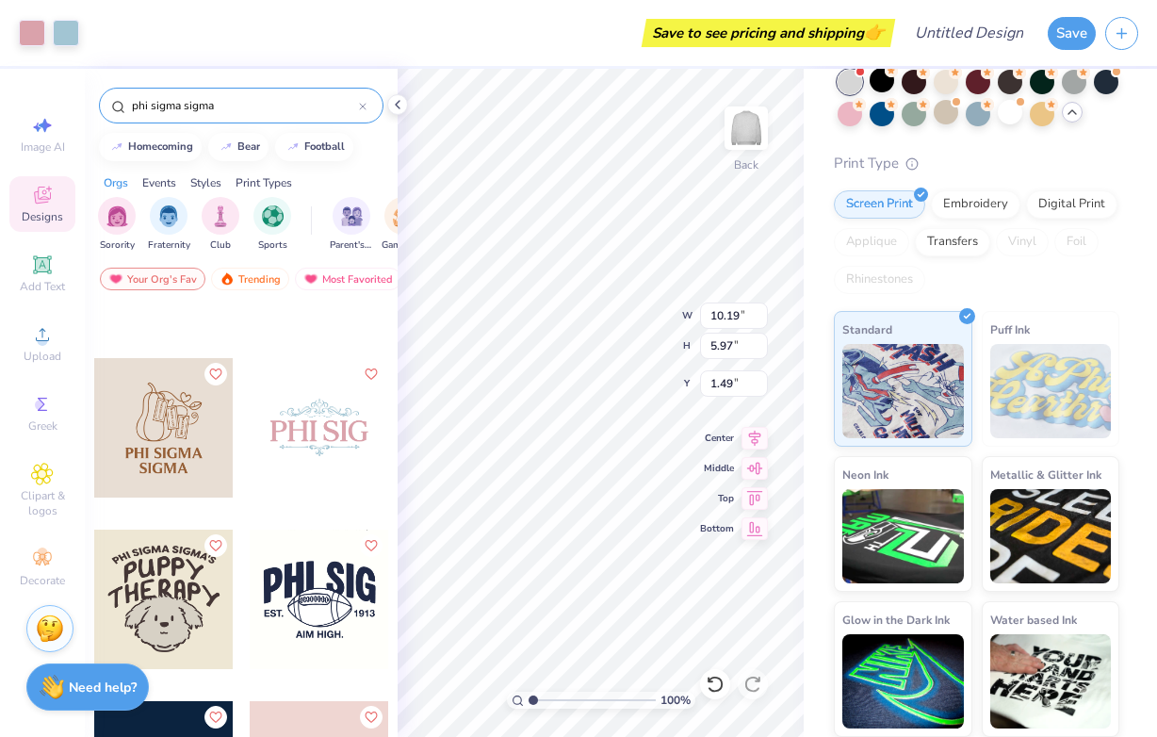
scroll to position [775, 0]
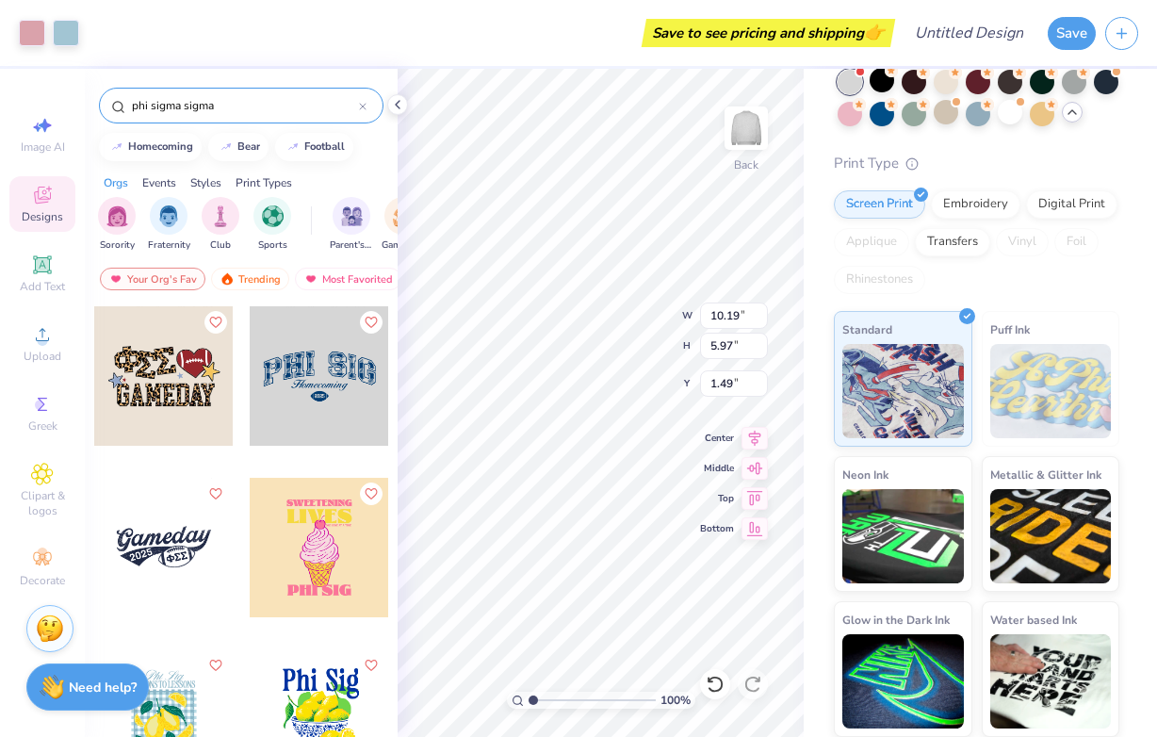
type input "phi sigma sigma"
type input "1.50"
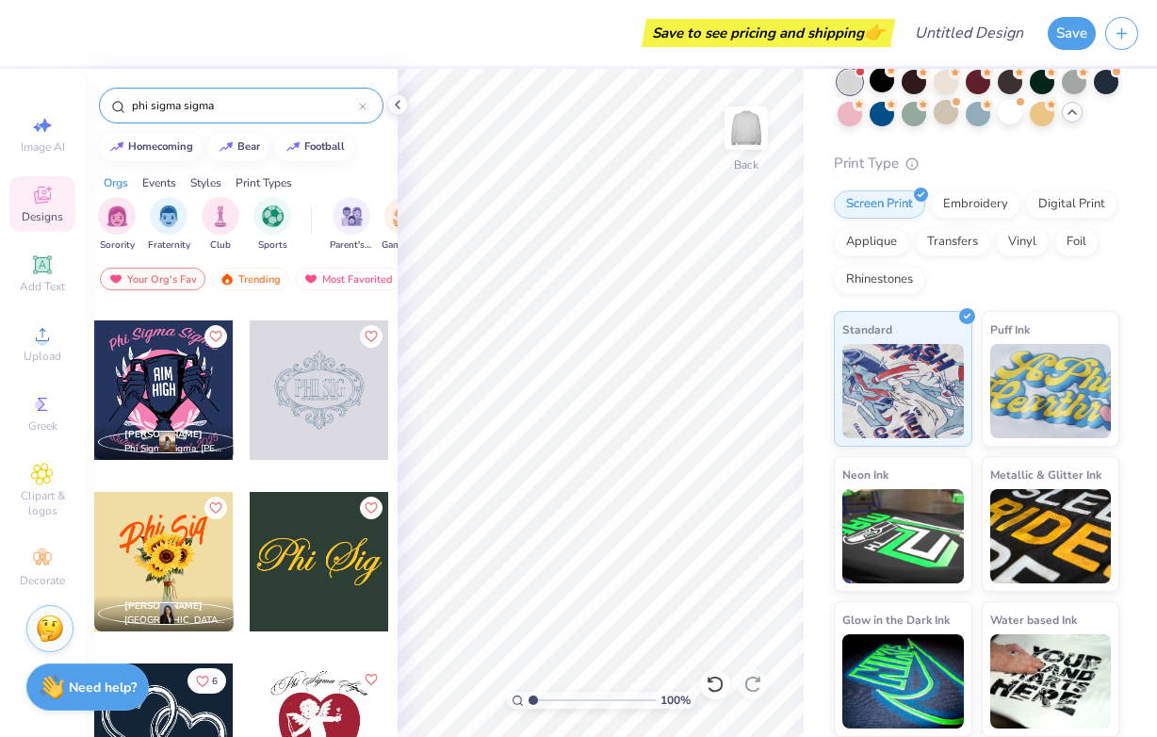
scroll to position [2219, 0]
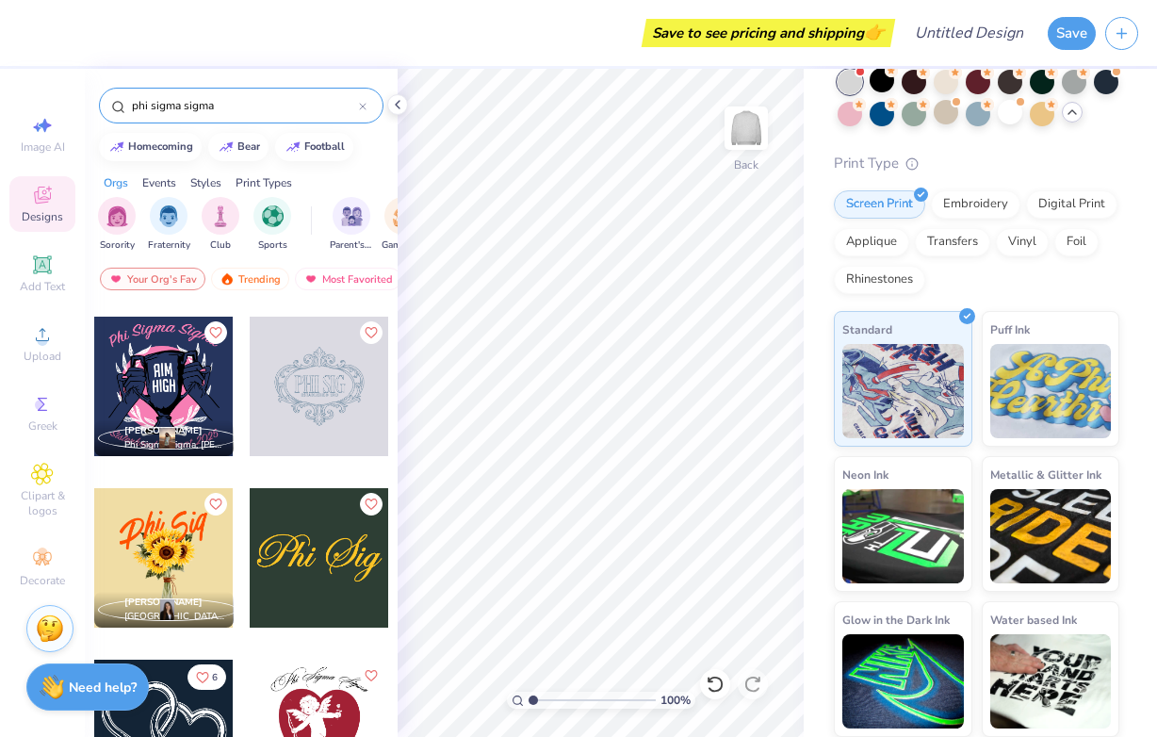
click at [316, 396] on div at bounding box center [319, 386] width 139 height 139
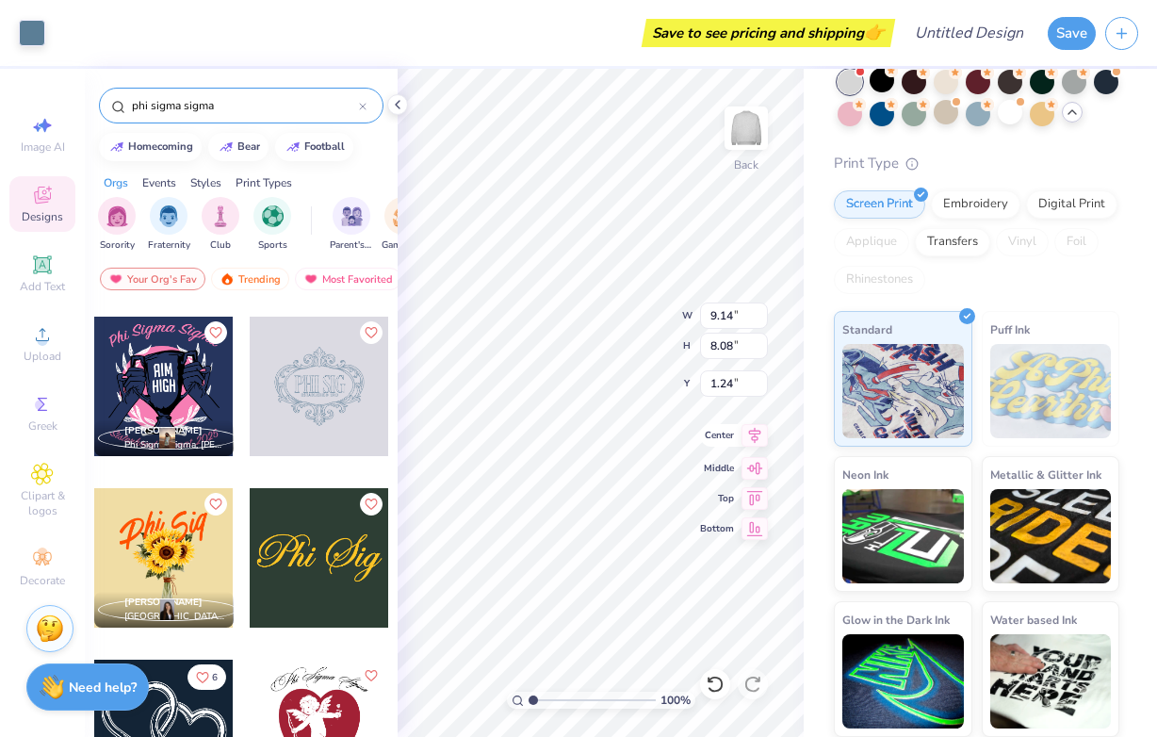
click at [747, 439] on icon at bounding box center [755, 435] width 26 height 23
click at [749, 503] on icon at bounding box center [755, 495] width 26 height 23
type input "0.50"
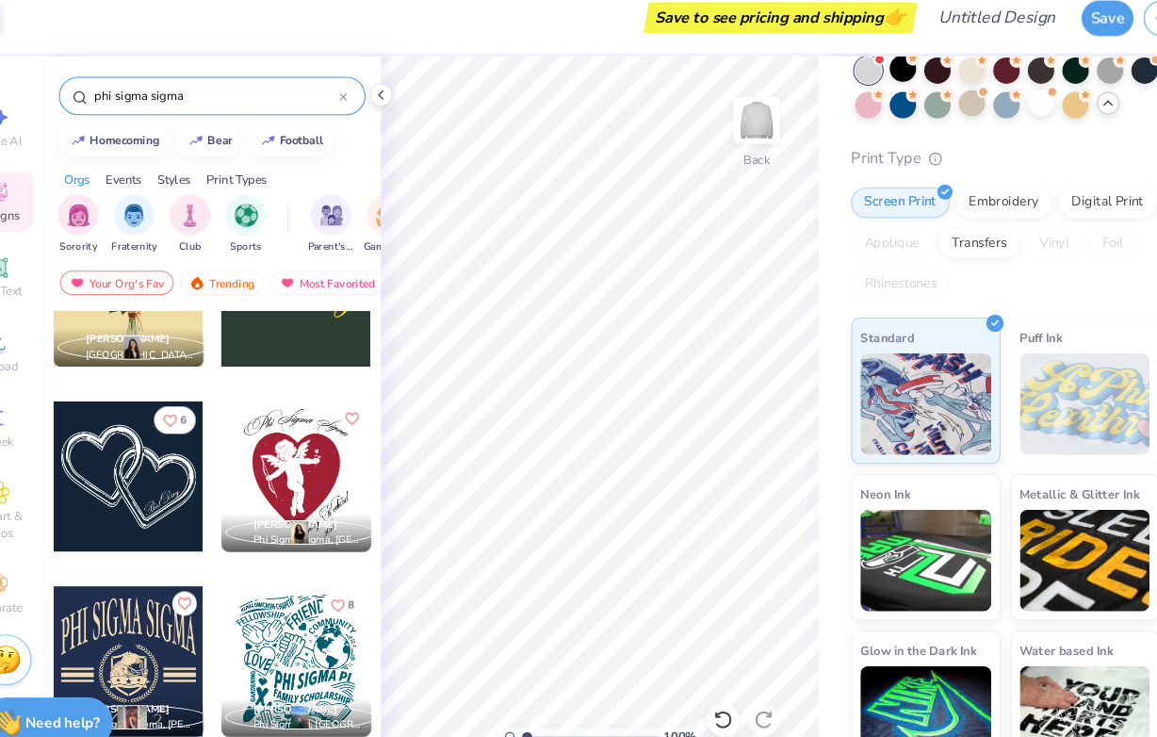
scroll to position [2585, 0]
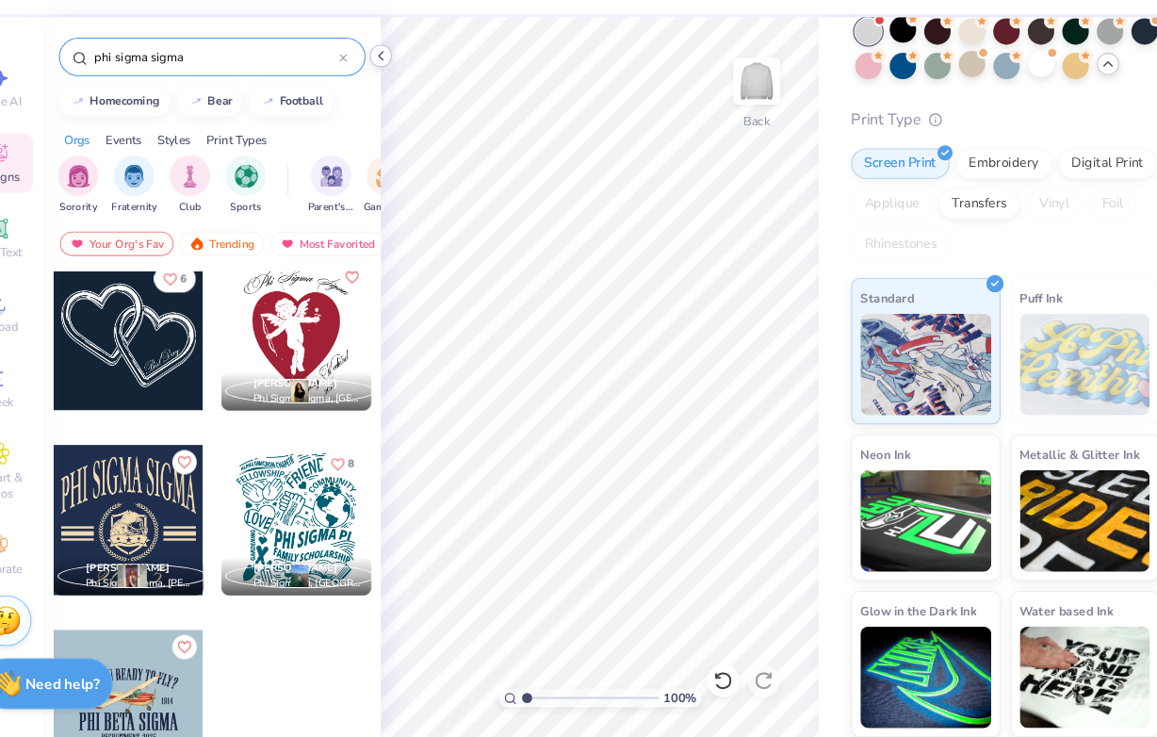
click at [400, 108] on polyline at bounding box center [398, 105] width 4 height 8
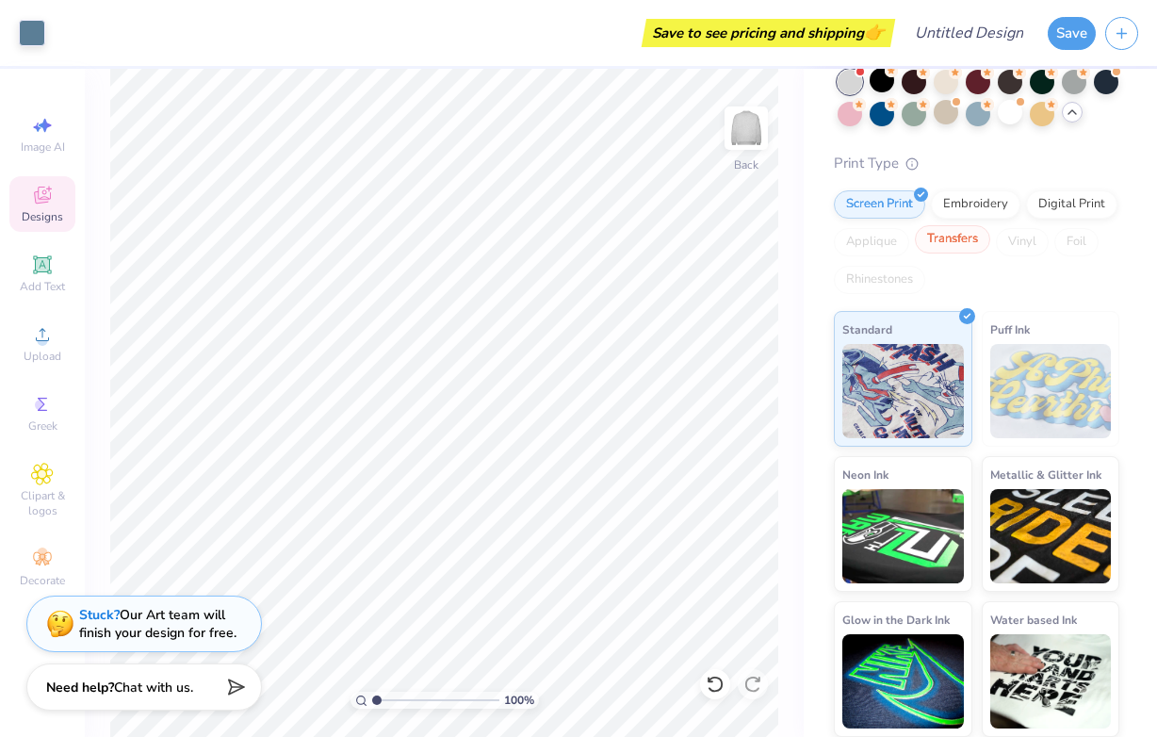
scroll to position [0, 0]
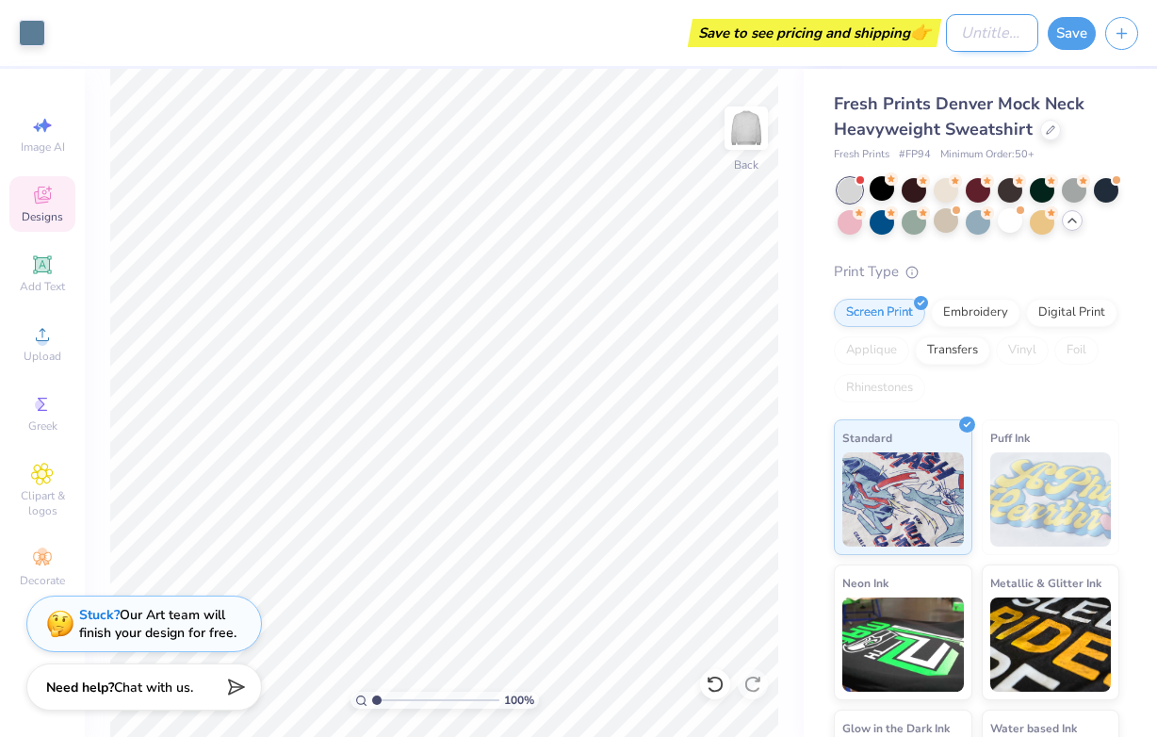
click at [998, 42] on input "Design Title" at bounding box center [992, 33] width 92 height 38
type input "big little"
click at [1076, 20] on button "Save" at bounding box center [1072, 30] width 48 height 33
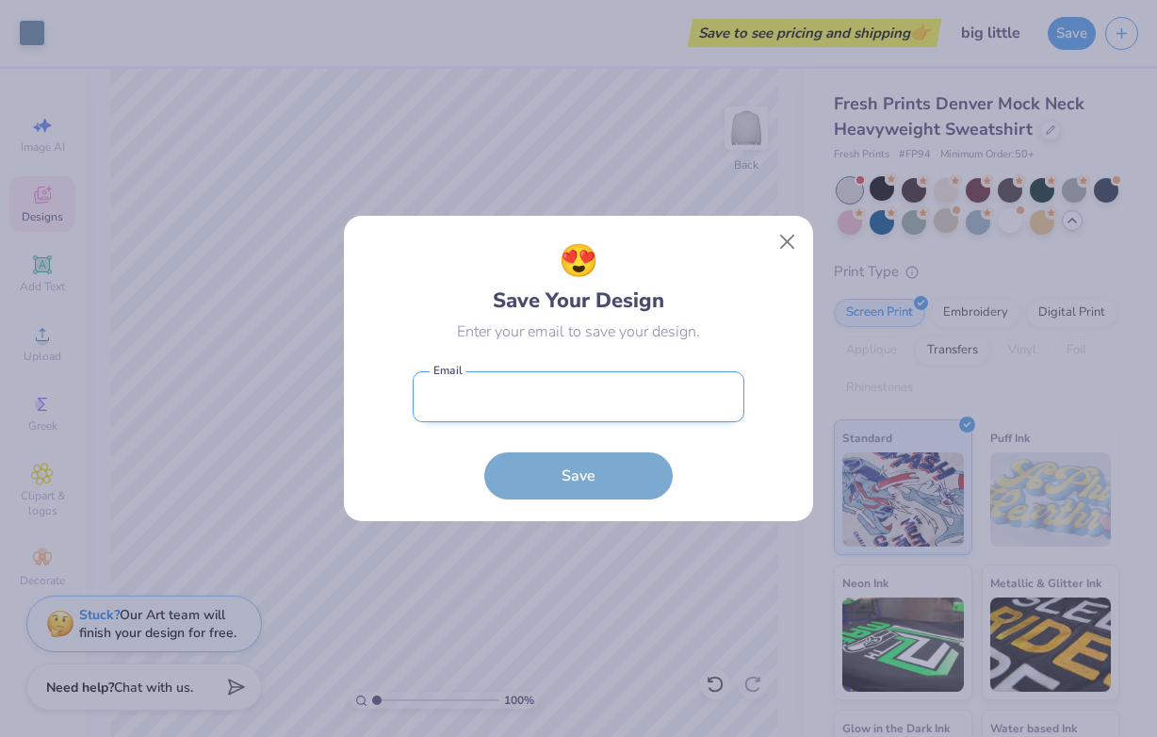
click at [699, 395] on input "email" at bounding box center [579, 397] width 332 height 52
type input "[EMAIL_ADDRESS][DOMAIN_NAME]"
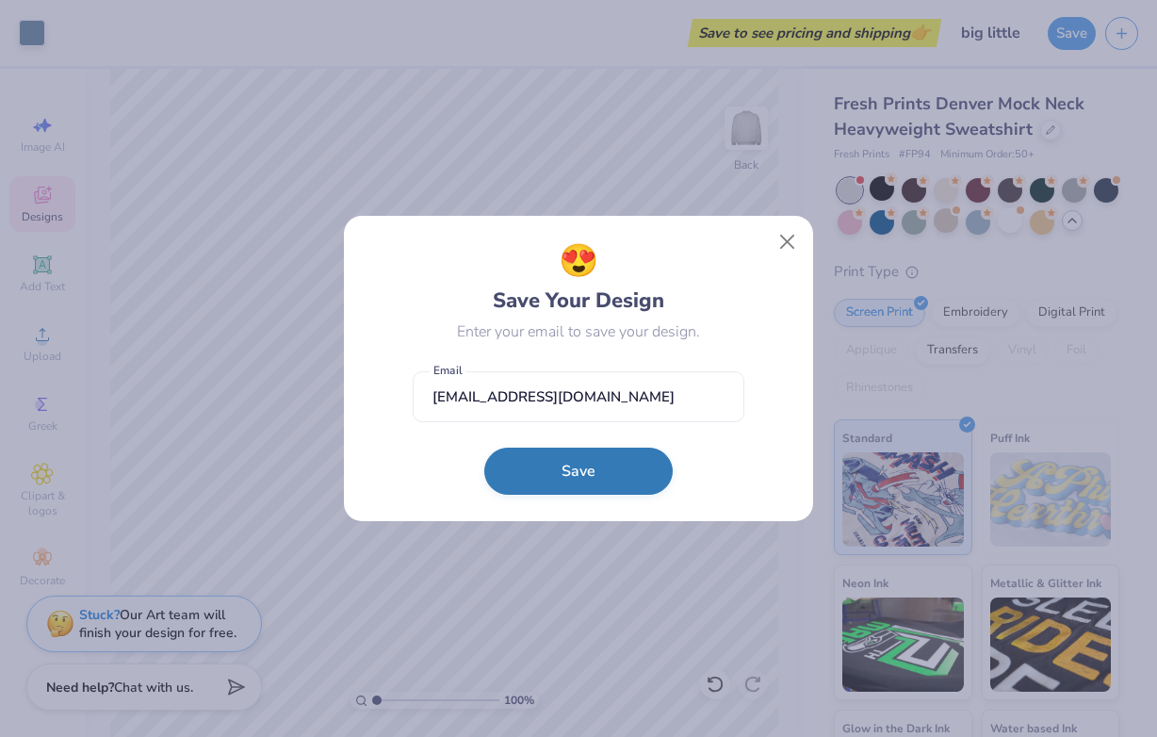
click at [590, 470] on button "Save" at bounding box center [578, 471] width 188 height 47
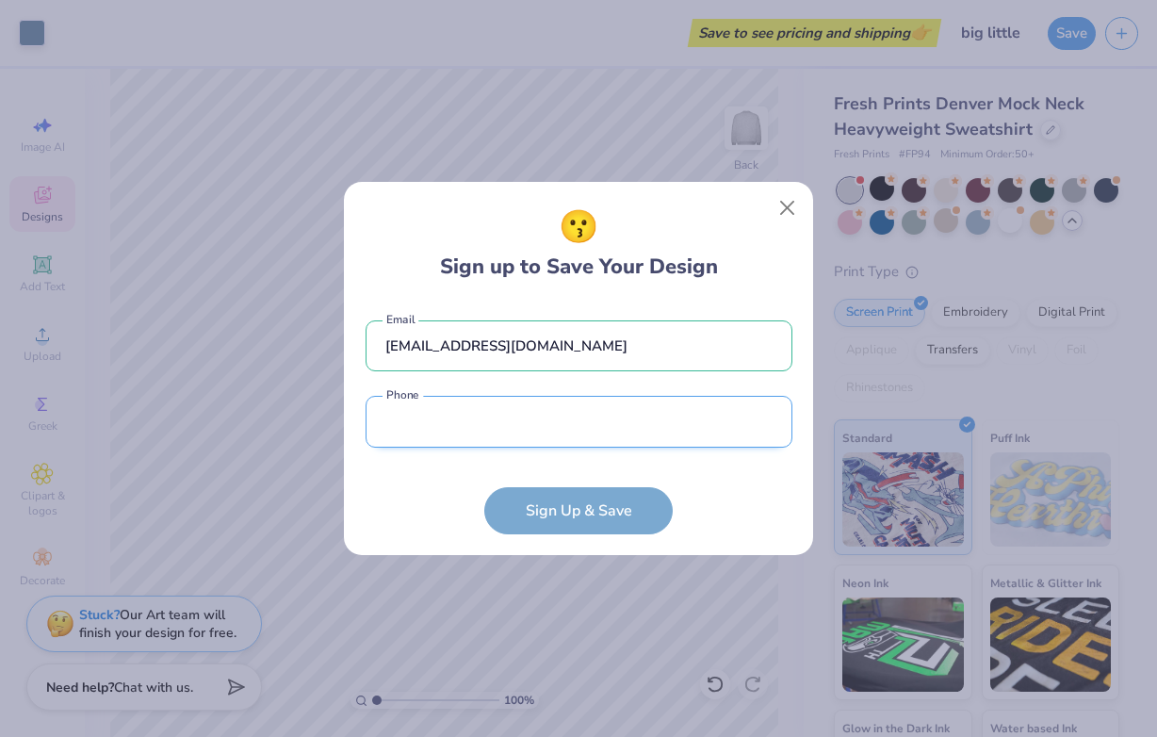
click at [533, 441] on input "tel" at bounding box center [579, 422] width 427 height 52
type input "[PHONE_NUMBER]"
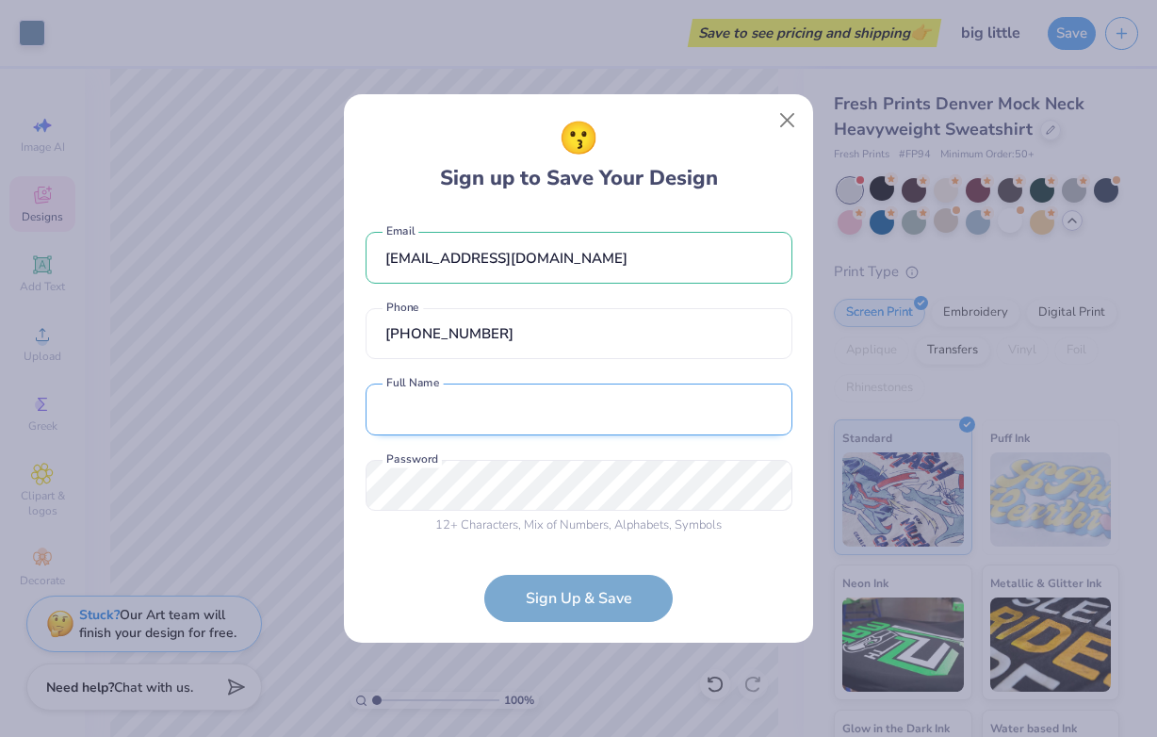
click at [460, 422] on input "text" at bounding box center [579, 410] width 427 height 52
drag, startPoint x: 524, startPoint y: 415, endPoint x: 416, endPoint y: 415, distance: 107.4
click at [416, 415] on input "[MEDICAL_DATA] [PERSON_NAME]" at bounding box center [579, 410] width 427 height 52
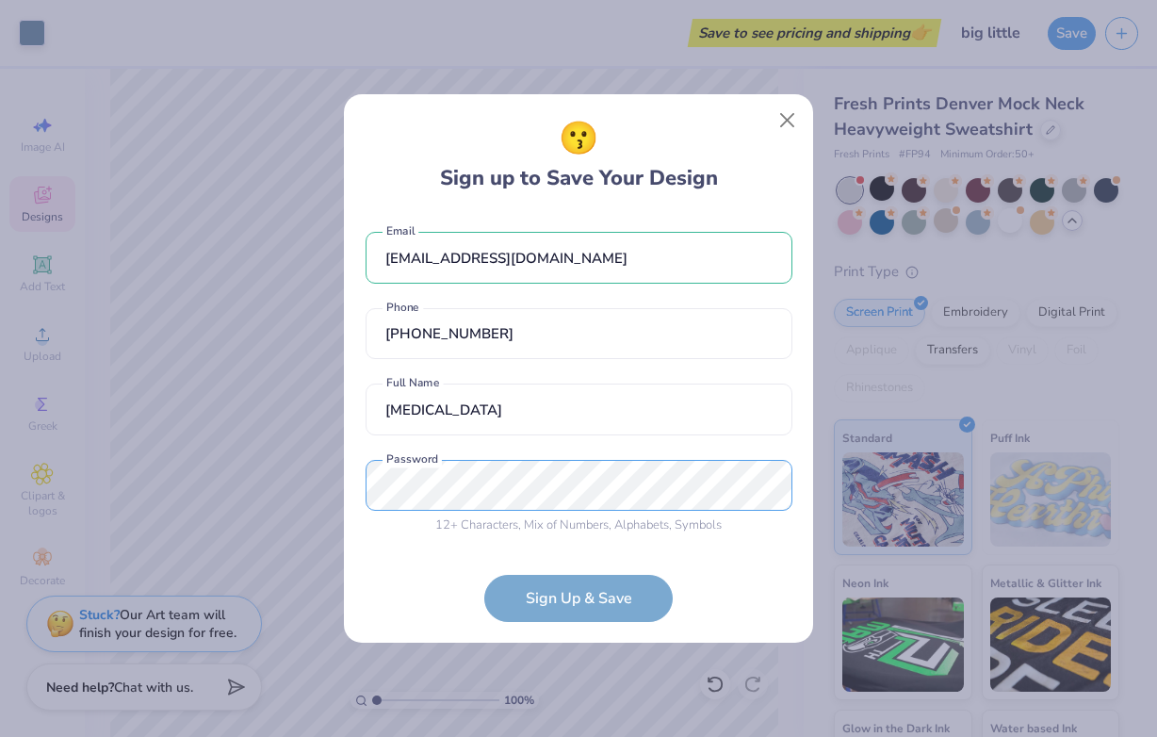
click at [387, 473] on div "[EMAIL_ADDRESS][DOMAIN_NAME] Email [PHONE_NUMBER] Phone [MEDICAL_DATA] Both fir…" at bounding box center [579, 379] width 427 height 332
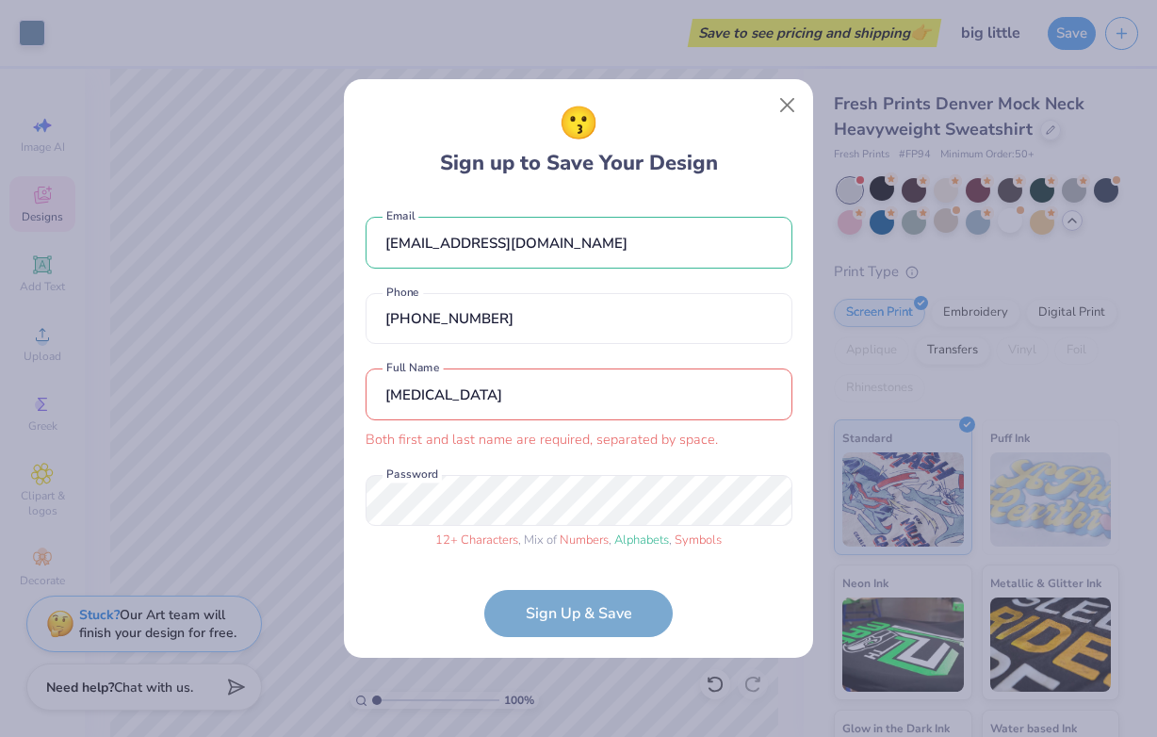
click at [630, 605] on form "[EMAIL_ADDRESS][DOMAIN_NAME] Email [PHONE_NUMBER] Phone [MEDICAL_DATA] Both fir…" at bounding box center [579, 417] width 427 height 438
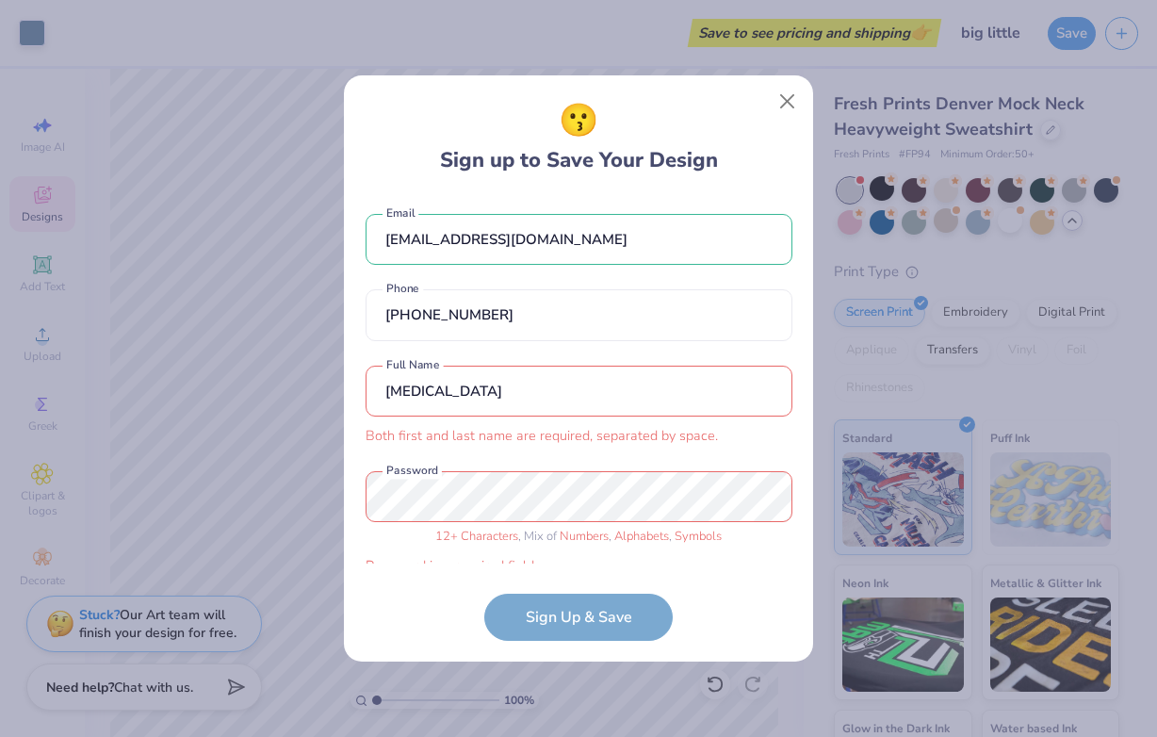
scroll to position [22, 0]
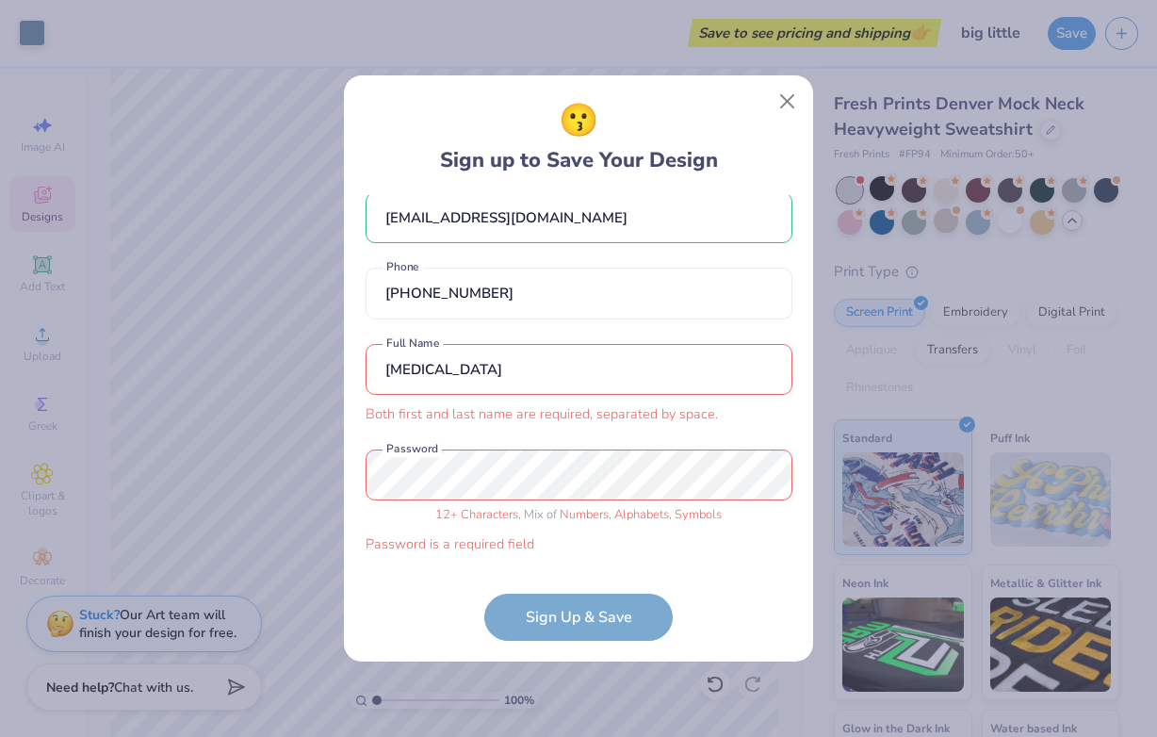
click at [503, 368] on input "[MEDICAL_DATA]" at bounding box center [579, 370] width 427 height 52
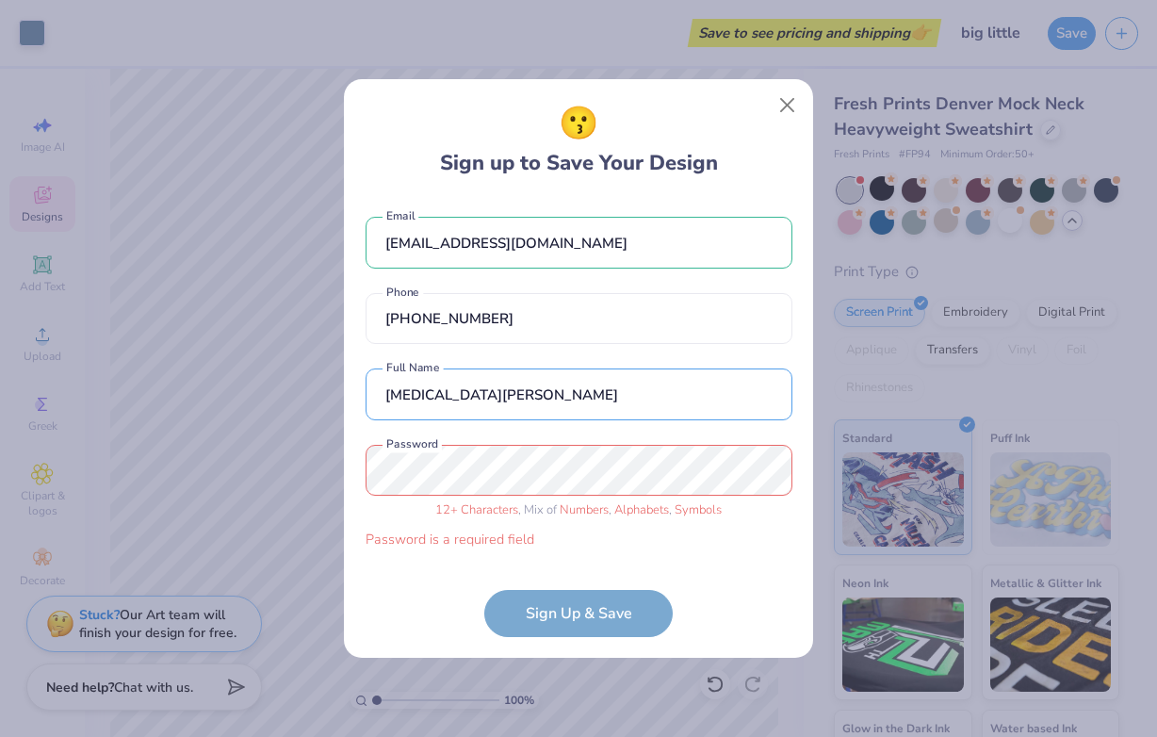
type input "[MEDICAL_DATA][PERSON_NAME]"
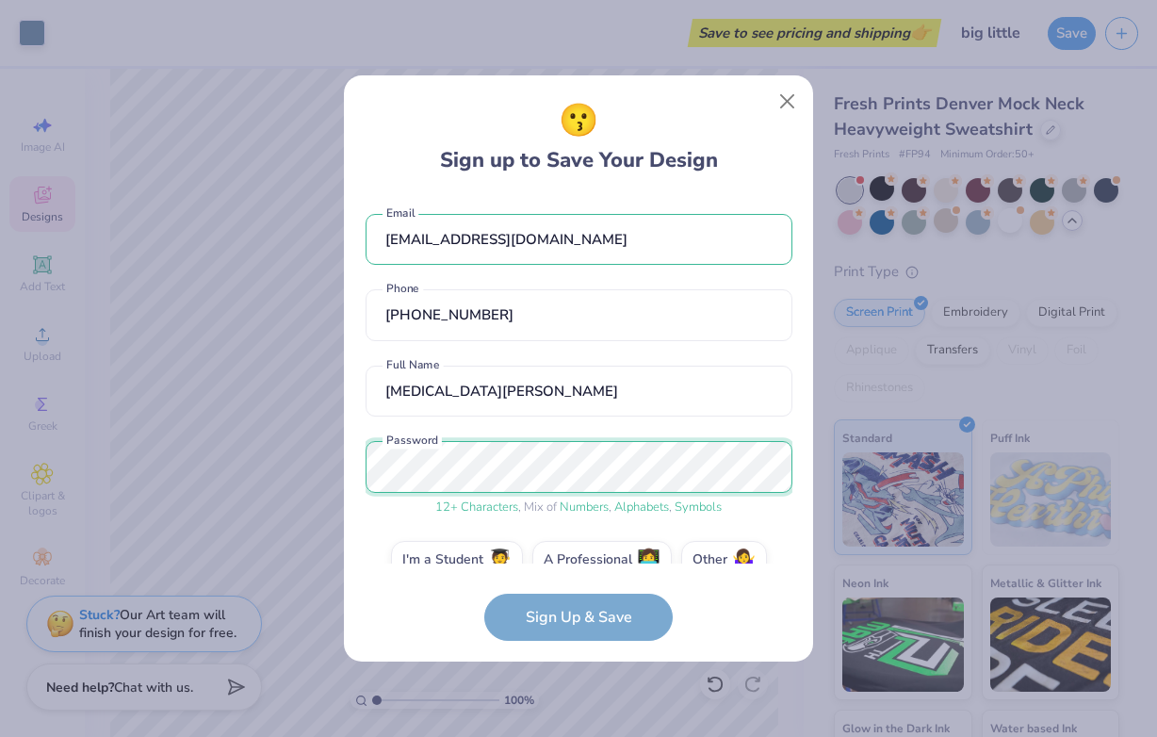
scroll to position [34, 0]
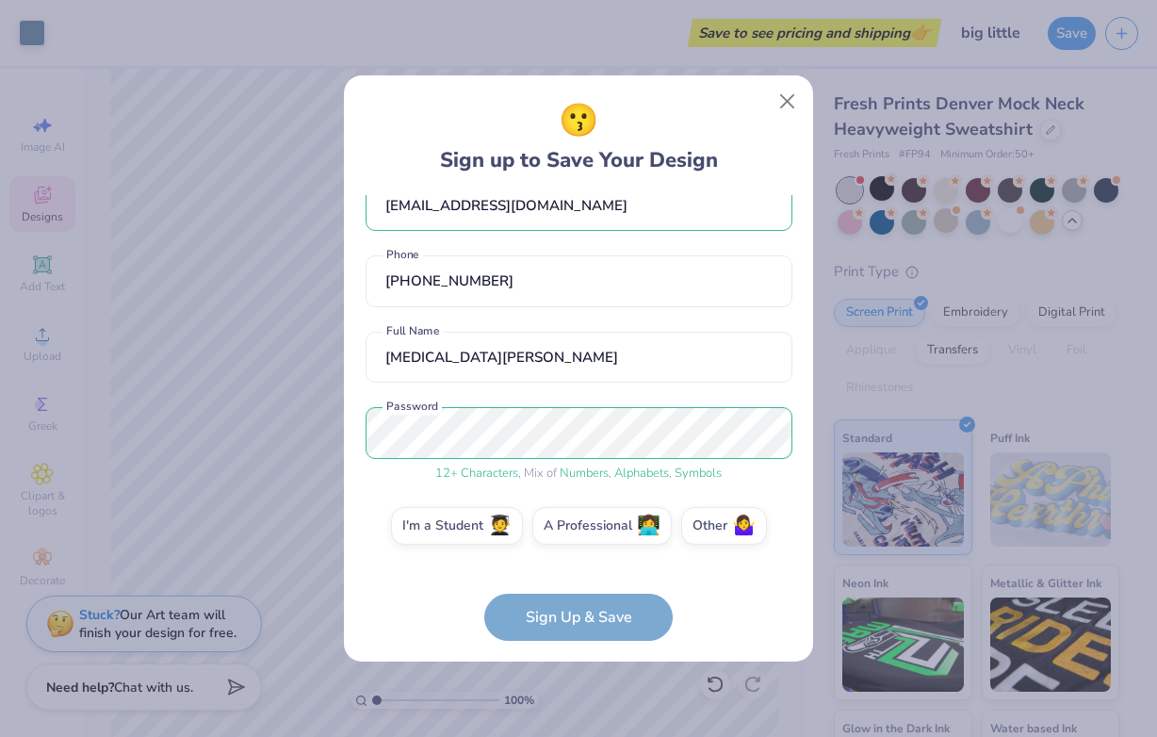
click at [590, 609] on form "[EMAIL_ADDRESS][DOMAIN_NAME] Email [PHONE_NUMBER] Phone [MEDICAL_DATA][PERSON_N…" at bounding box center [579, 418] width 427 height 446
click at [475, 515] on label "I'm a Student 🧑‍🎓" at bounding box center [457, 523] width 132 height 38
click at [573, 559] on input "I'm a Student 🧑‍🎓" at bounding box center [579, 565] width 12 height 12
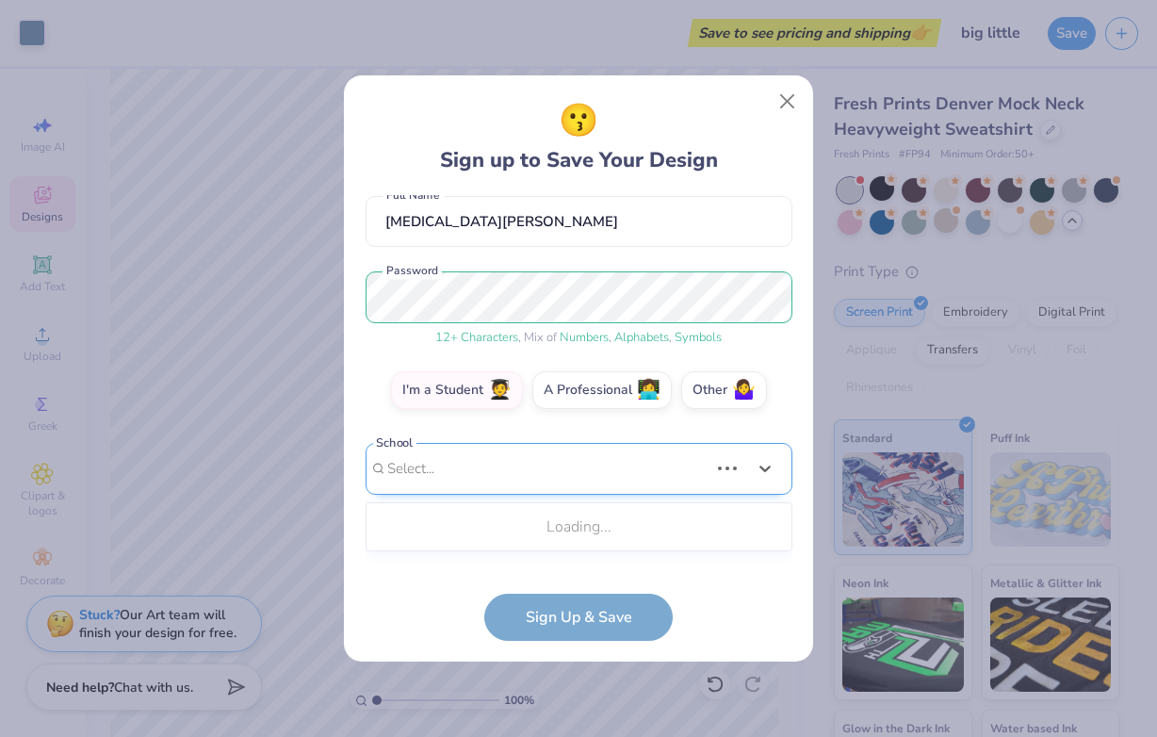
click at [476, 535] on div "Use Up and Down to choose options, press Enter to select the currently focused …" at bounding box center [579, 497] width 427 height 108
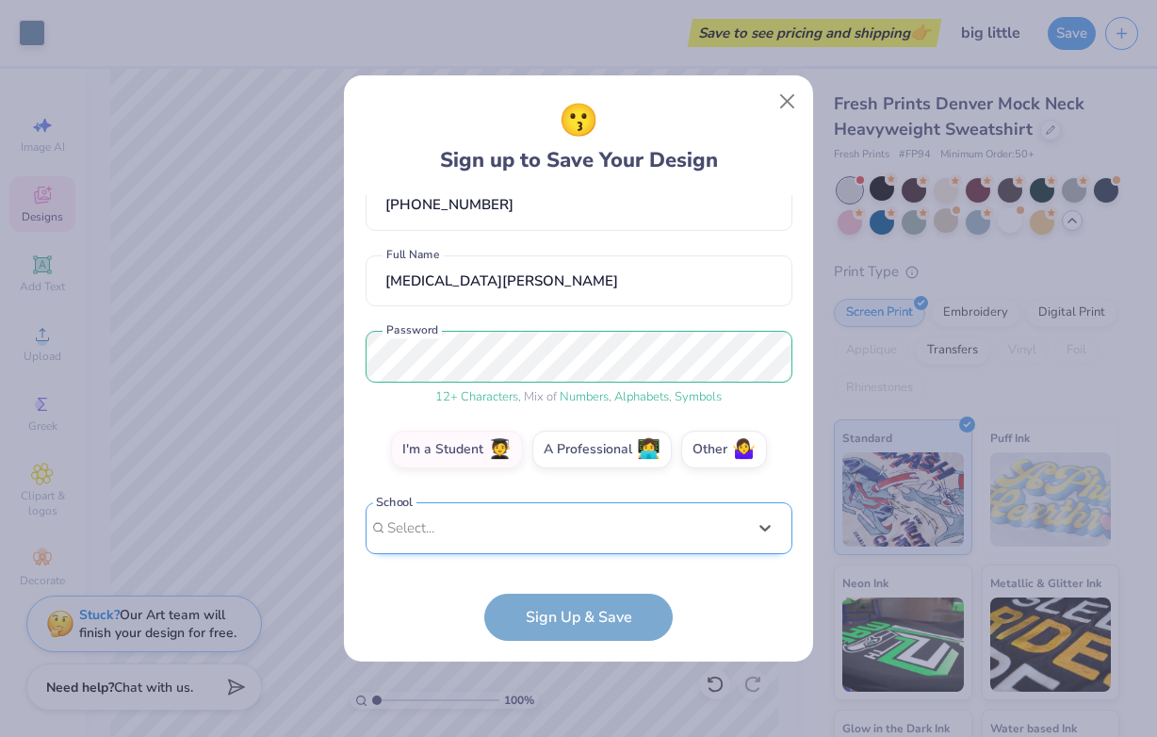
scroll to position [110, 0]
click at [536, 265] on div "[EMAIL_ADDRESS][DOMAIN_NAME] Email [PHONE_NUMBER] Phone [MEDICAL_DATA][PERSON_N…" at bounding box center [579, 379] width 427 height 368
click at [465, 531] on div "Select is focused ,type to refine list, press Down to open the menu, Select..." at bounding box center [579, 528] width 427 height 52
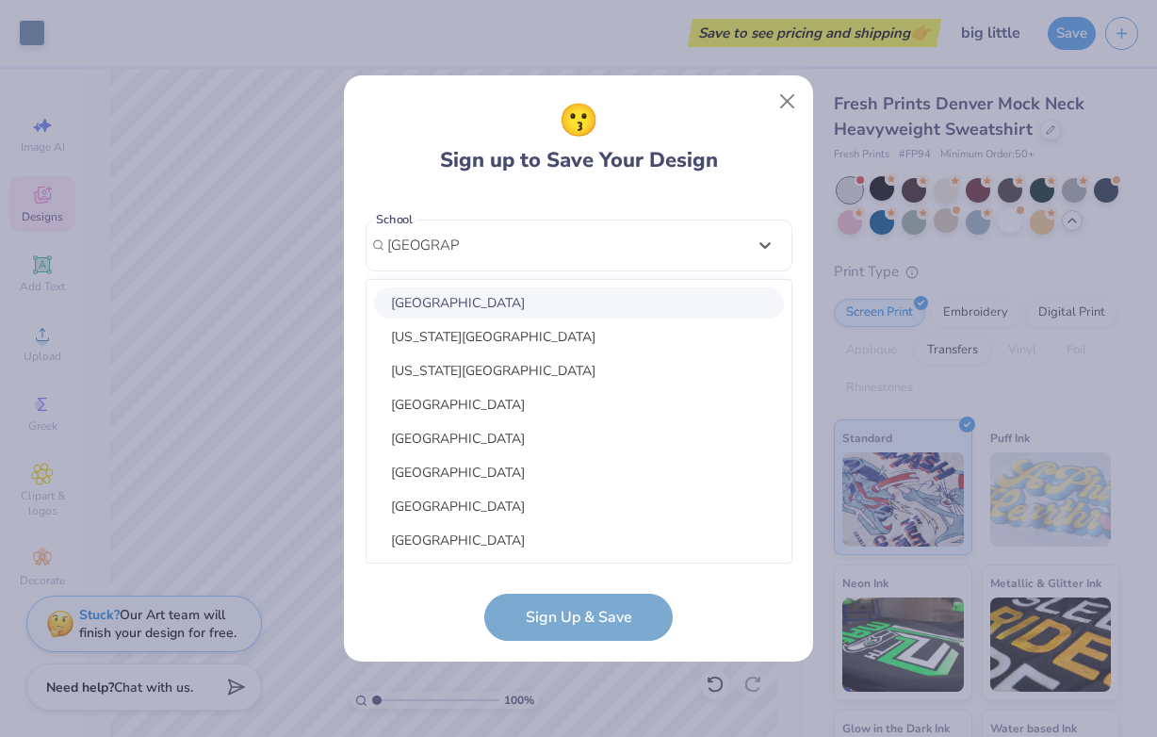
click at [557, 293] on div "[GEOGRAPHIC_DATA]" at bounding box center [579, 302] width 410 height 31
type input "[GEOGRAPHIC_DATA]"
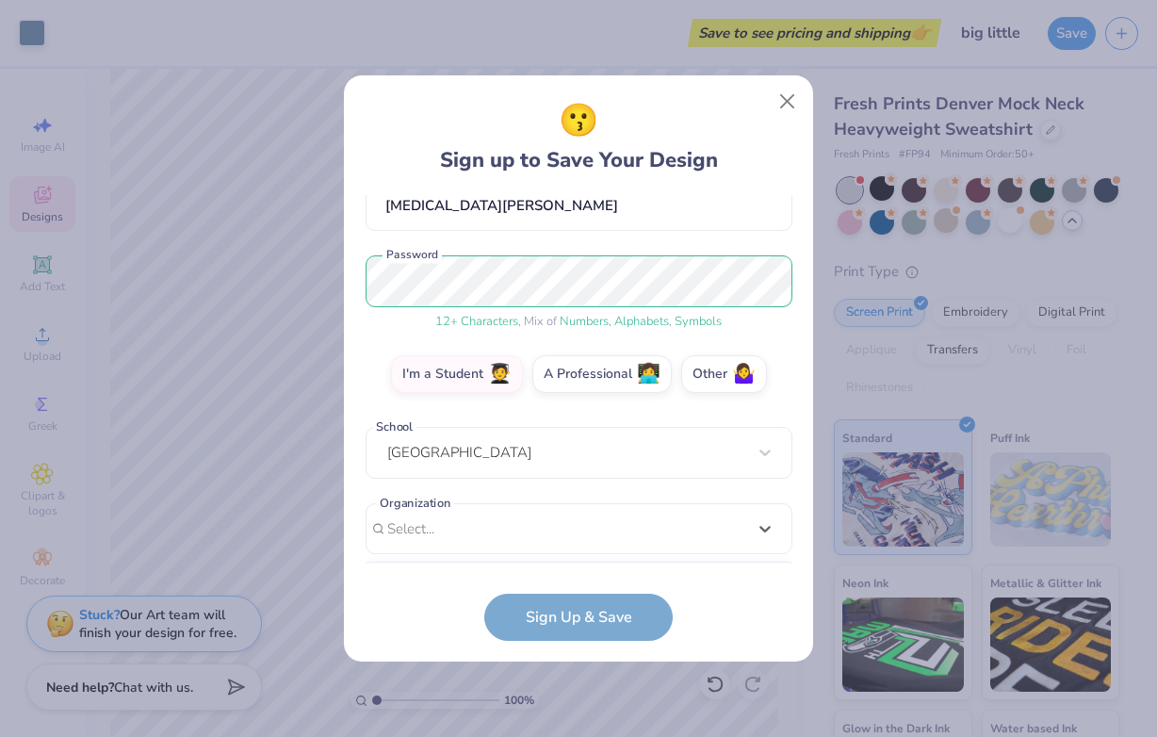
scroll to position [468, 0]
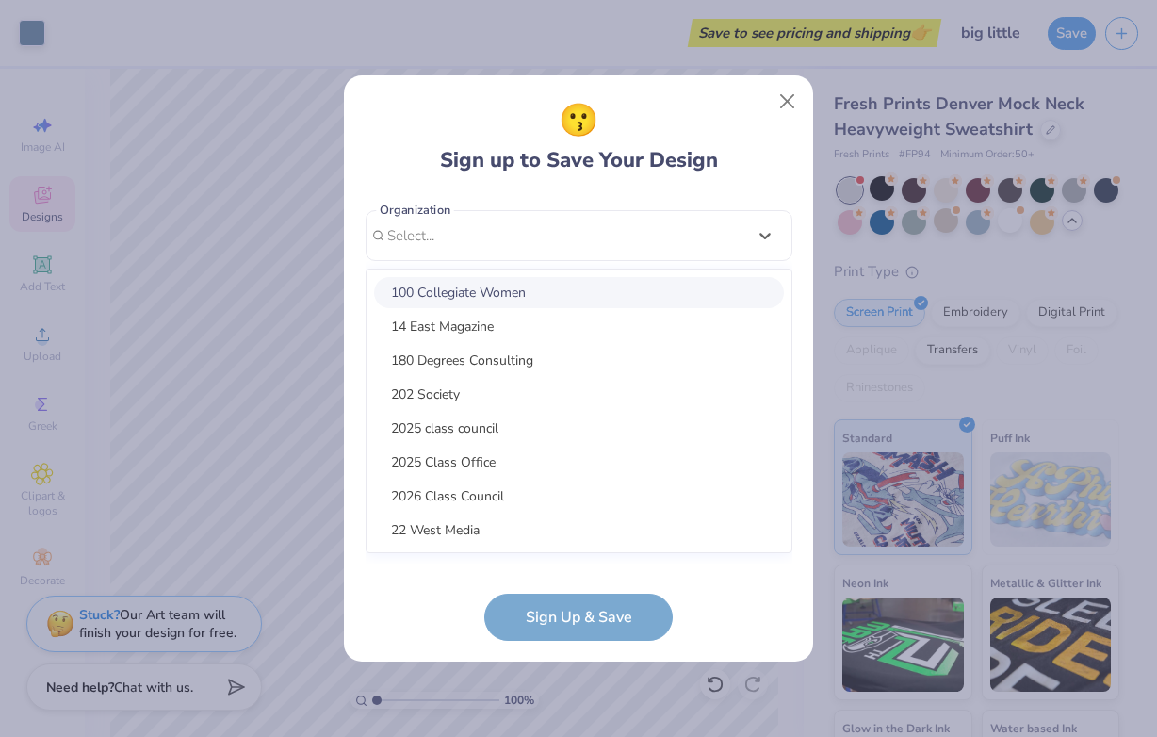
click at [489, 547] on div "option focused, 1 of 15. 15 results available. Use Up and Down to choose option…" at bounding box center [579, 382] width 427 height 344
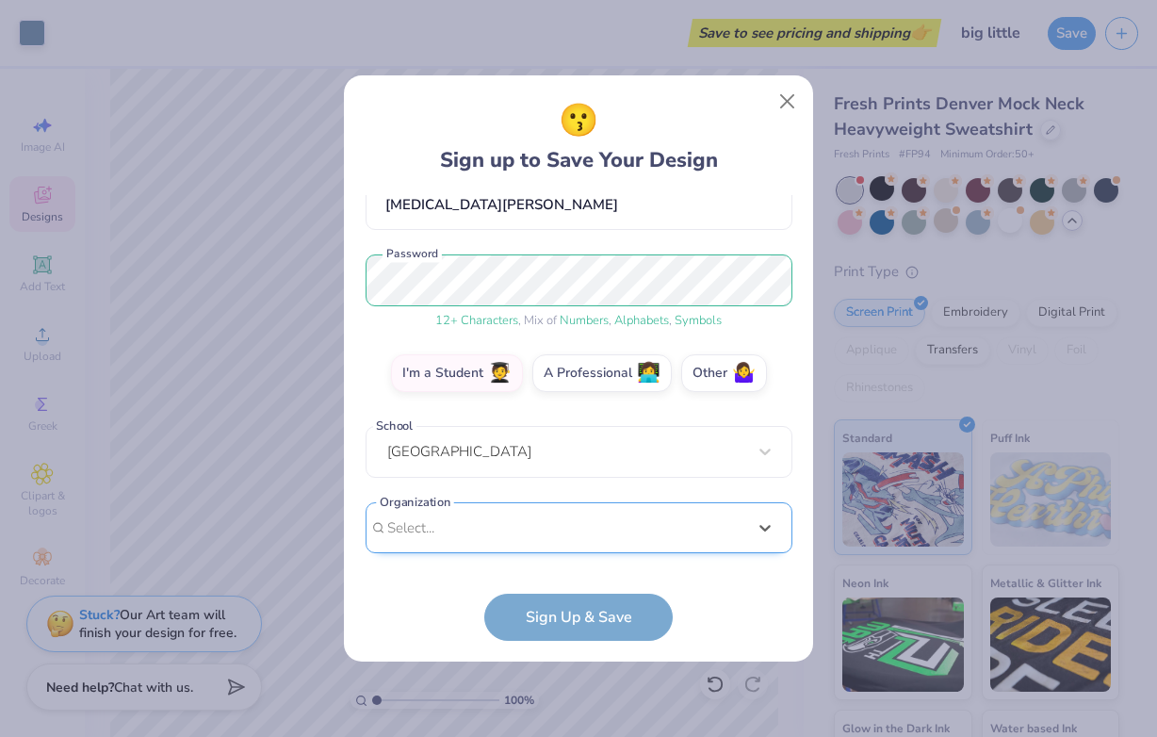
scroll to position [186, 0]
click at [542, 246] on div "[EMAIL_ADDRESS][DOMAIN_NAME] Email [PHONE_NUMBER] Phone [MEDICAL_DATA][PERSON_N…" at bounding box center [579, 379] width 427 height 368
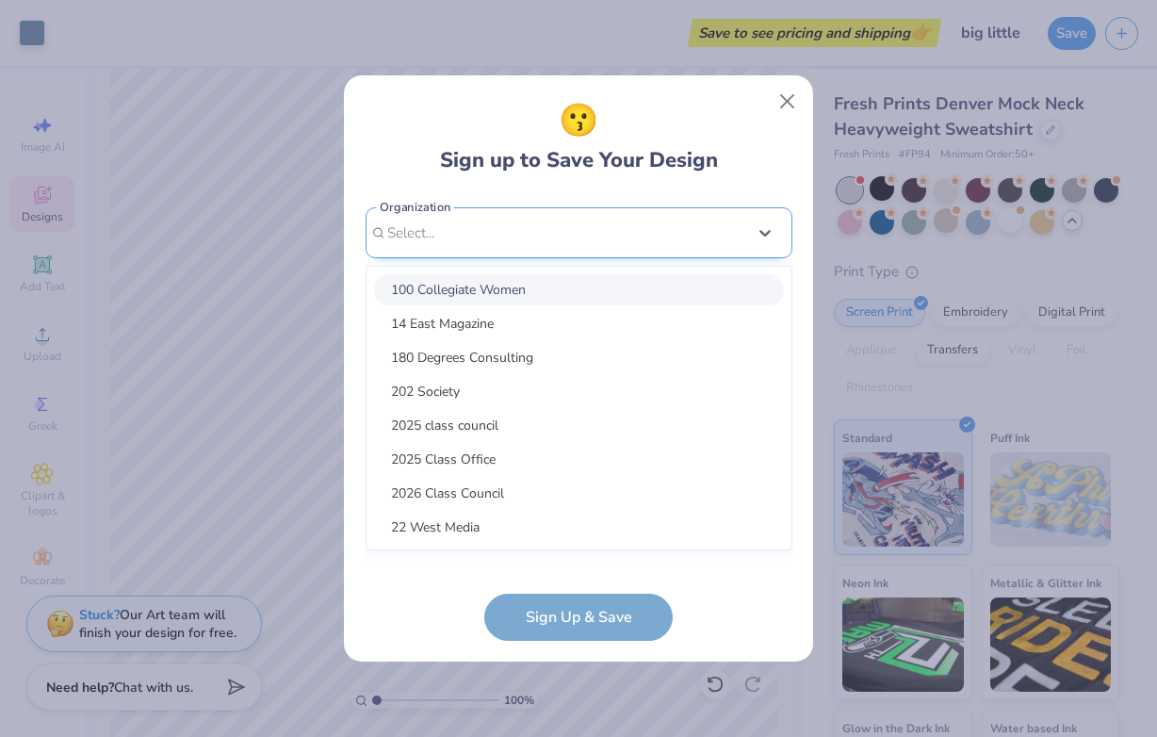
click at [490, 545] on div "option focused, 1 of 15. 15 results available. Use Up and Down to choose option…" at bounding box center [579, 379] width 427 height 344
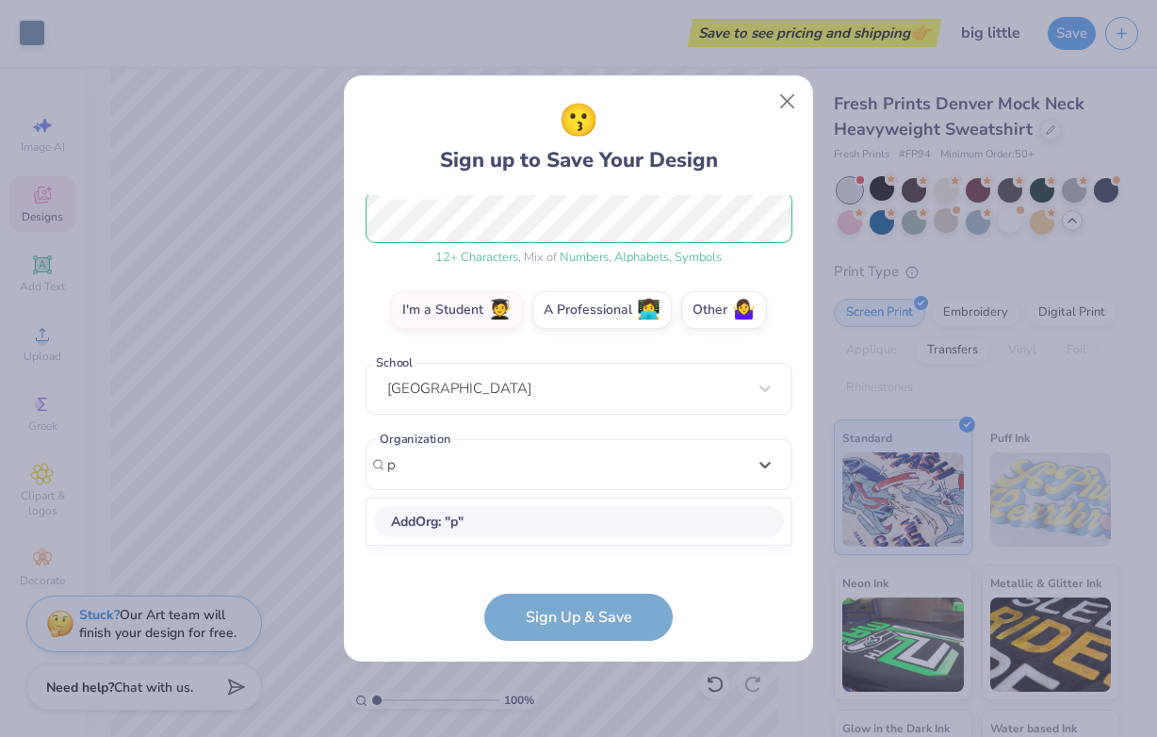
scroll to position [249, 0]
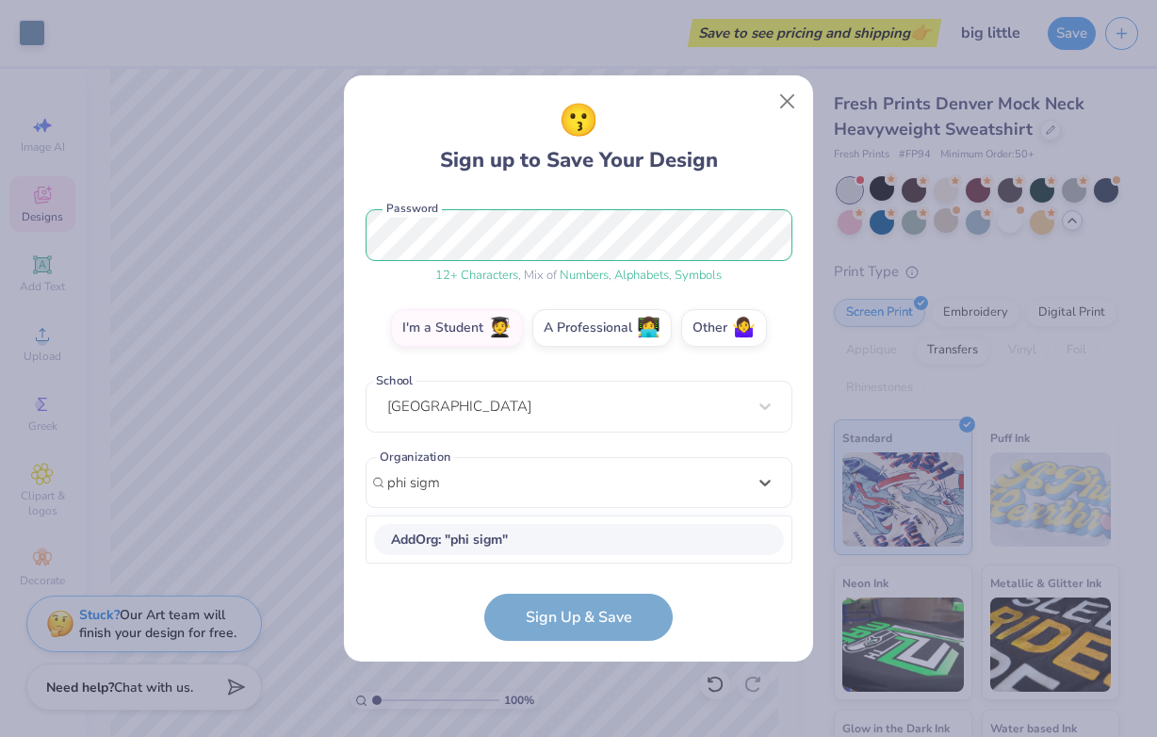
type input "phi sigma"
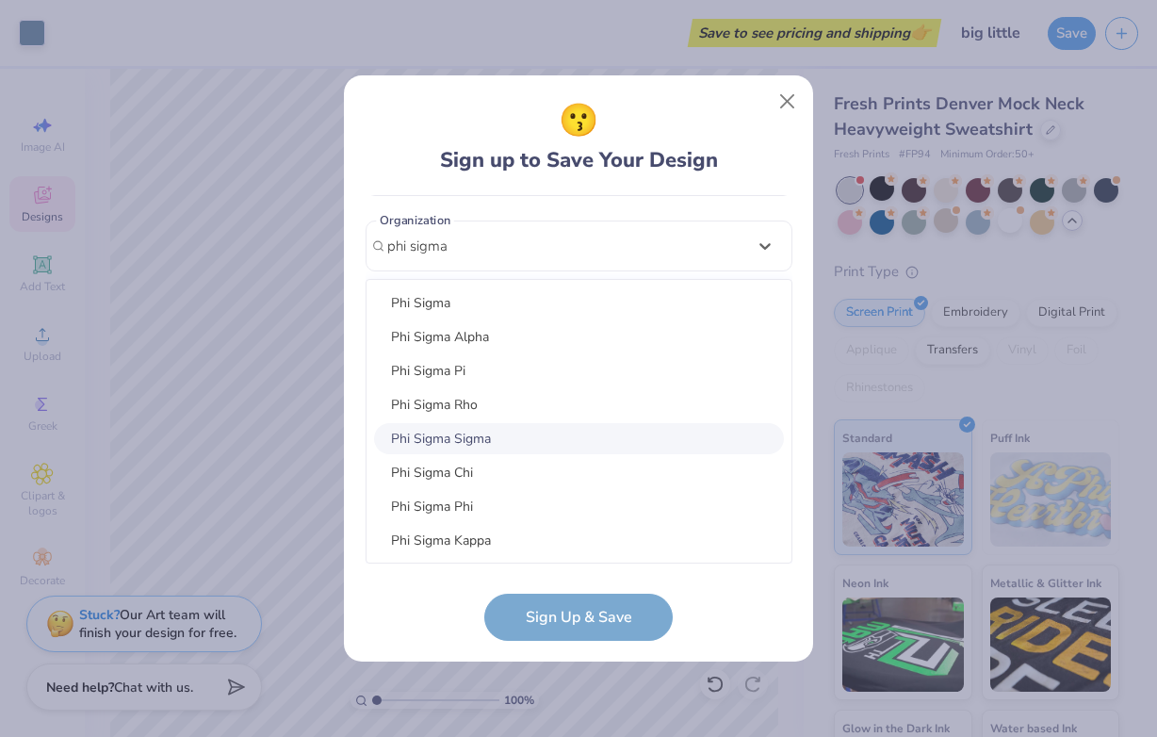
drag, startPoint x: 461, startPoint y: 476, endPoint x: 327, endPoint y: 611, distance: 189.9
click at [327, 611] on div "😗 Sign up to Save Your Design [EMAIL_ADDRESS][DOMAIN_NAME] Email [PHONE_NUMBER]…" at bounding box center [578, 368] width 1157 height 737
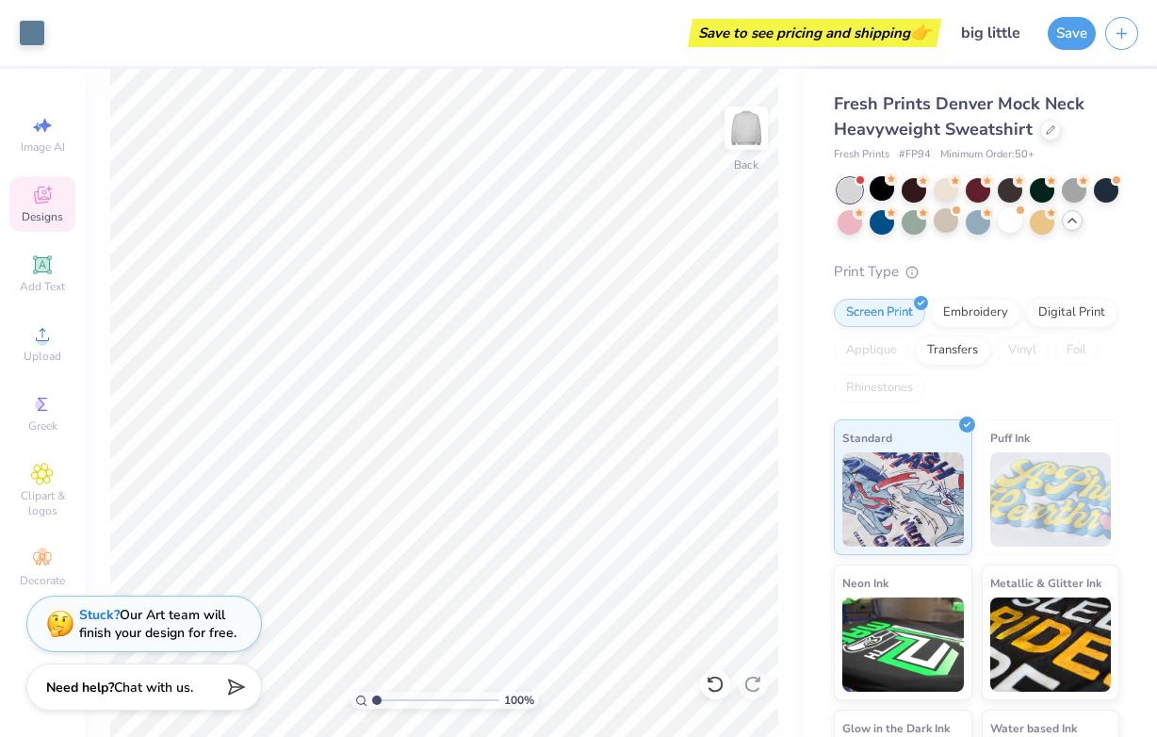
drag, startPoint x: 1064, startPoint y: 33, endPoint x: 885, endPoint y: 106, distance: 193.5
click at [885, 106] on div "Art colors Save to see pricing and shipping 👉 Design Title big little Save Imag…" at bounding box center [578, 368] width 1157 height 737
click at [1021, 40] on input "big little" at bounding box center [992, 33] width 92 height 38
click at [1060, 33] on button "Save" at bounding box center [1072, 30] width 48 height 33
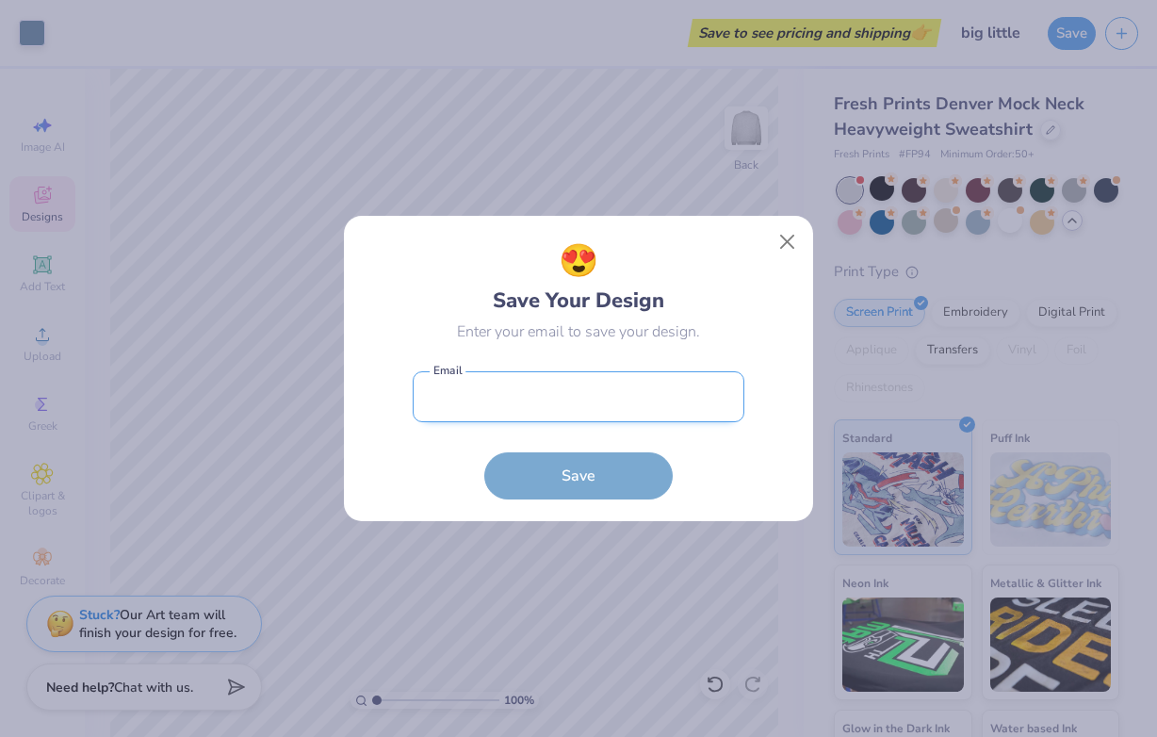
click at [582, 386] on input "email" at bounding box center [579, 397] width 332 height 52
type input "[EMAIL_ADDRESS][DOMAIN_NAME]"
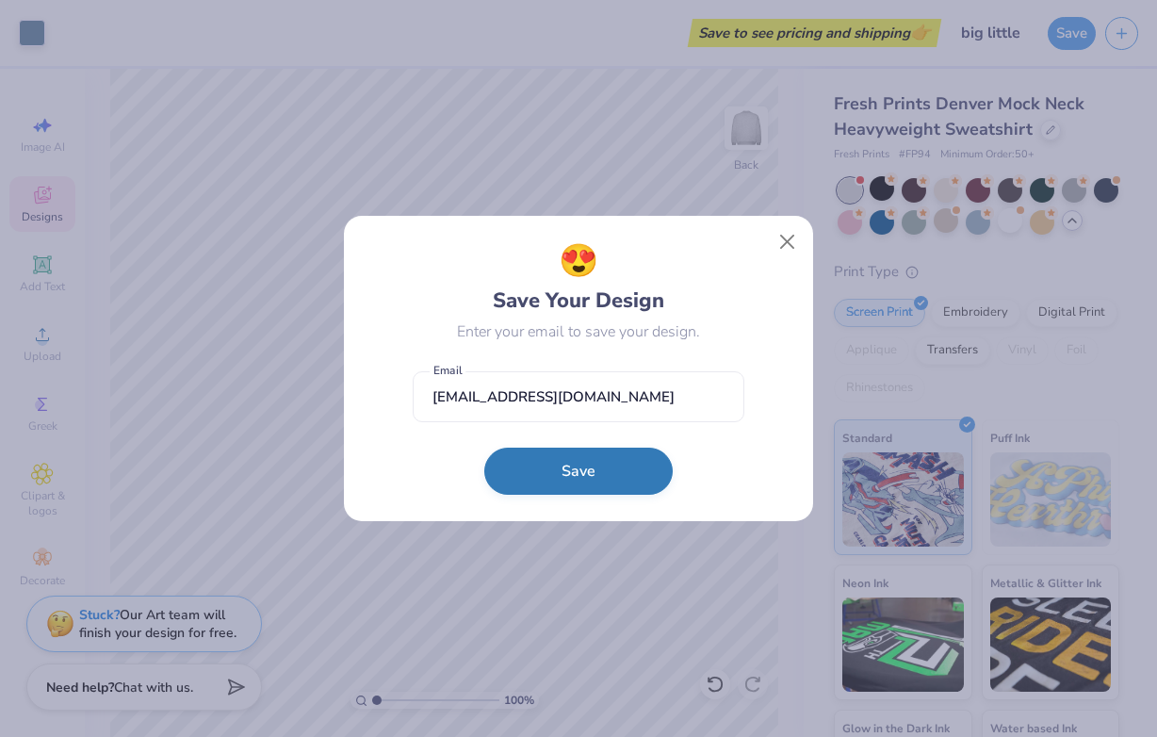
click at [596, 473] on button "Save" at bounding box center [578, 471] width 188 height 47
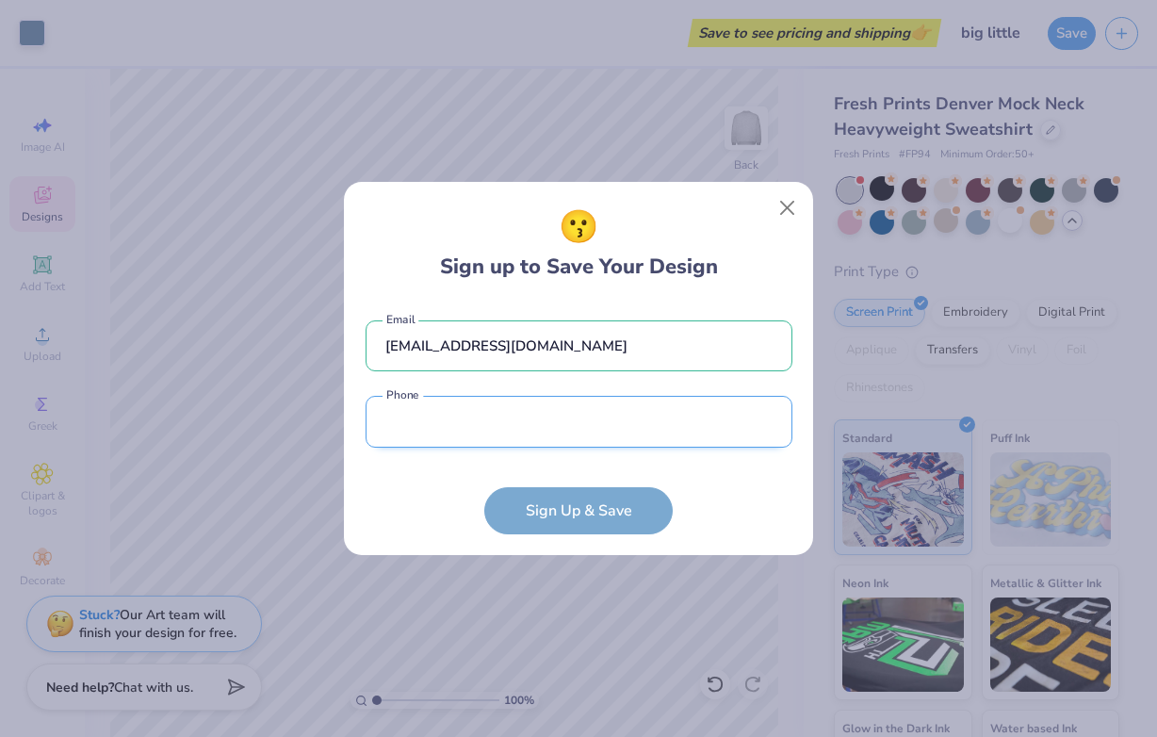
click at [561, 412] on input "tel" at bounding box center [579, 422] width 427 height 52
type input "[PHONE_NUMBER]"
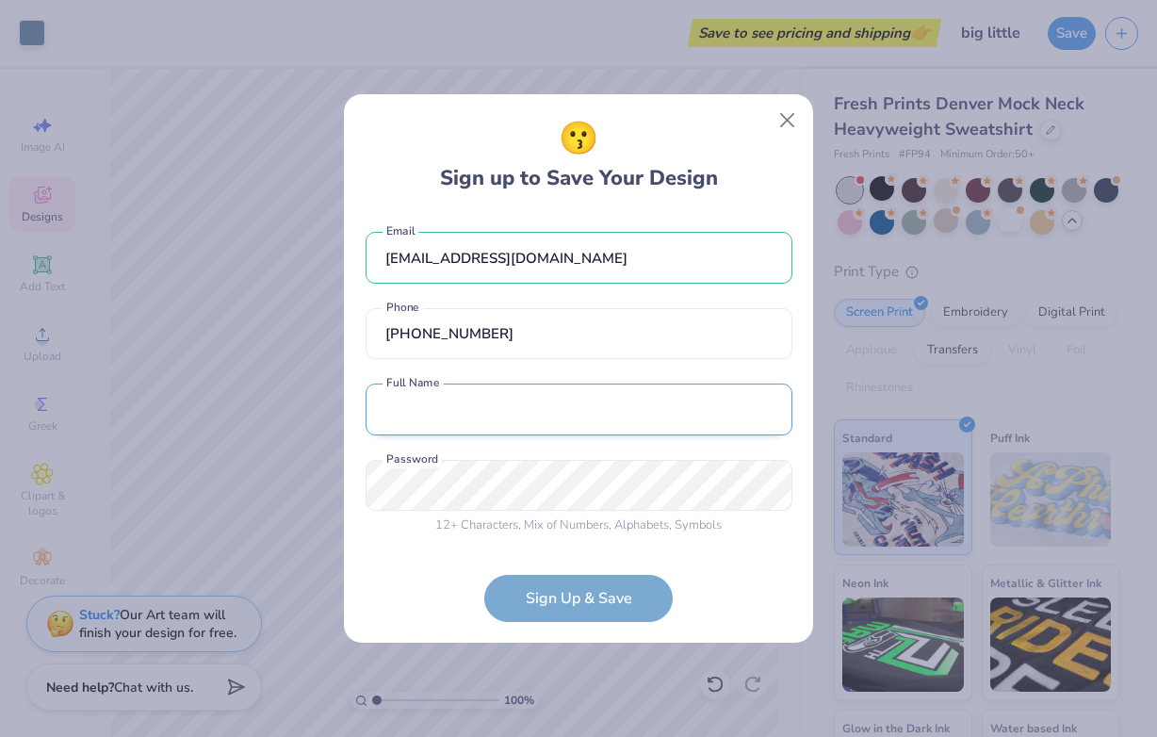
click at [507, 422] on input "text" at bounding box center [579, 410] width 427 height 52
type input "[MEDICAL_DATA] [PERSON_NAME]"
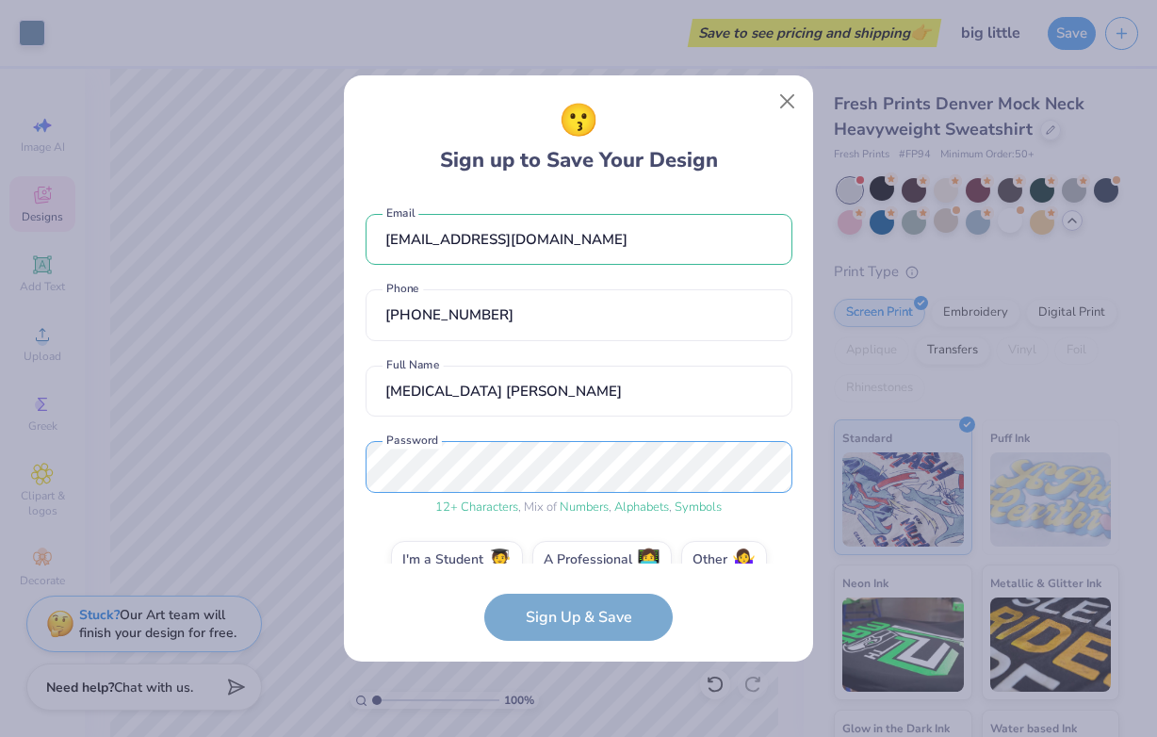
scroll to position [34, 0]
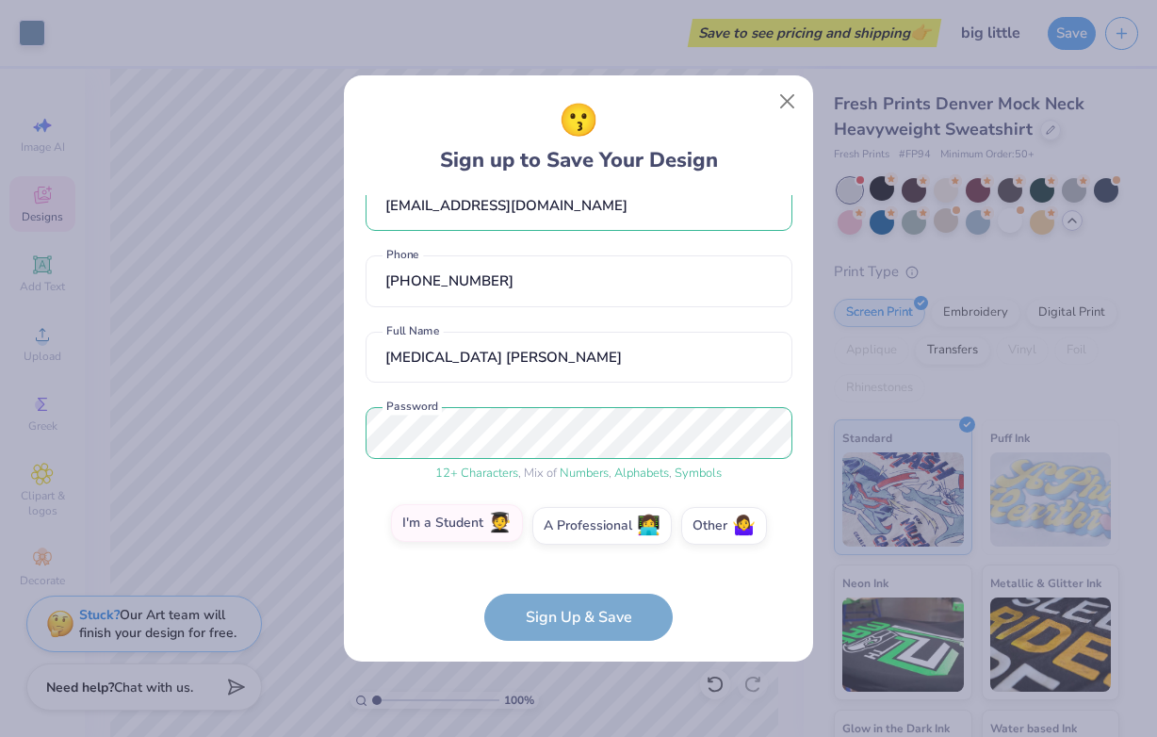
click at [478, 506] on div "[EMAIL_ADDRESS][DOMAIN_NAME] Email [PHONE_NUMBER] Phone [MEDICAL_DATA] [PERSON_…" at bounding box center [579, 379] width 427 height 368
click at [478, 520] on label "I'm a Student 🧑‍🎓" at bounding box center [457, 523] width 132 height 38
click at [573, 559] on input "I'm a Student 🧑‍🎓" at bounding box center [579, 565] width 12 height 12
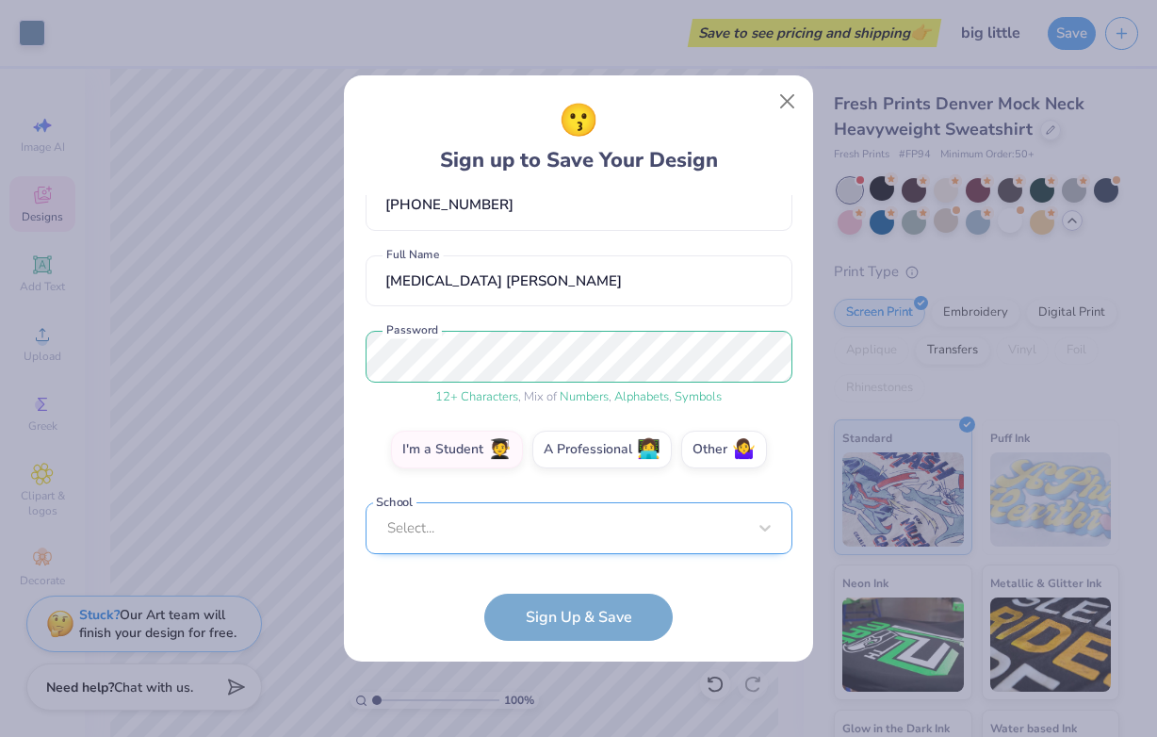
click at [477, 528] on div "Select..." at bounding box center [579, 528] width 427 height 52
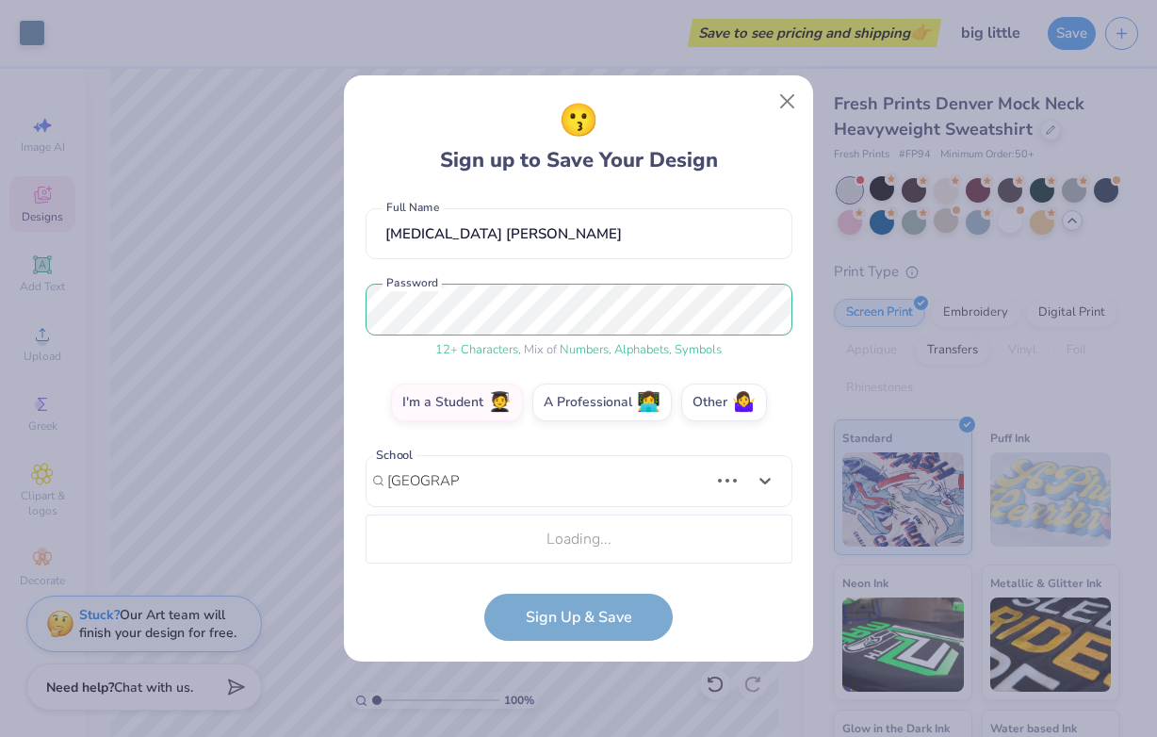
scroll to position [393, 0]
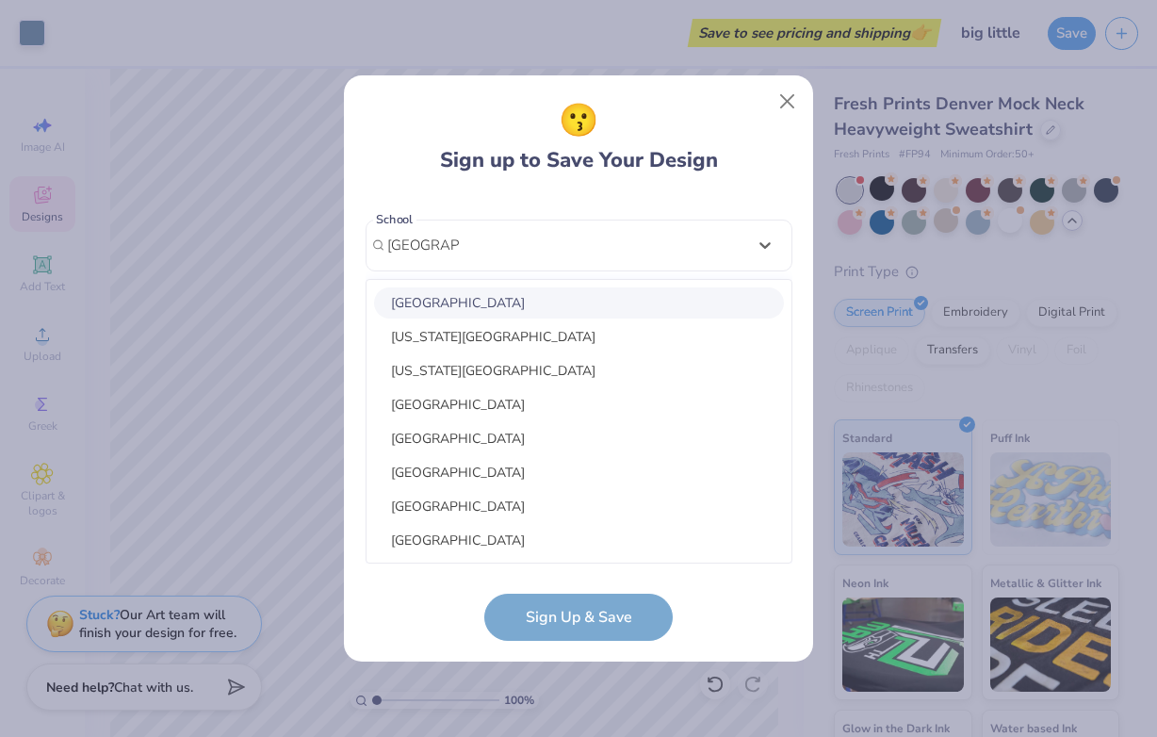
click at [513, 308] on div "[GEOGRAPHIC_DATA]" at bounding box center [579, 302] width 410 height 31
type input "[GEOGRAPHIC_DATA]"
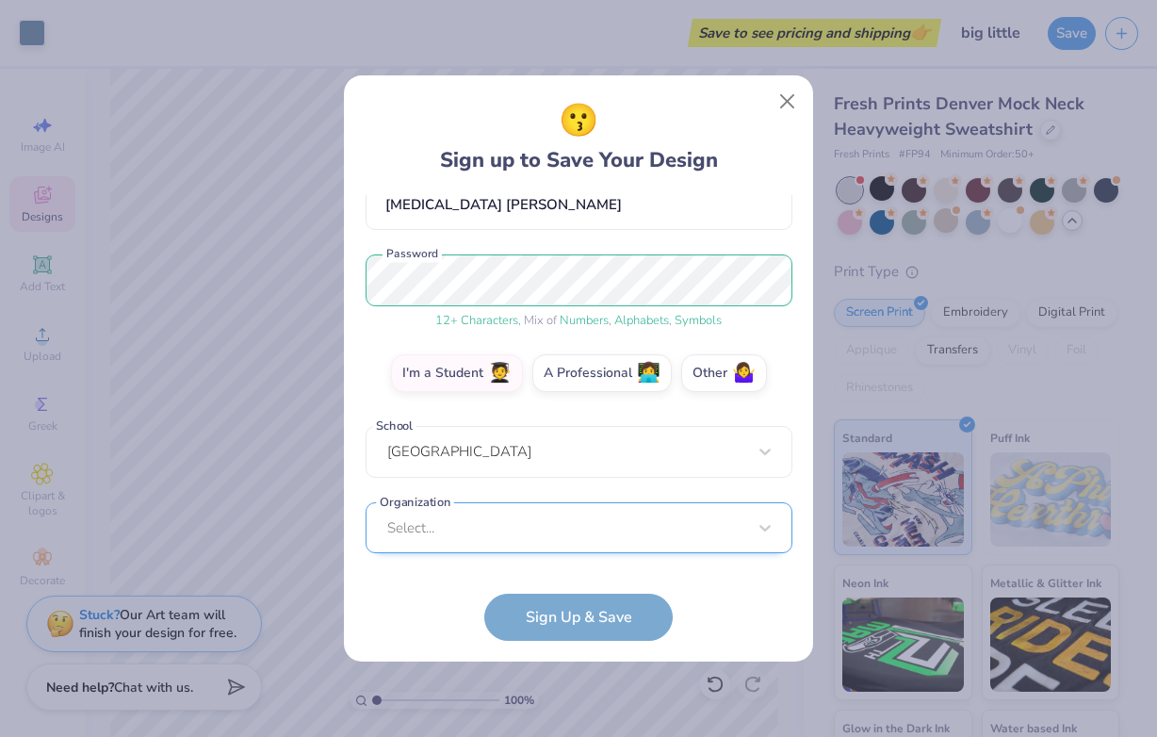
click at [490, 530] on div "Select..." at bounding box center [579, 528] width 427 height 52
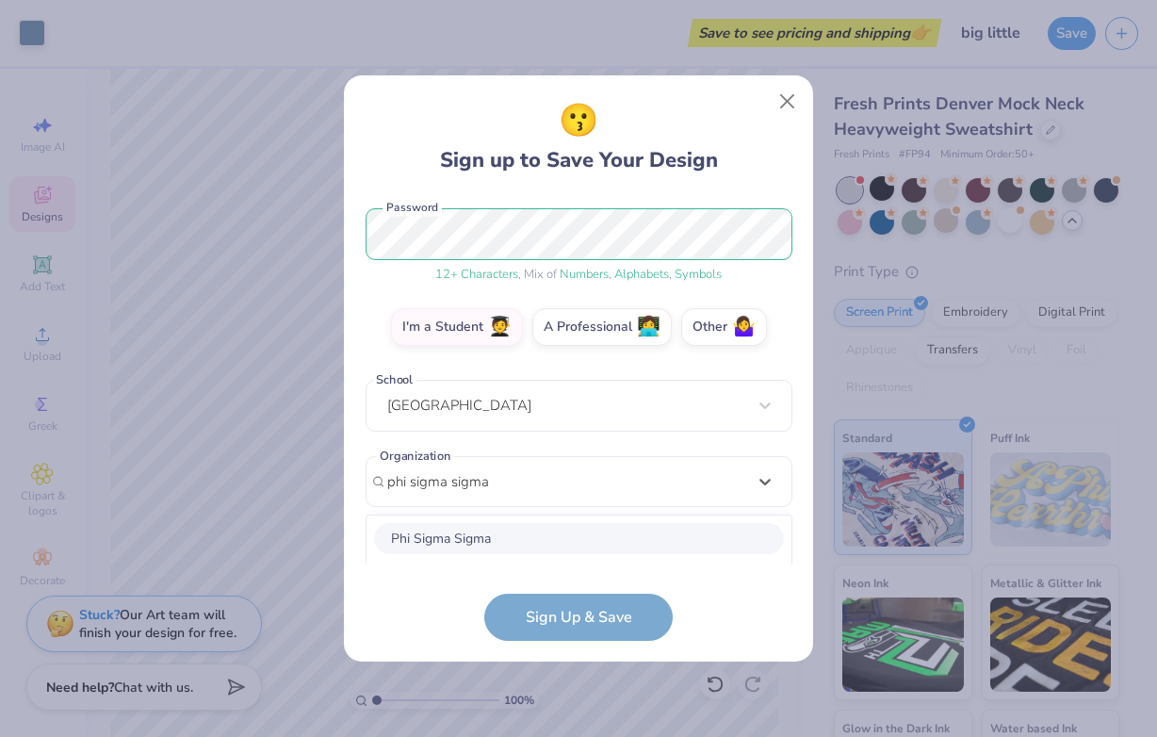
scroll to position [468, 0]
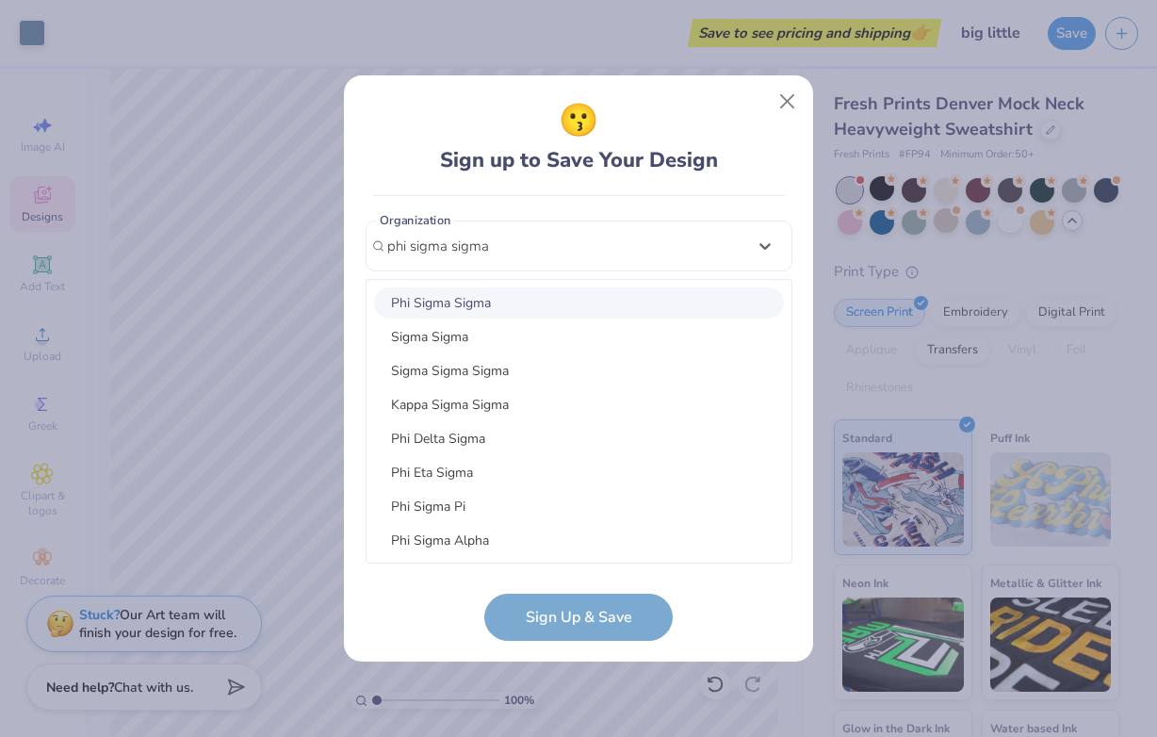
click at [524, 312] on div "Phi Sigma Sigma" at bounding box center [579, 302] width 410 height 31
type input "phi sigma sigma"
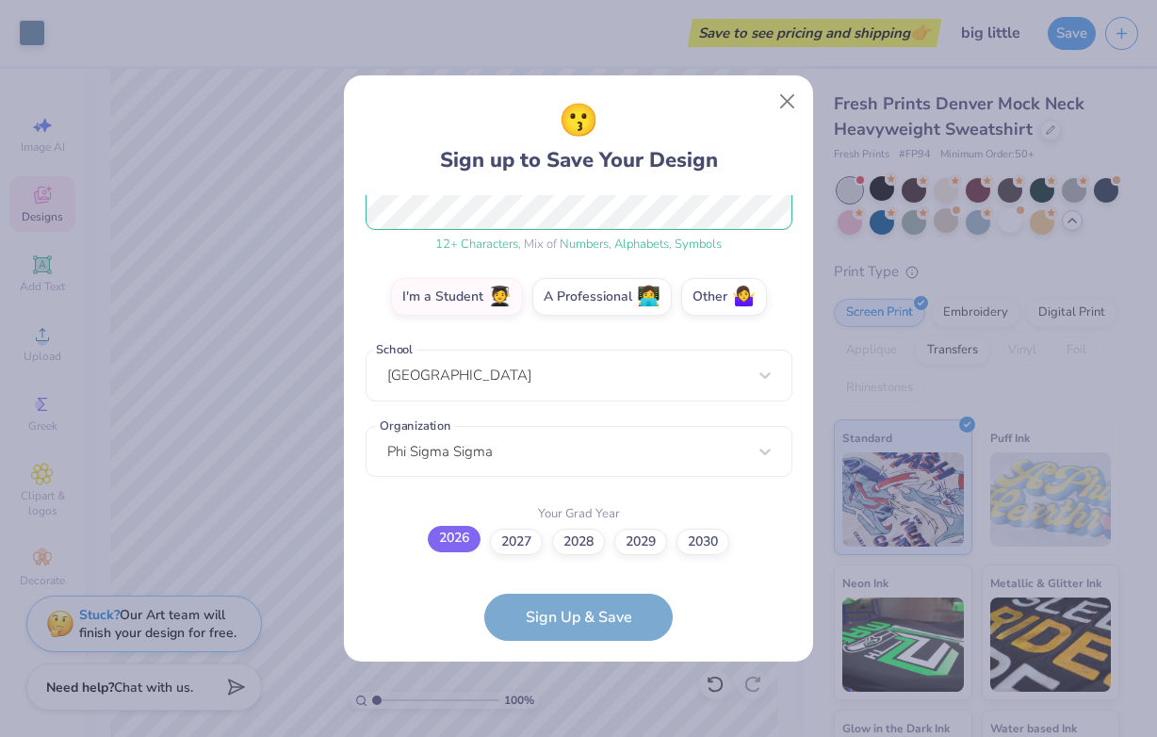
click at [464, 538] on label "2026" at bounding box center [454, 539] width 53 height 26
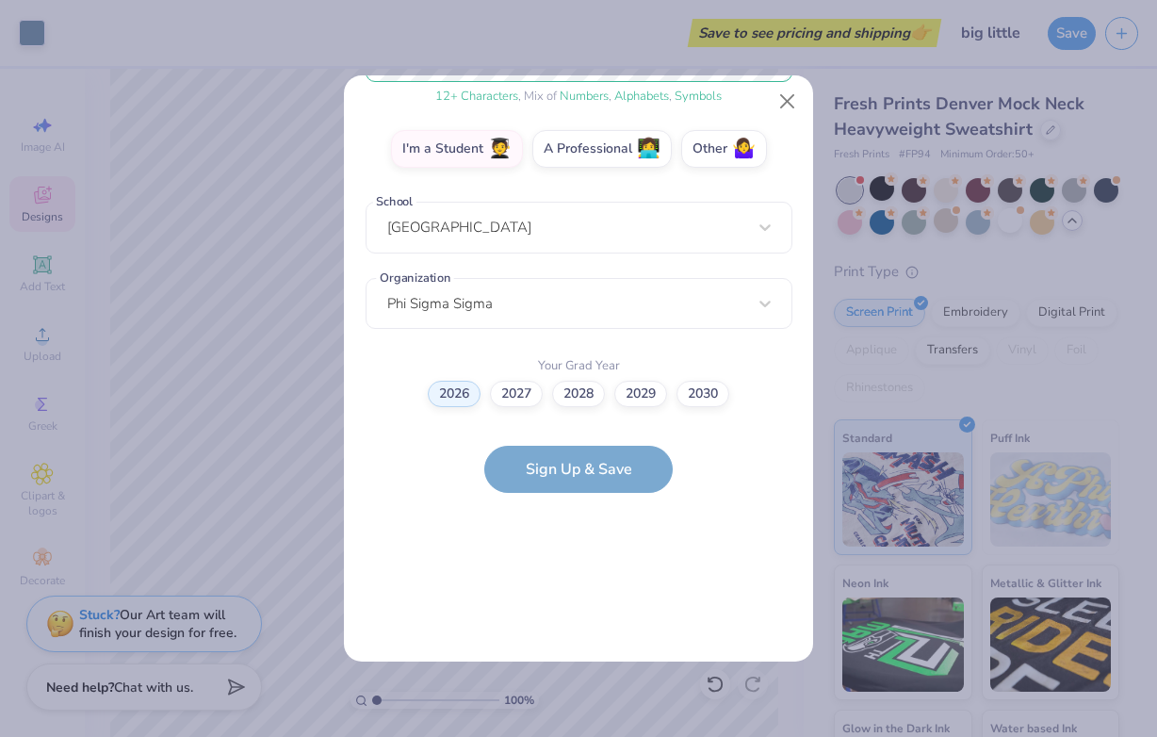
scroll to position [0, 0]
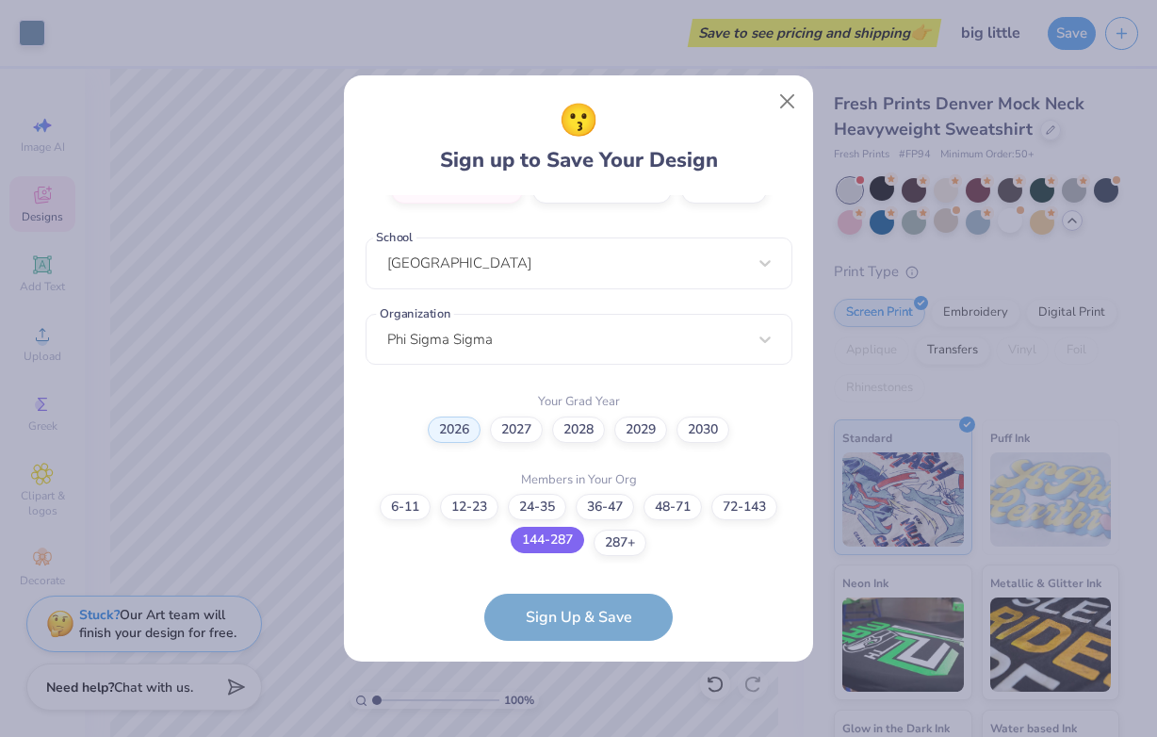
click at [563, 541] on label "144-287" at bounding box center [547, 540] width 73 height 26
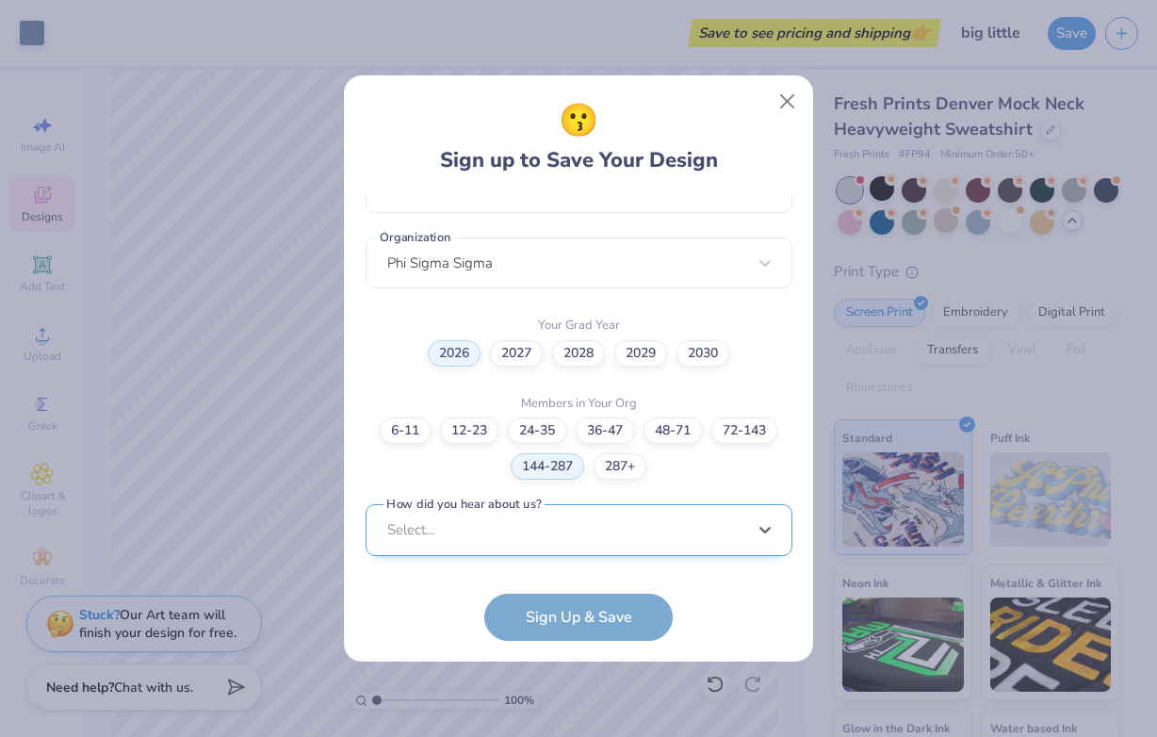
scroll to position [734, 0]
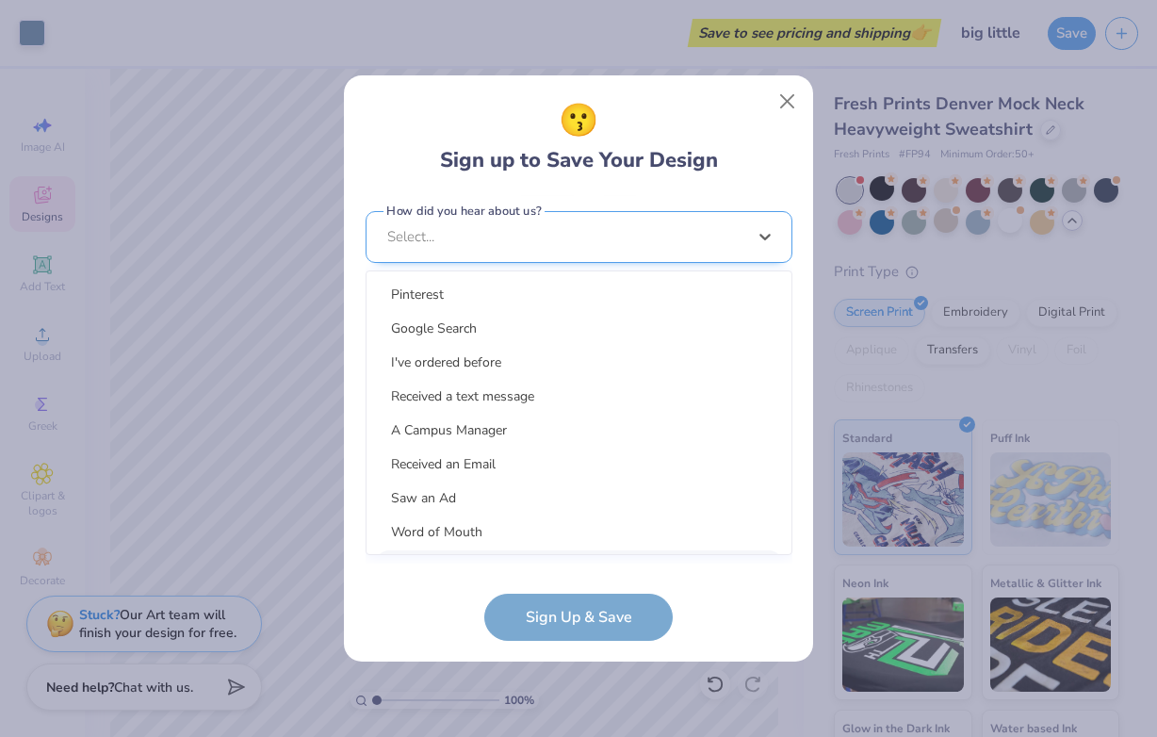
click at [538, 544] on div "option LinkedIn focused, 9 of 15. 15 results available. Use Up and Down to choo…" at bounding box center [579, 383] width 427 height 344
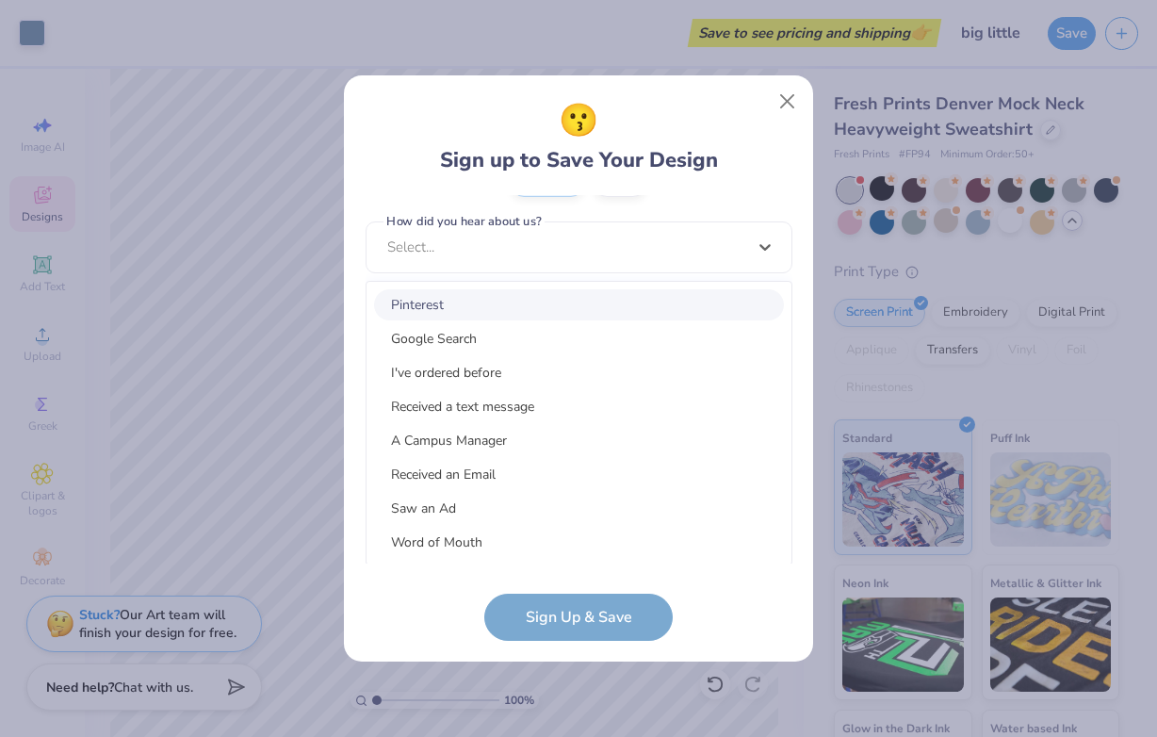
click at [531, 316] on div "Pinterest" at bounding box center [579, 304] width 410 height 31
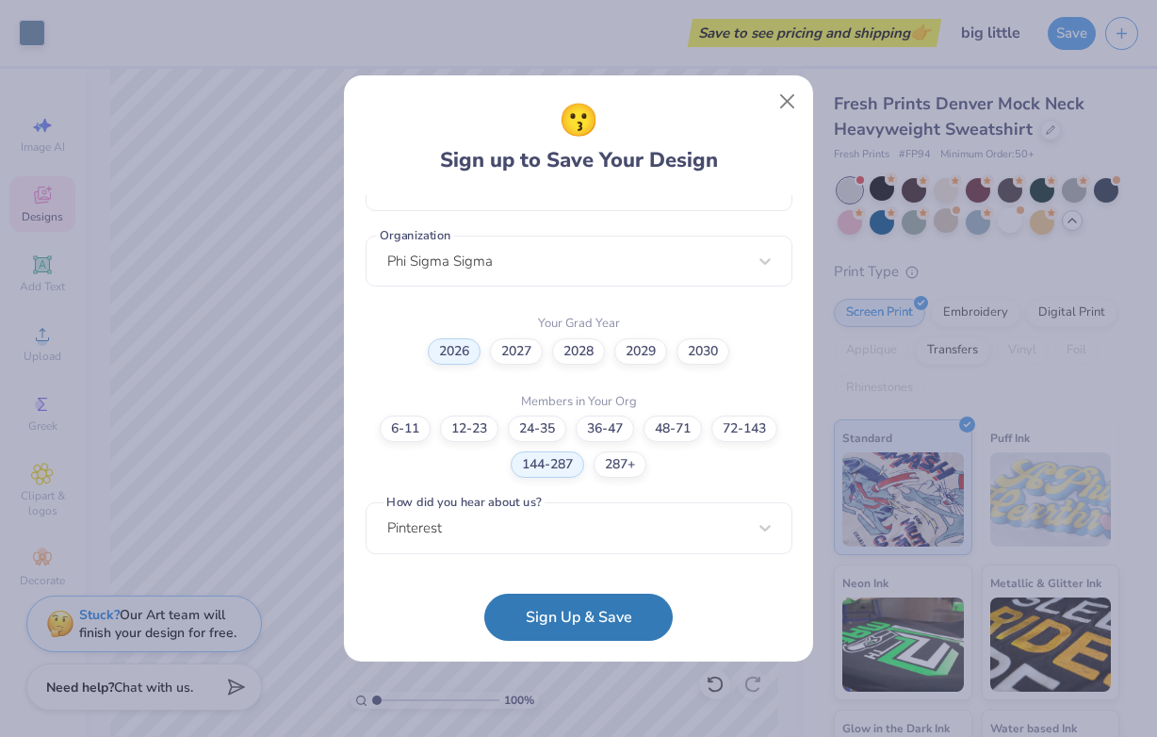
scroll to position [451, 0]
click at [602, 639] on form "[EMAIL_ADDRESS][DOMAIN_NAME] Email [PHONE_NUMBER] Phone [MEDICAL_DATA] [PERSON_…" at bounding box center [579, 418] width 427 height 446
click at [598, 621] on button "Sign Up & Save" at bounding box center [578, 612] width 188 height 47
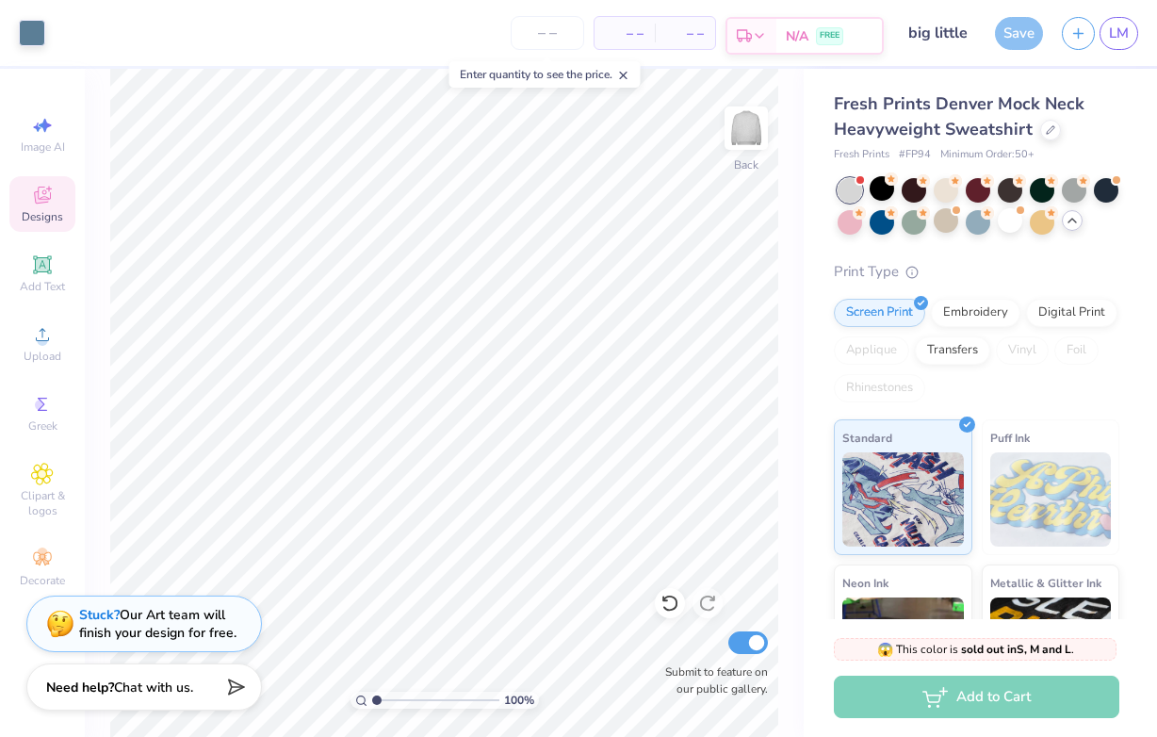
click at [776, 40] on div "N/A FREE" at bounding box center [829, 36] width 106 height 34
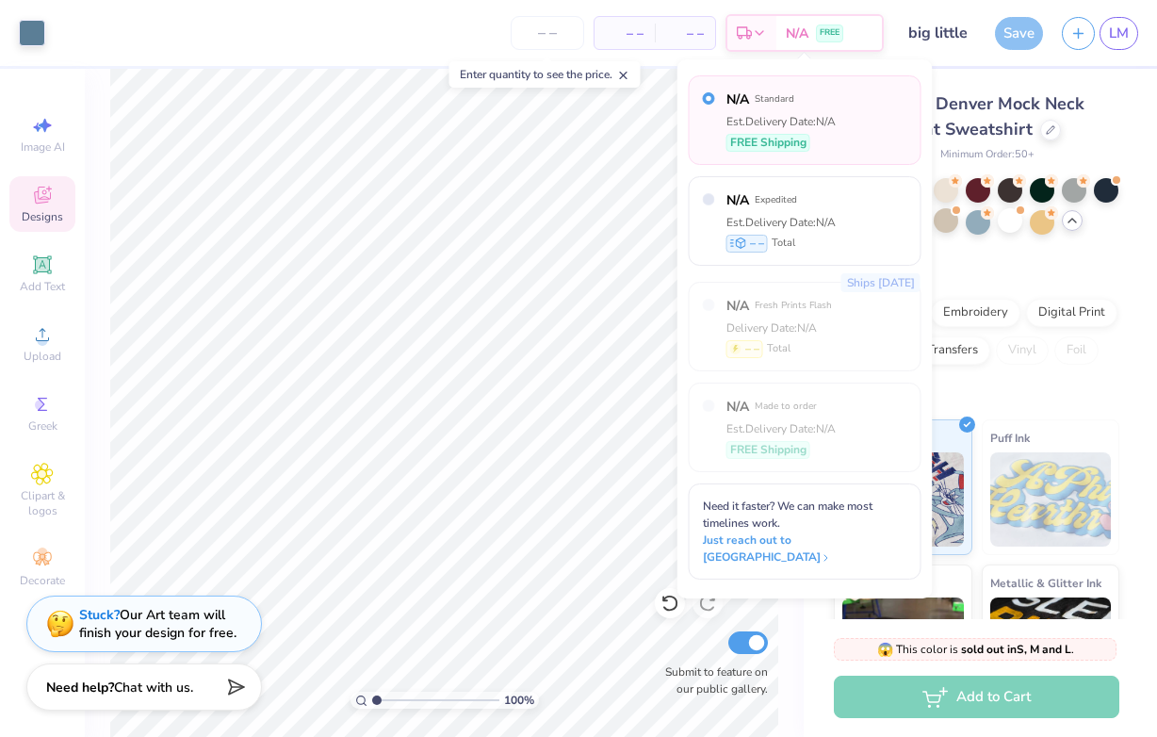
click at [604, 37] on div "– – Per Item" at bounding box center [625, 33] width 60 height 32
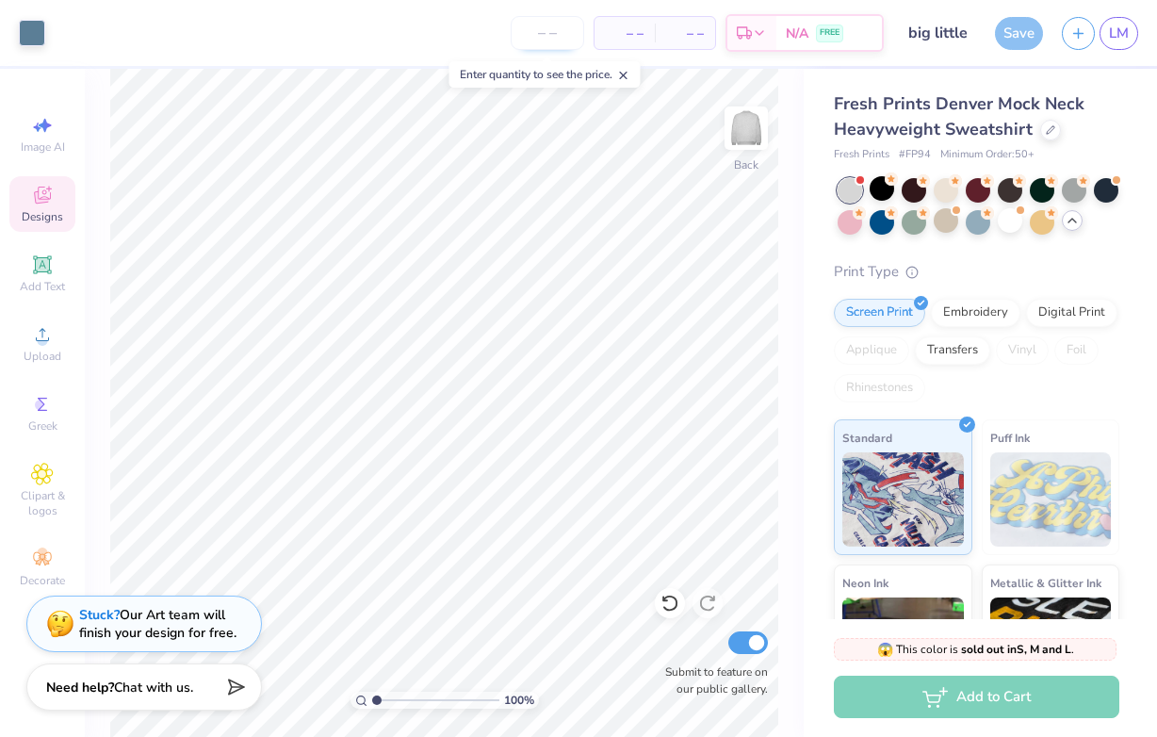
click at [567, 23] on input "number" at bounding box center [547, 33] width 73 height 34
type input "50"
click at [617, 50] on div "50 N/A Per Item N/A Total Est. Delivery N/A FREE" at bounding box center [469, 33] width 829 height 66
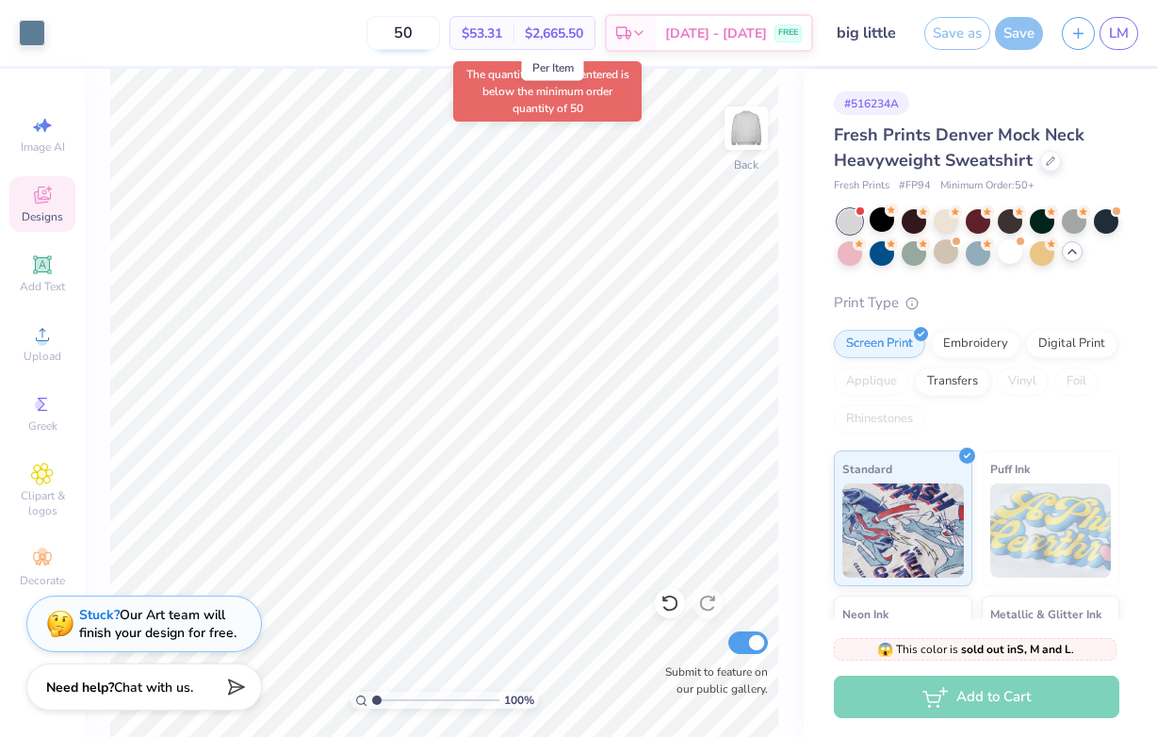
click at [440, 41] on input "50" at bounding box center [403, 33] width 73 height 34
